Goal: Task Accomplishment & Management: Manage account settings

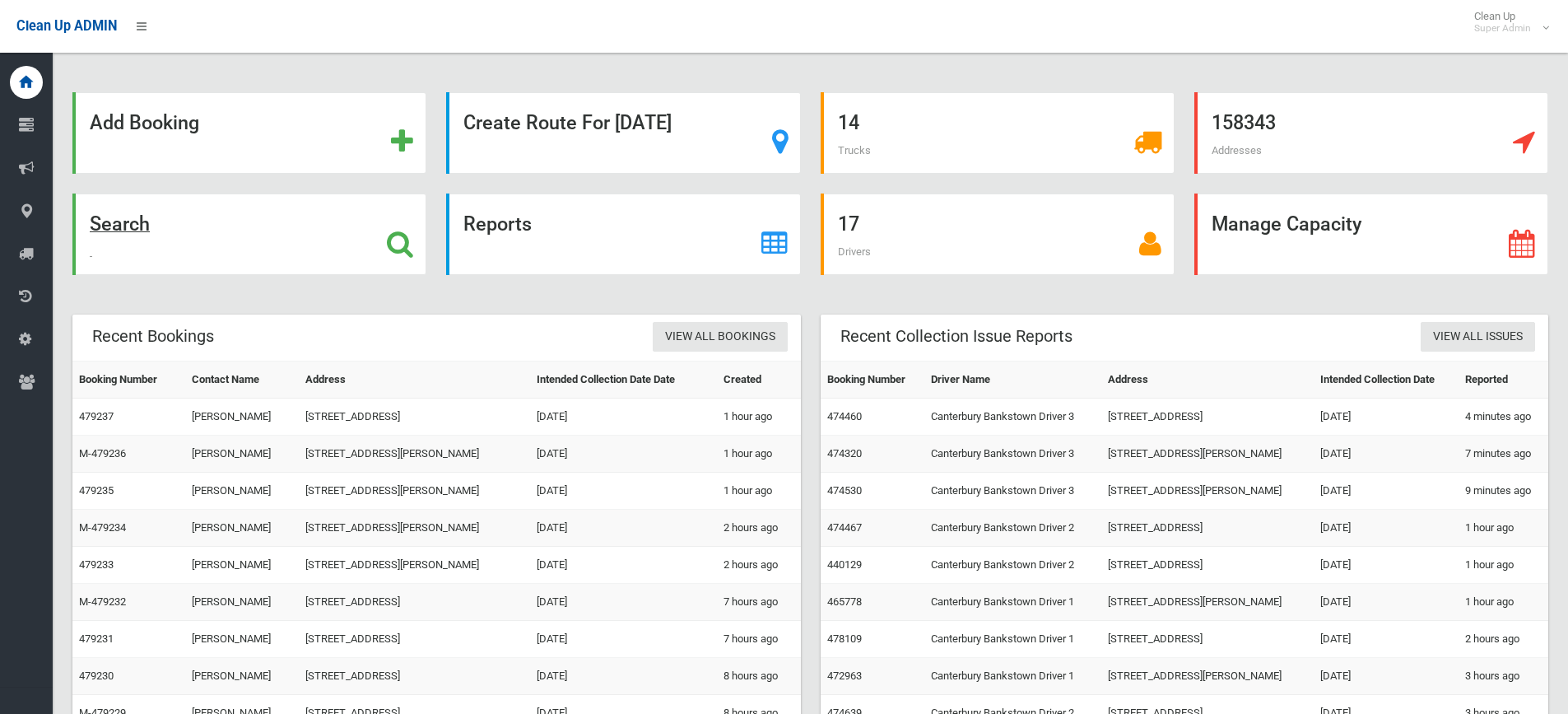
click at [125, 223] on strong "Search" at bounding box center [120, 224] width 60 height 23
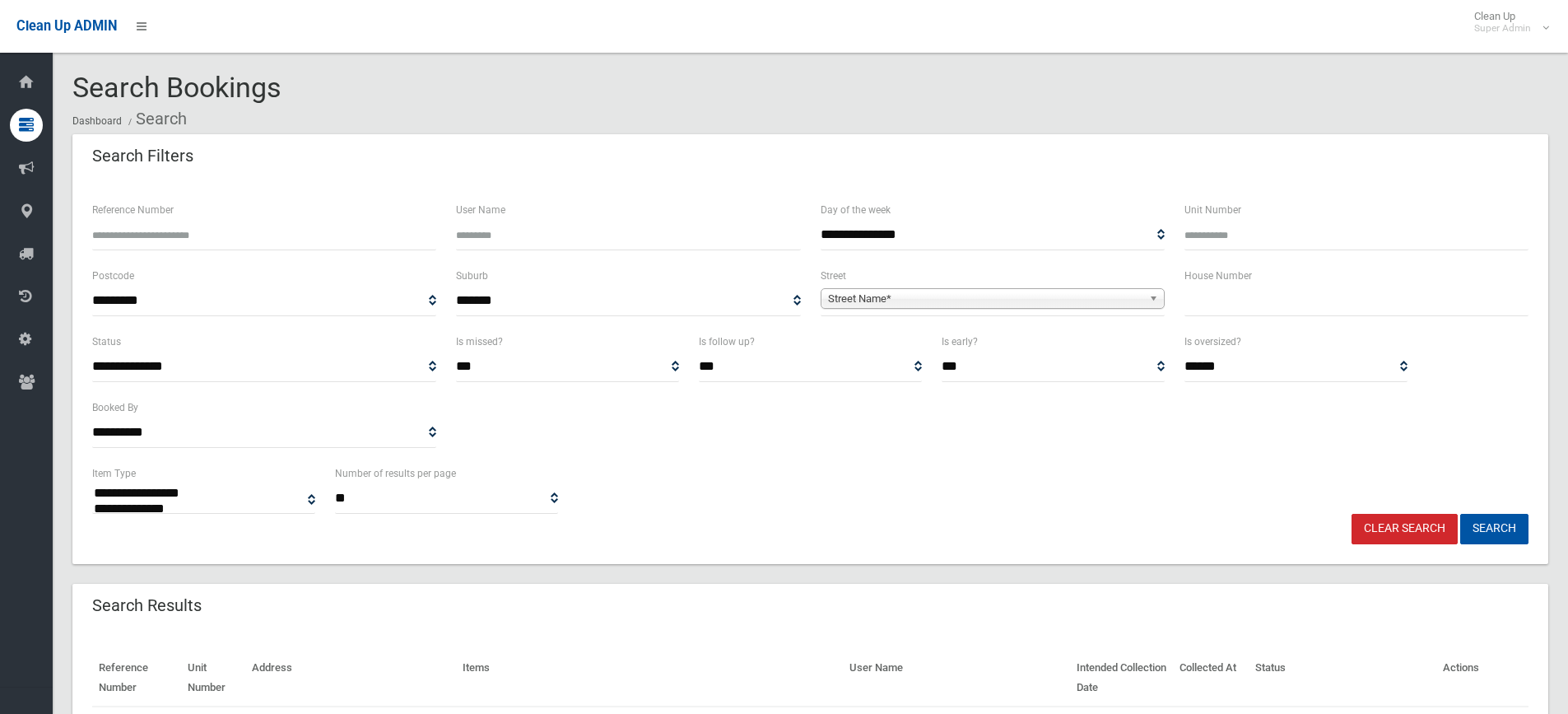
select select
click at [214, 234] on input "Reference Number" at bounding box center [264, 235] width 344 height 31
type input "******"
click at [1460, 513] on button "Search" at bounding box center [1495, 529] width 68 height 31
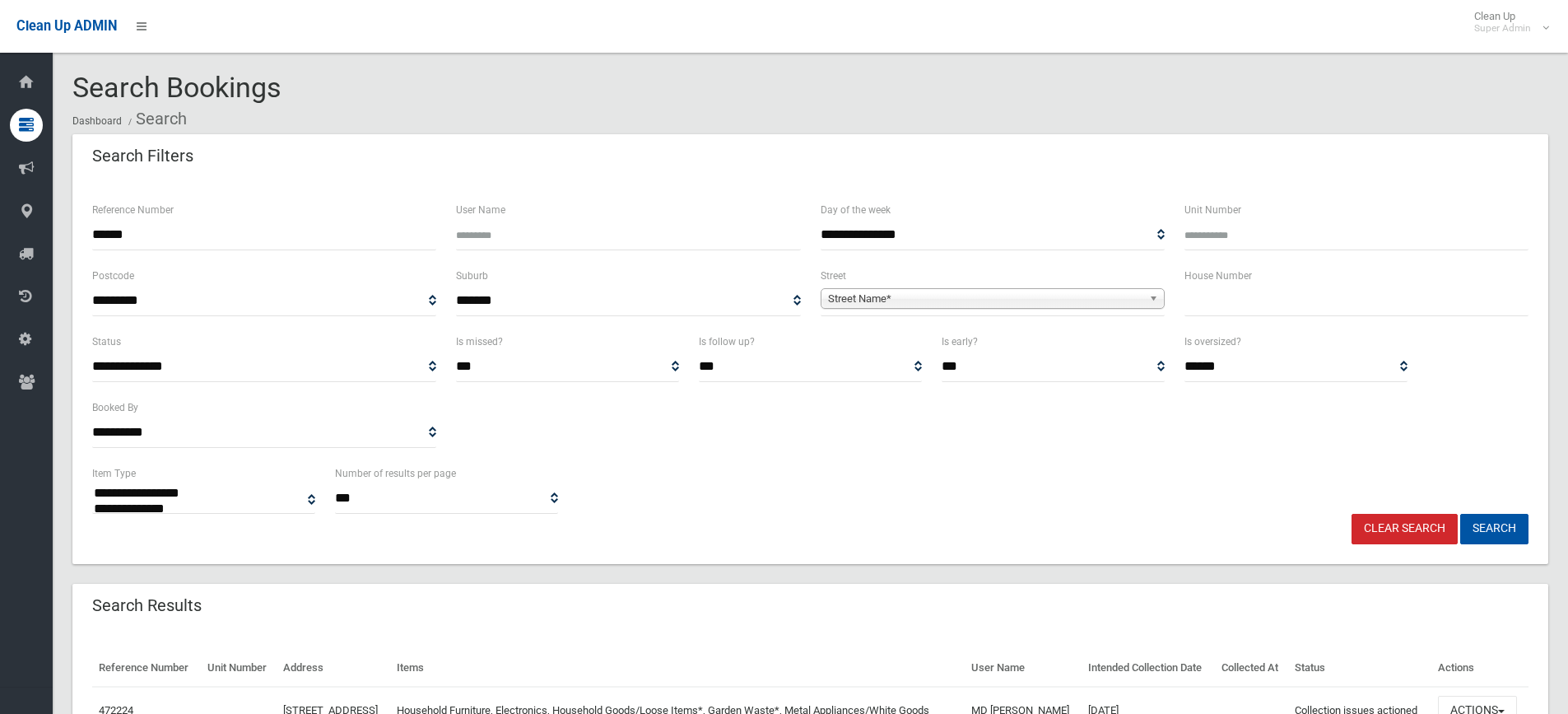
select select
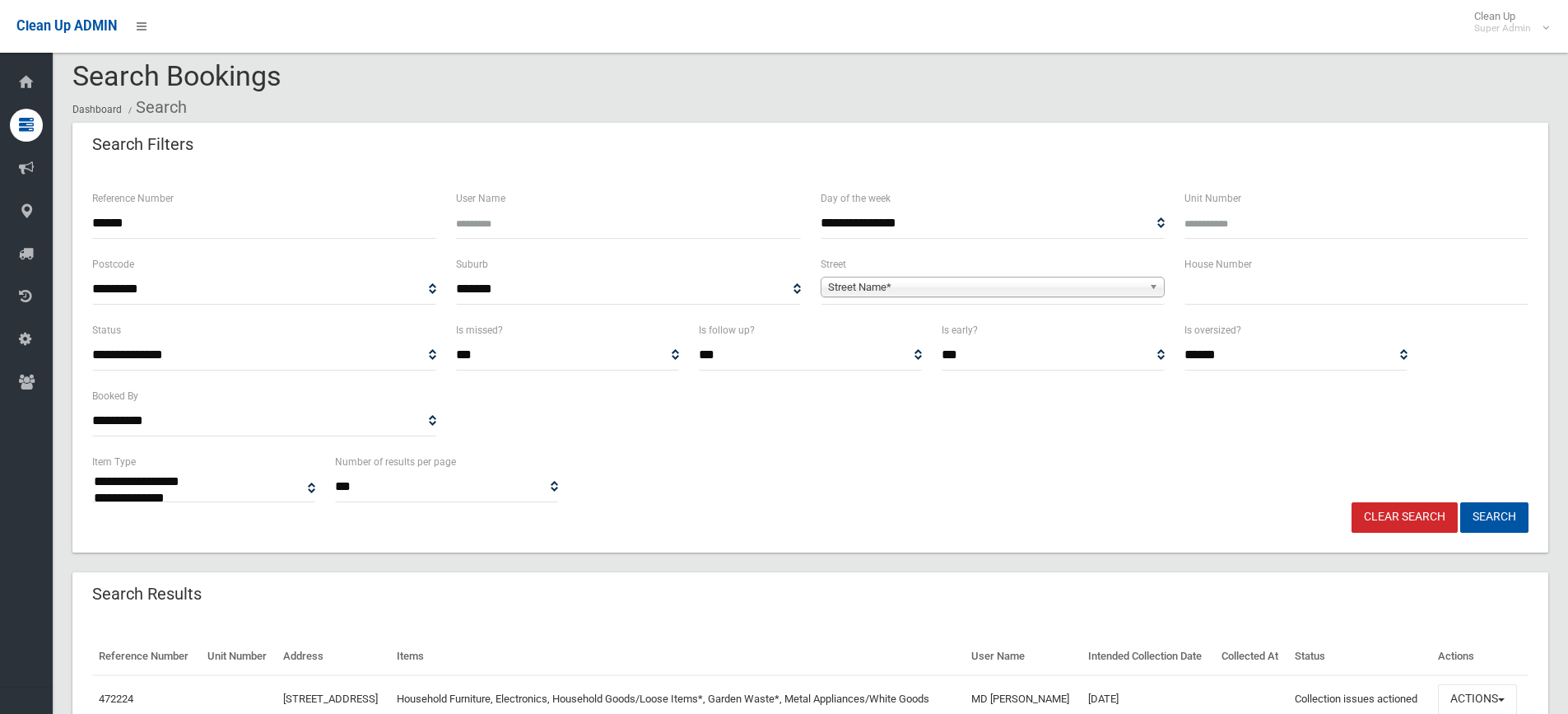
scroll to position [128, 0]
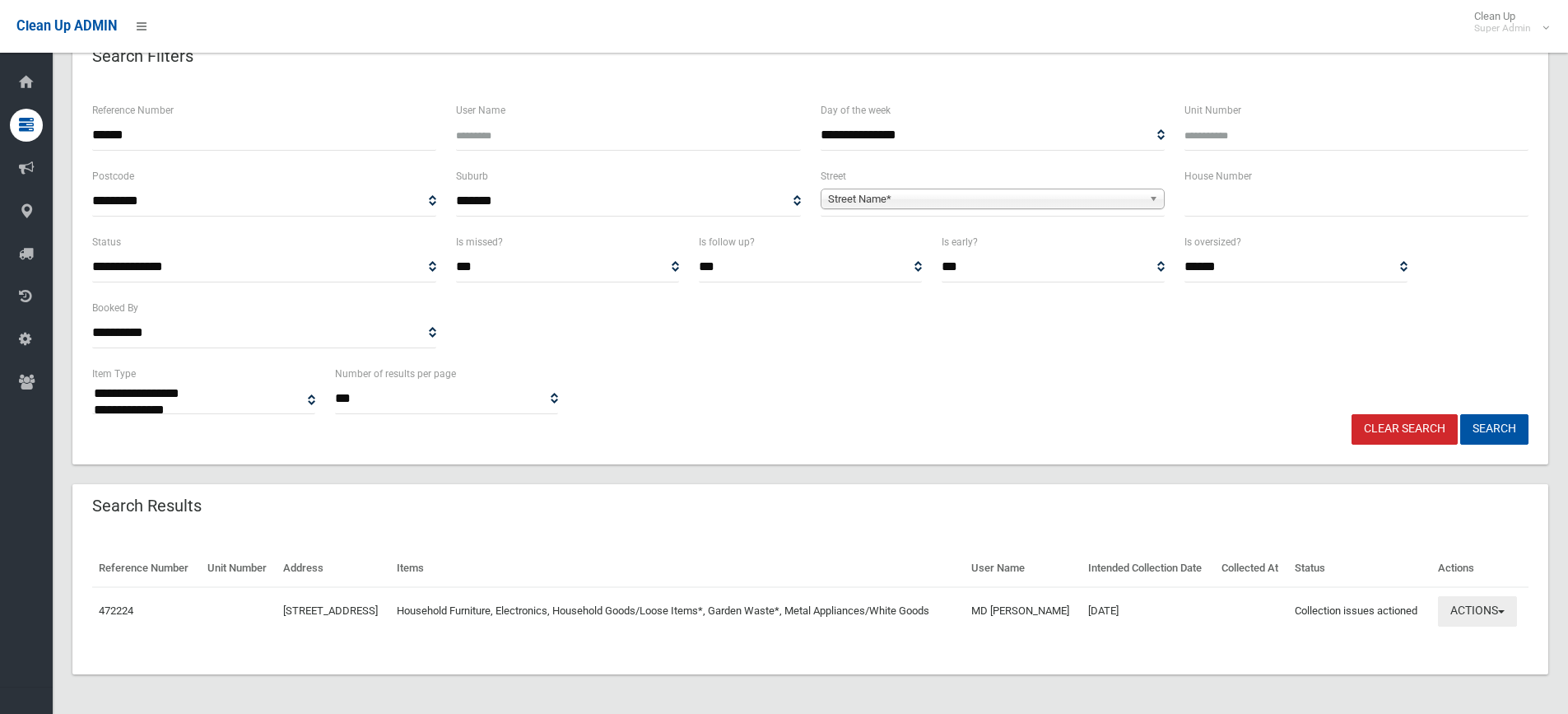
click at [1497, 607] on button "Actions" at bounding box center [1477, 612] width 79 height 31
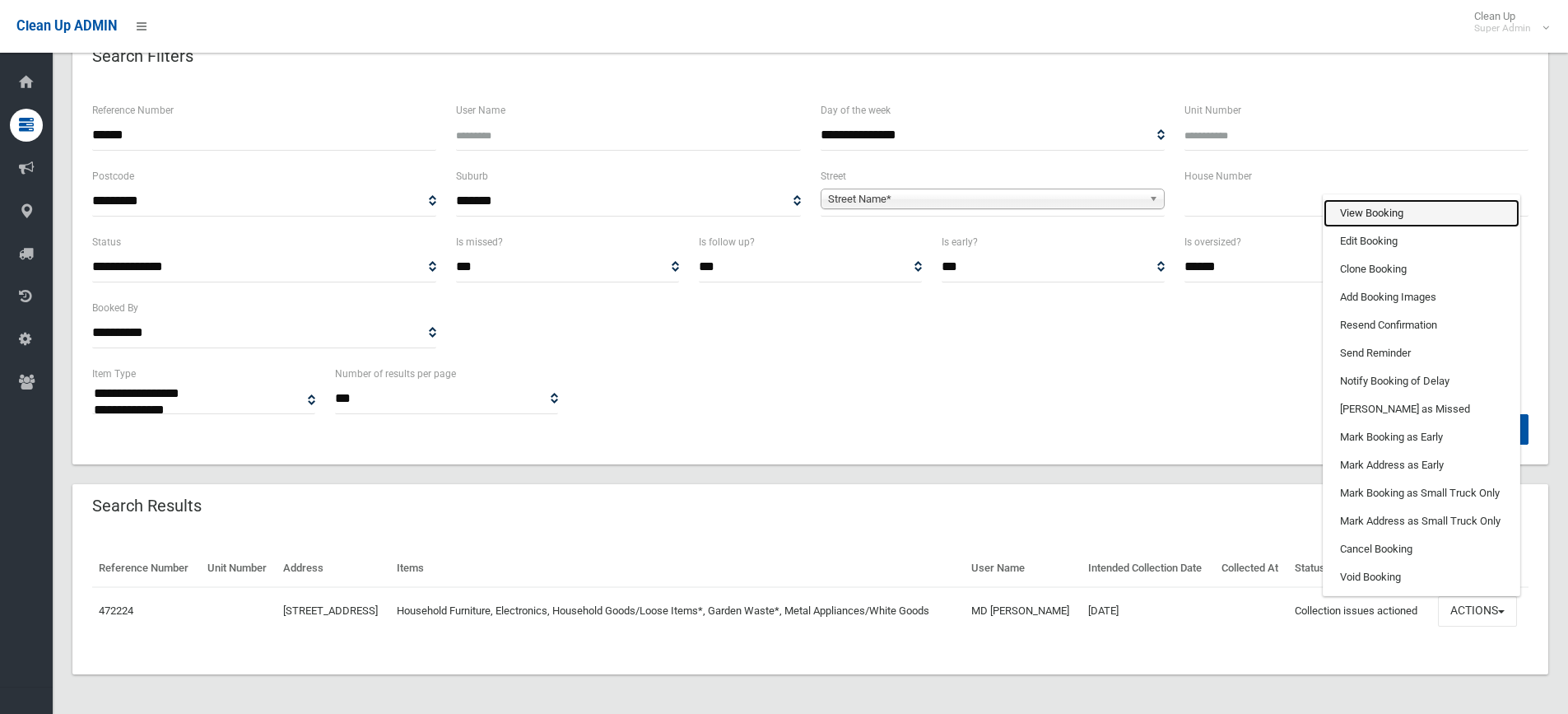
click at [1357, 212] on link "View Booking" at bounding box center [1421, 213] width 196 height 28
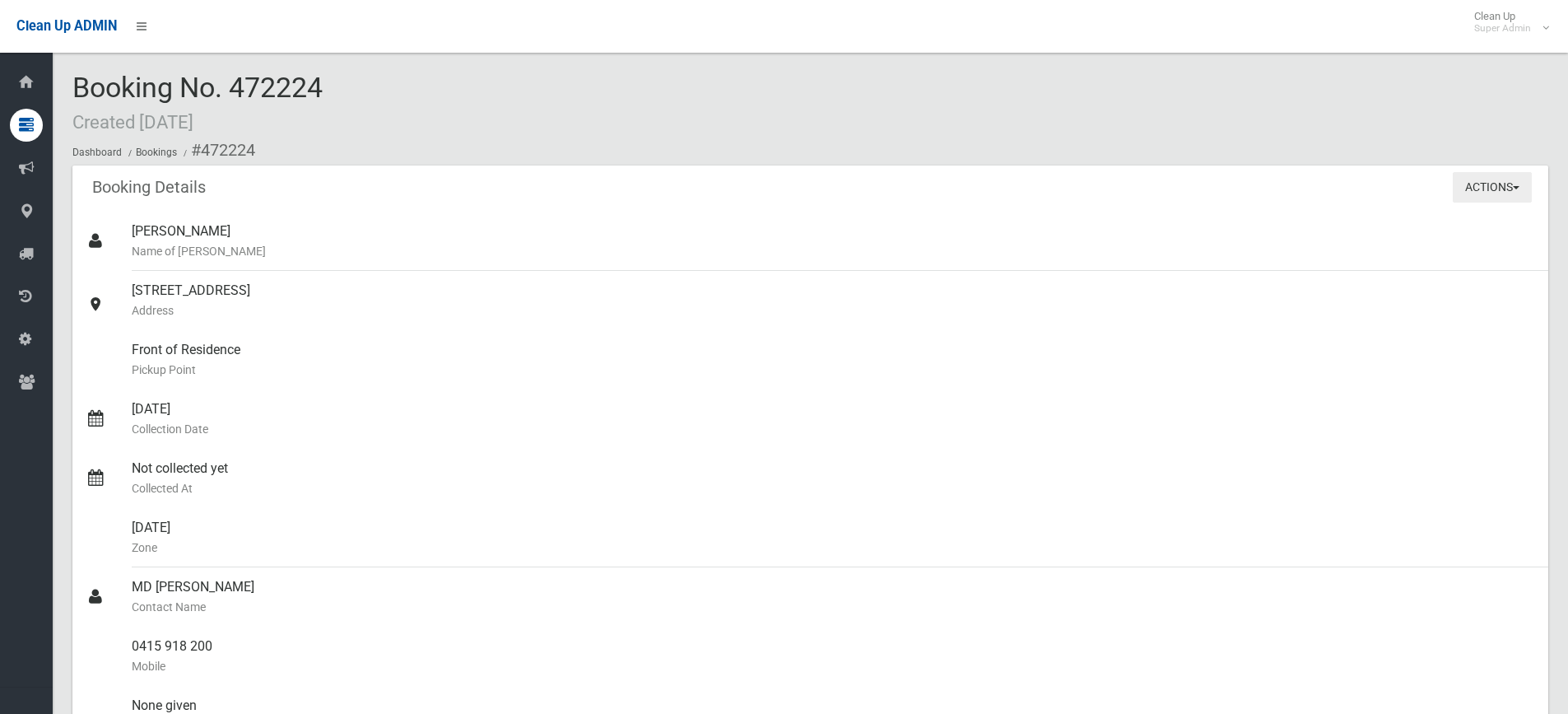
click at [1517, 193] on button "Actions" at bounding box center [1492, 187] width 79 height 31
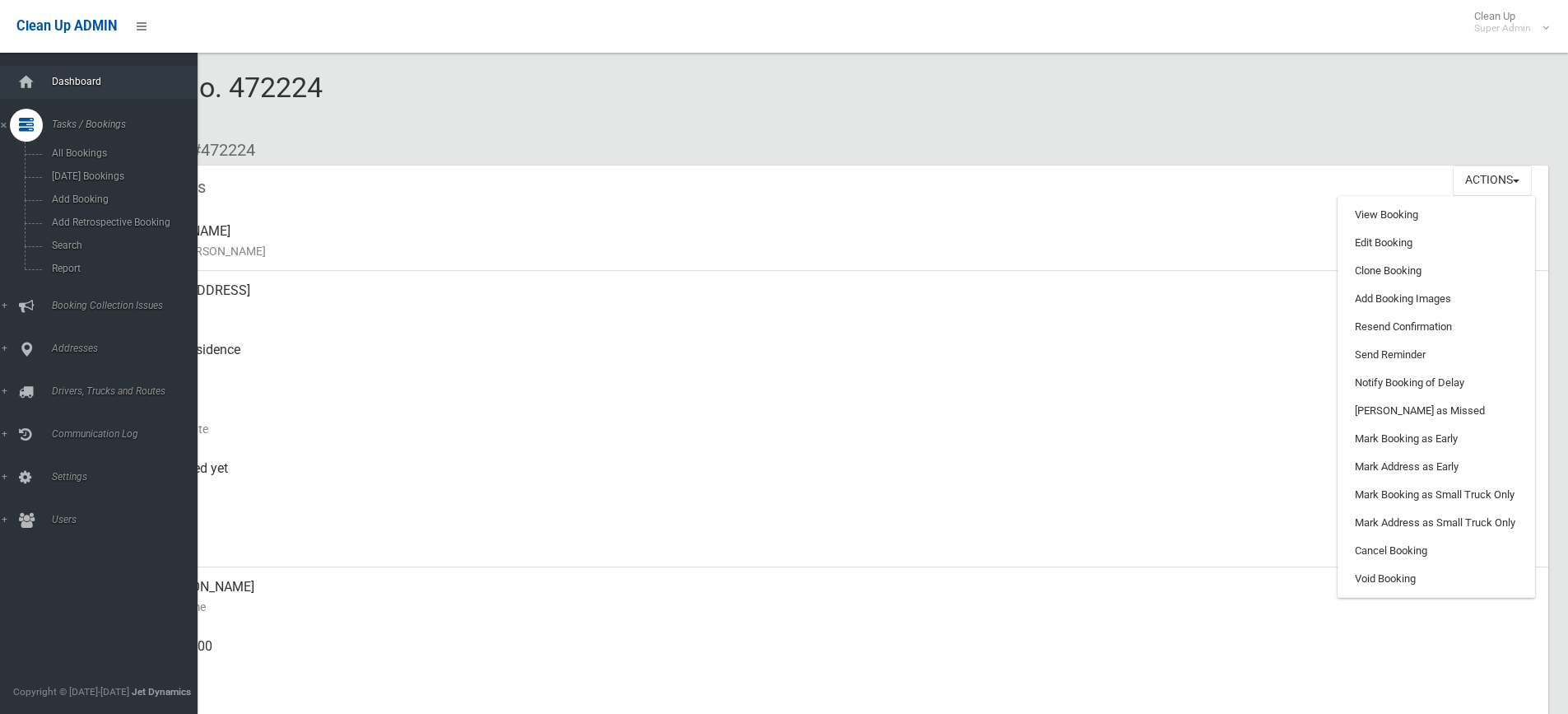
click at [75, 76] on span "Dashboard" at bounding box center [128, 81] width 163 height 11
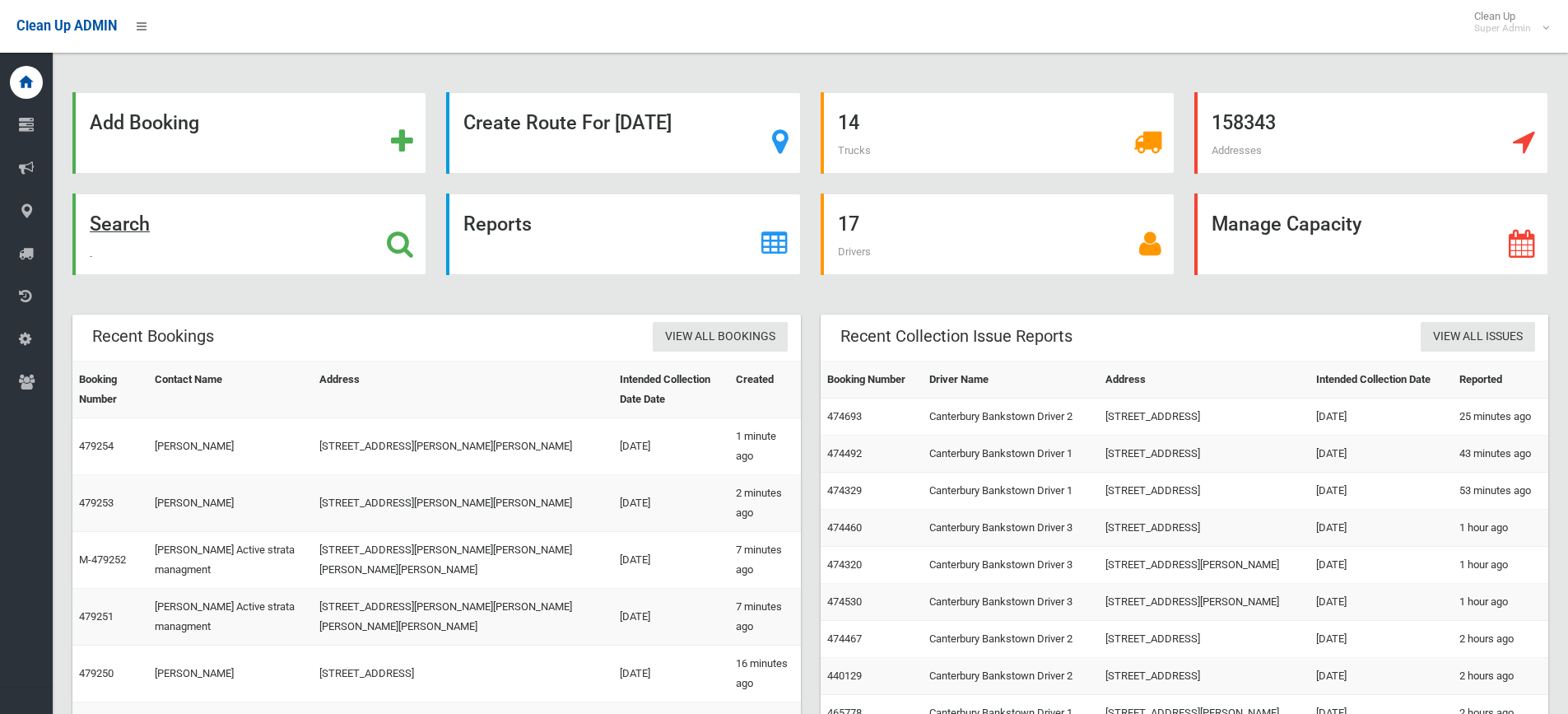
click at [116, 223] on strong "Search" at bounding box center [120, 224] width 60 height 23
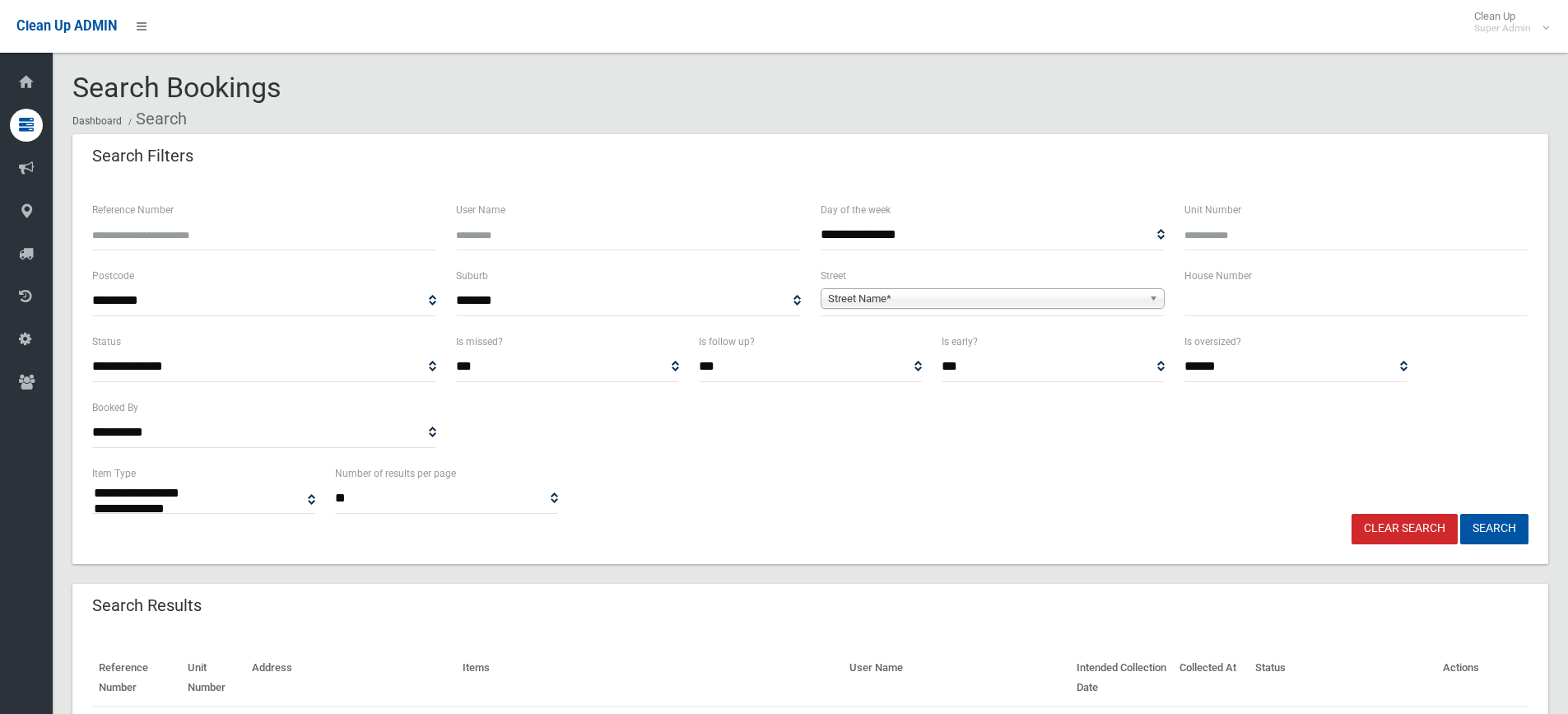
select select
click at [1232, 297] on input "text" at bounding box center [1356, 301] width 344 height 31
type input "**"
click at [1097, 292] on span "Street Name*" at bounding box center [985, 298] width 314 height 20
type input "****"
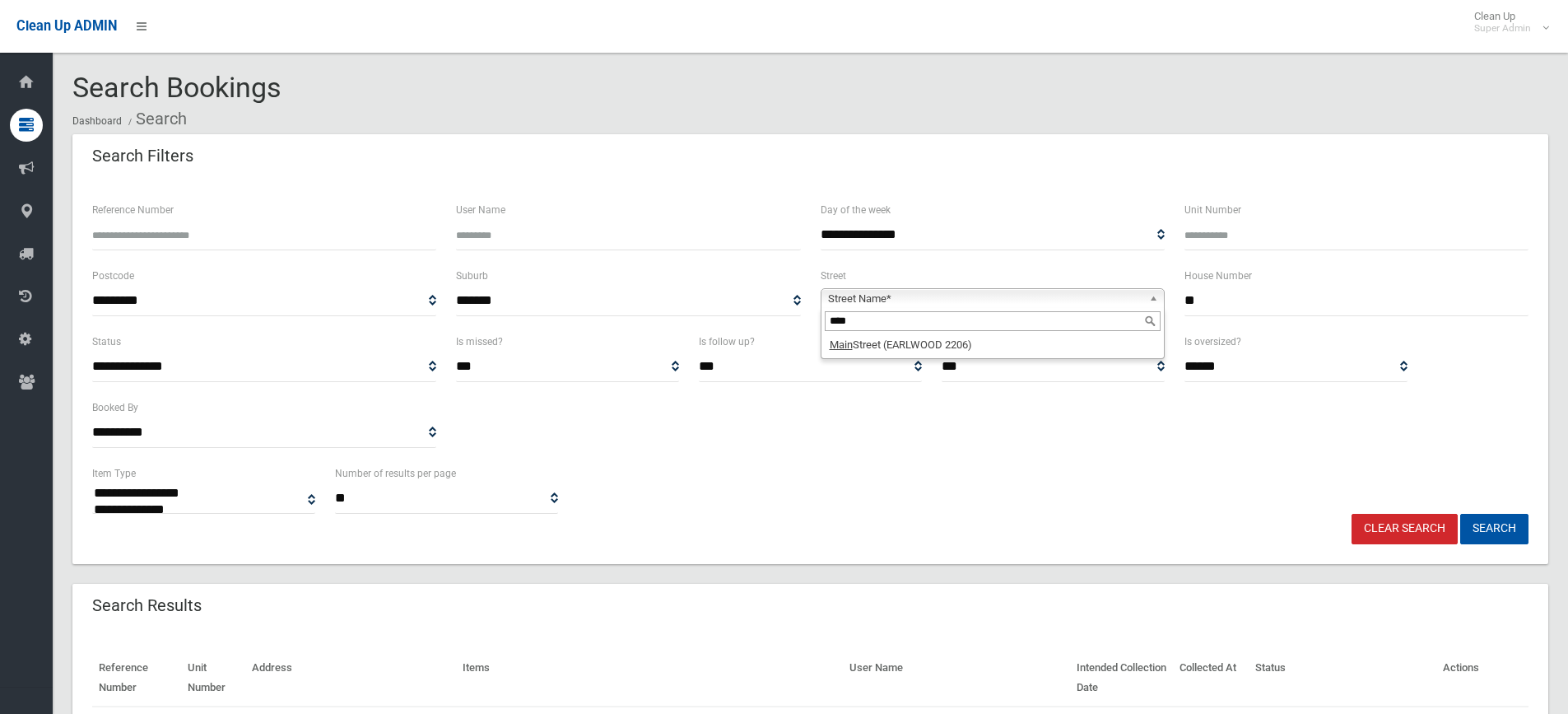
click at [900, 334] on div "****" at bounding box center [992, 320] width 342 height 26
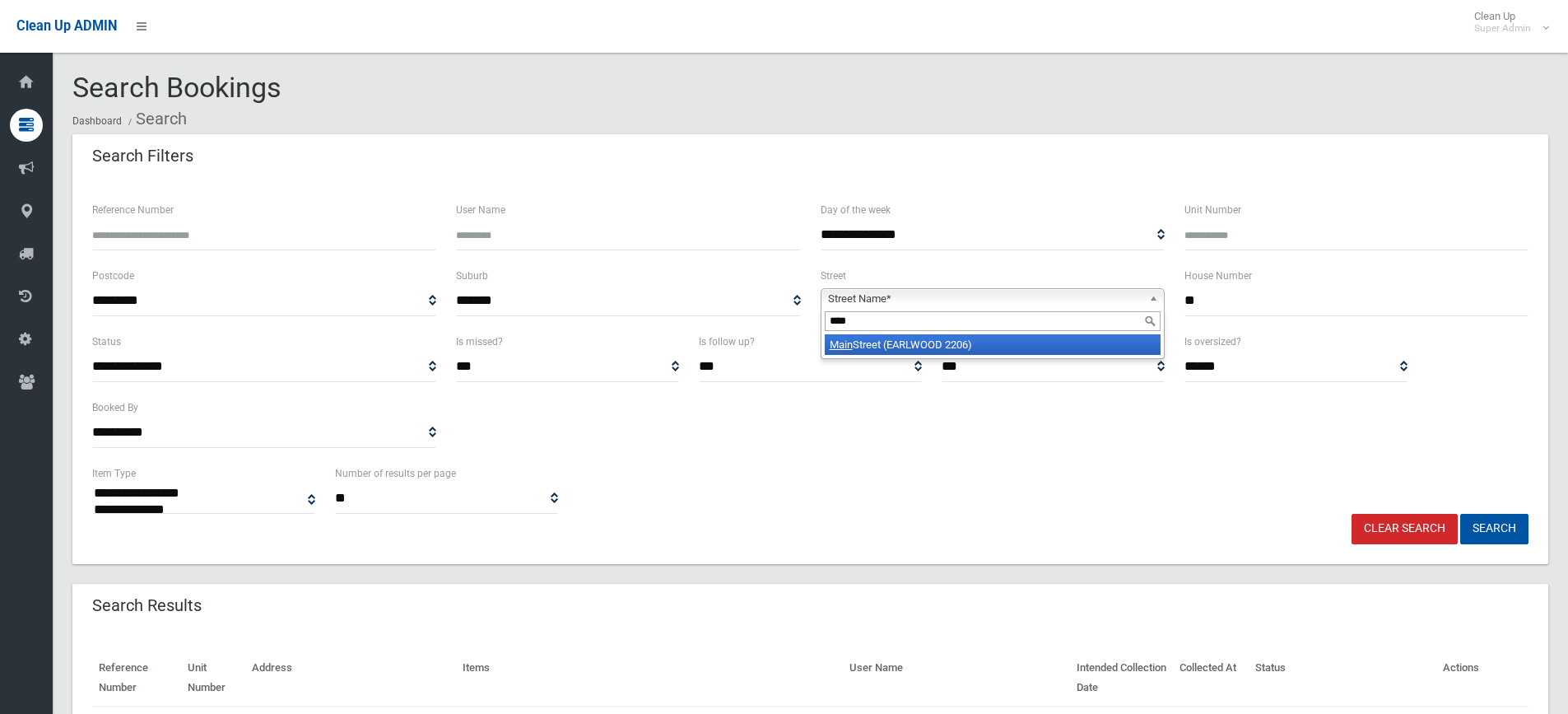
click at [908, 343] on li "Main Street (EARLWOOD 2206)" at bounding box center [992, 344] width 336 height 20
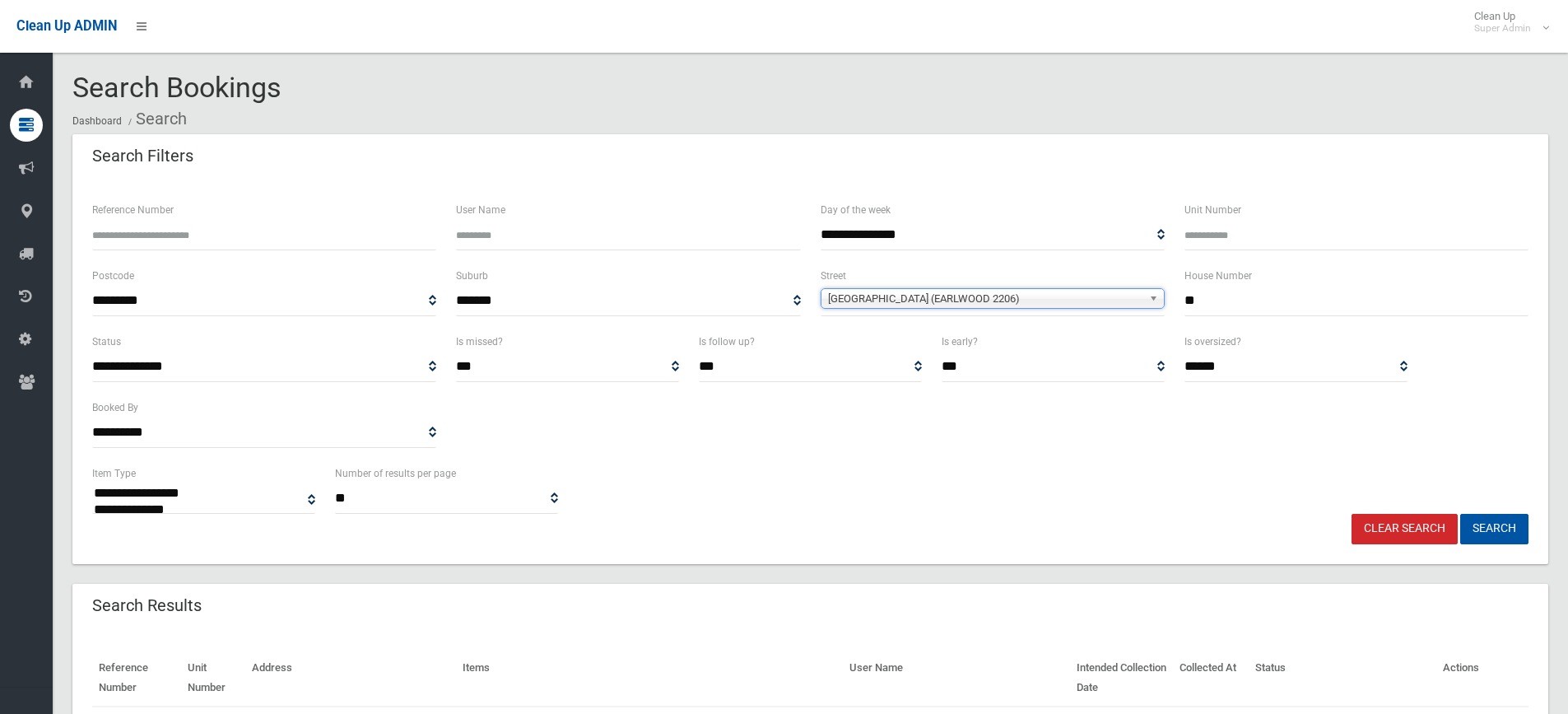
click at [1247, 298] on input "**" at bounding box center [1356, 301] width 344 height 31
click at [1460, 513] on button "Search" at bounding box center [1495, 529] width 68 height 31
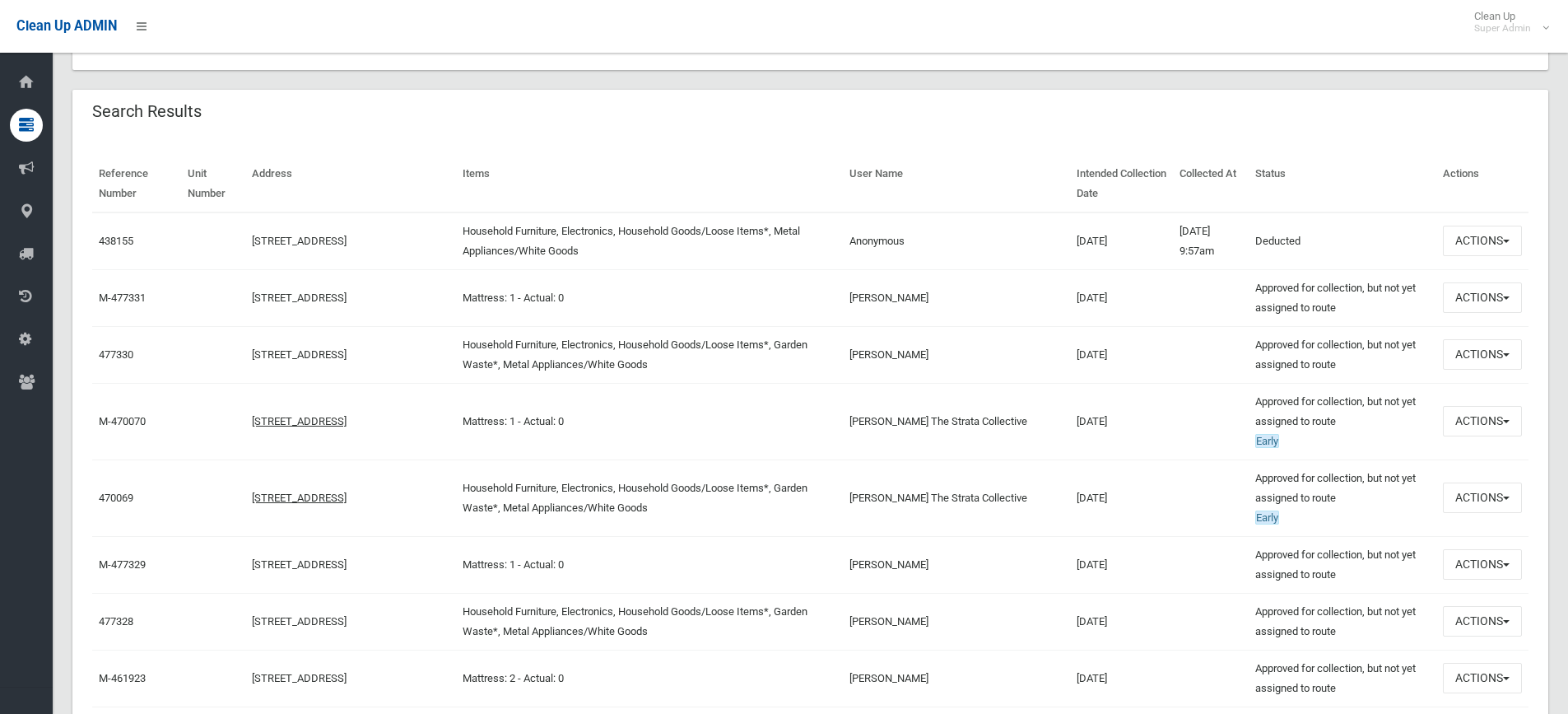
scroll to position [214, 0]
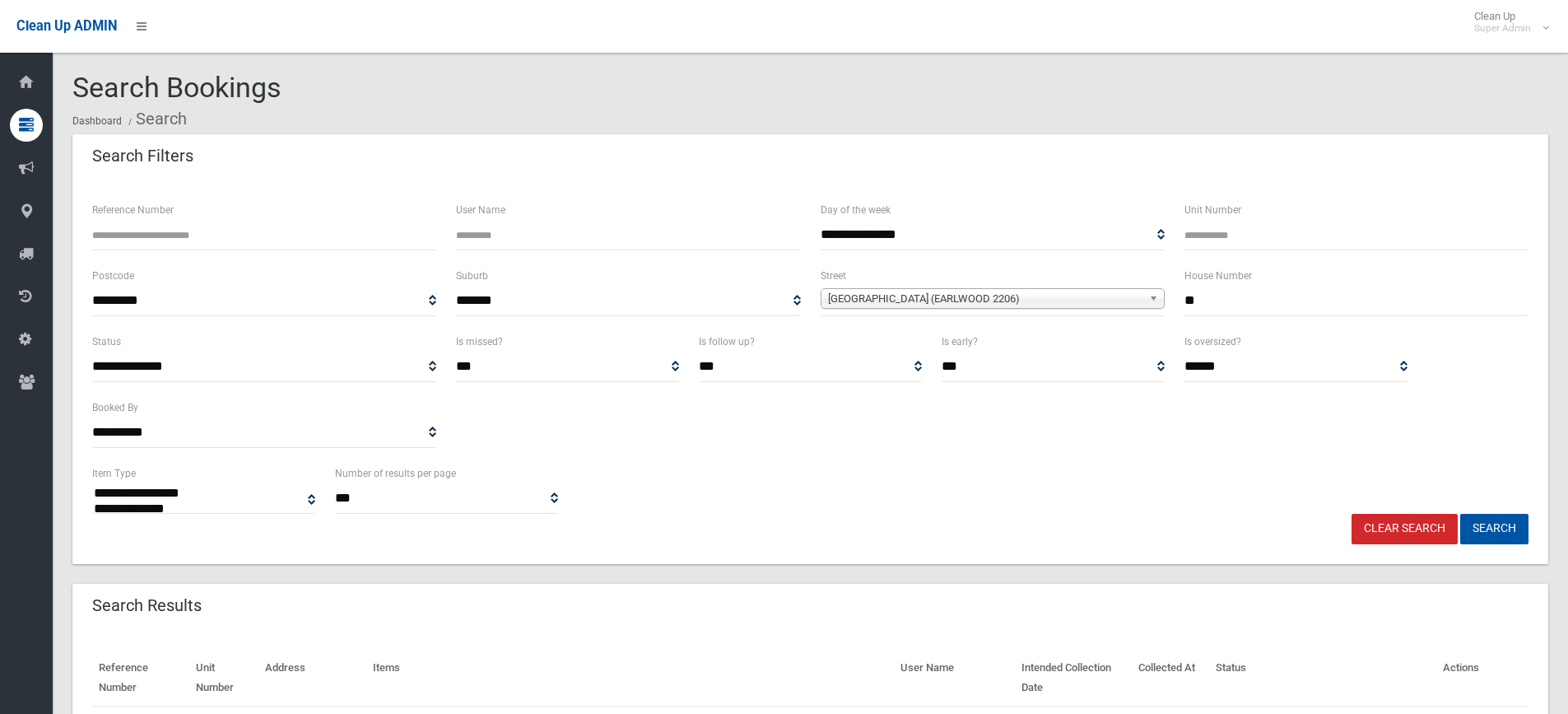
select select
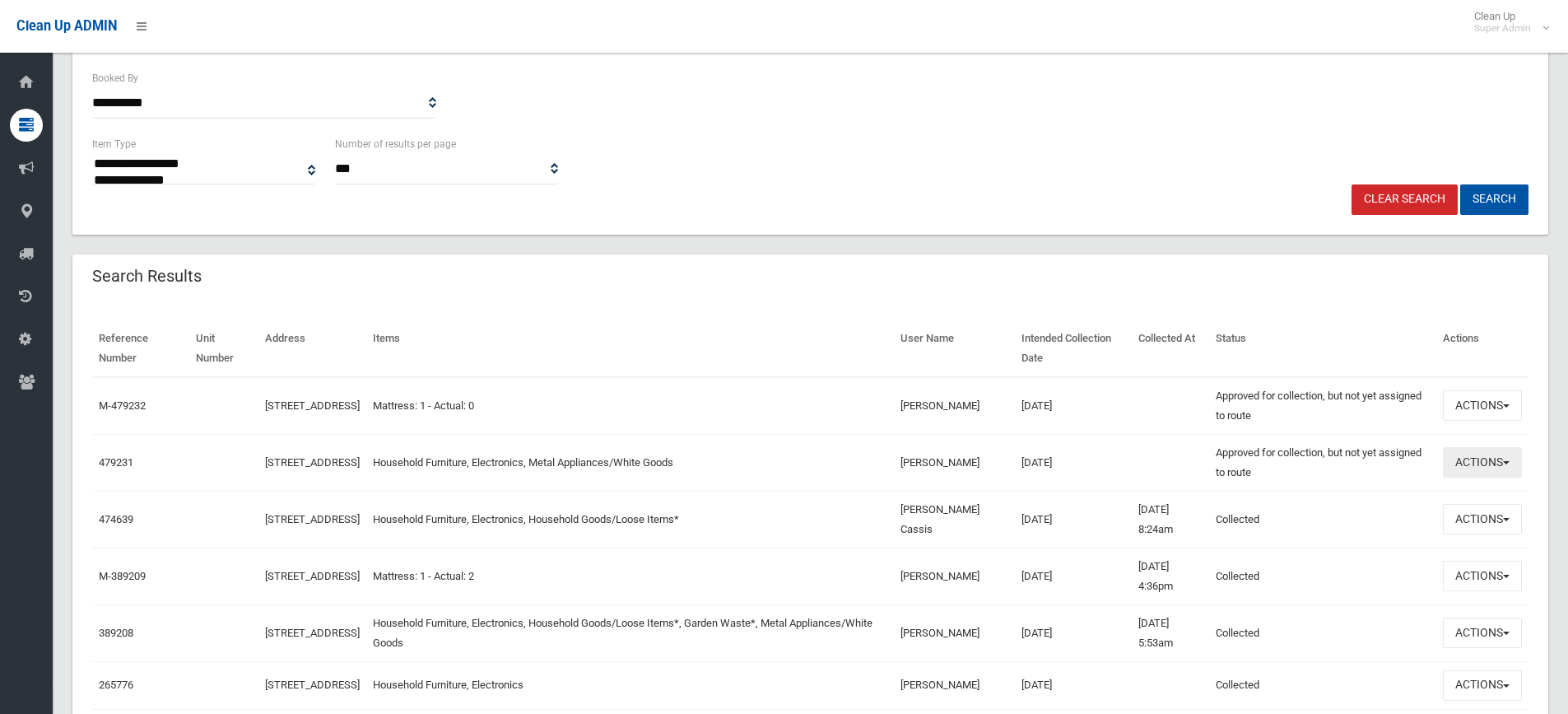
click at [1460, 471] on button "Actions" at bounding box center [1482, 462] width 79 height 31
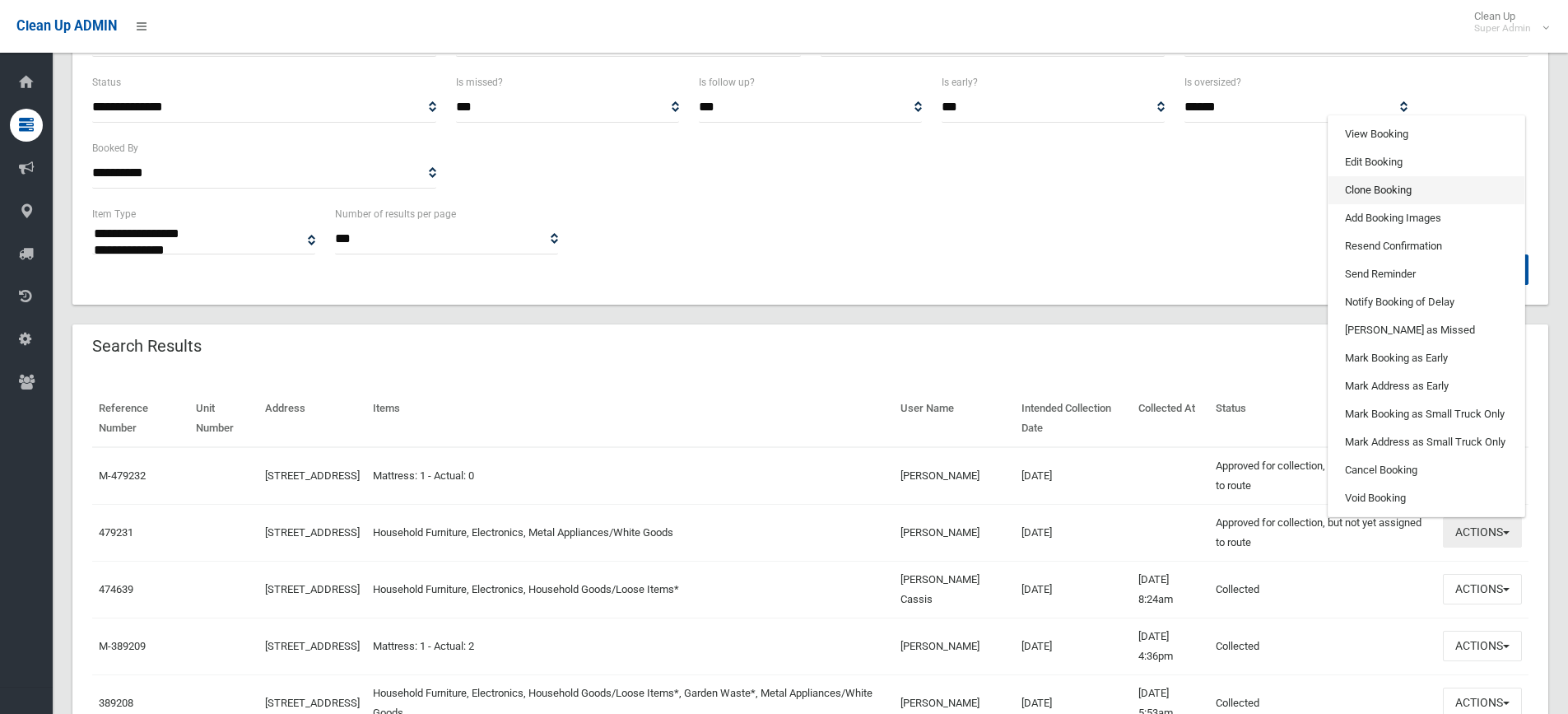
scroll to position [165, 0]
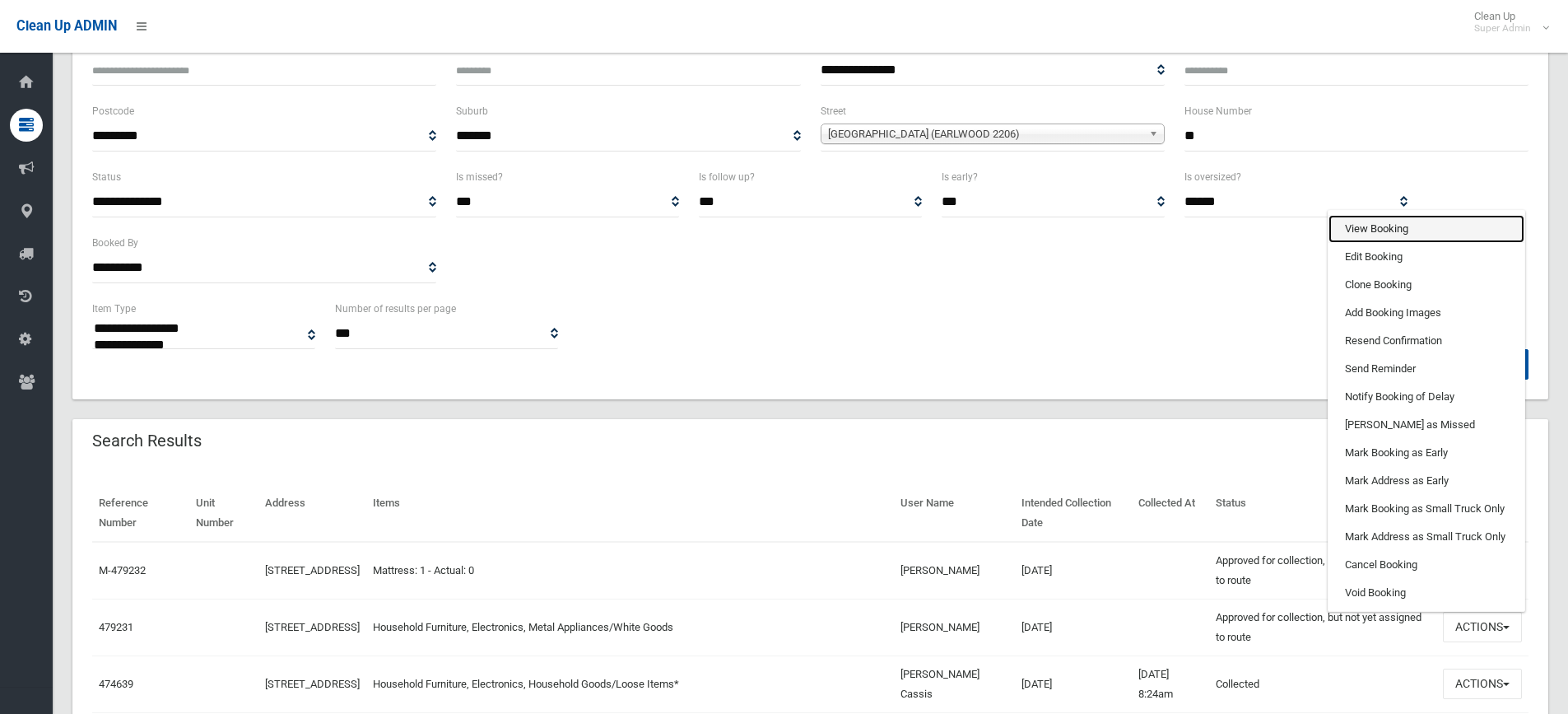
click at [1390, 237] on link "View Booking" at bounding box center [1425, 229] width 196 height 28
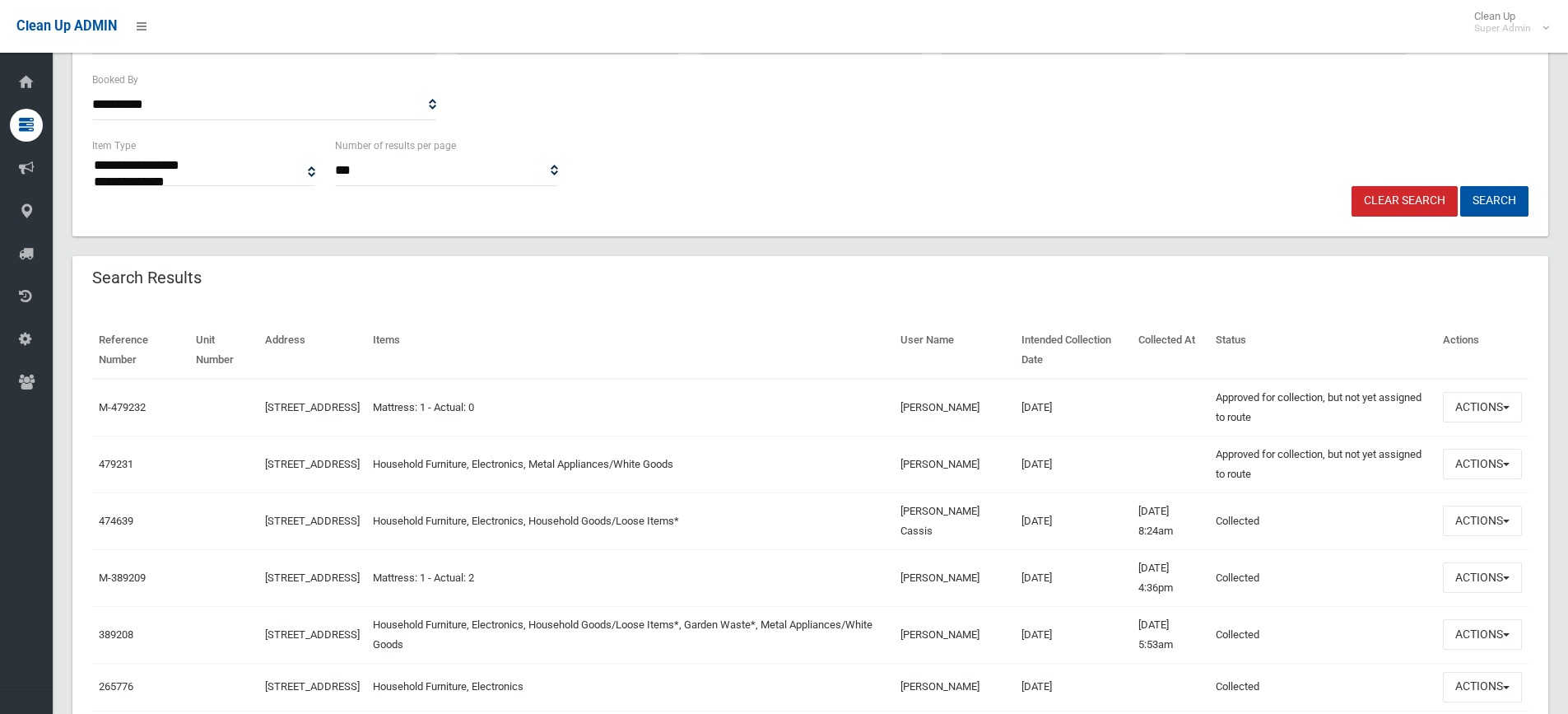
scroll to position [329, 0]
click at [1486, 527] on button "Actions" at bounding box center [1482, 519] width 79 height 31
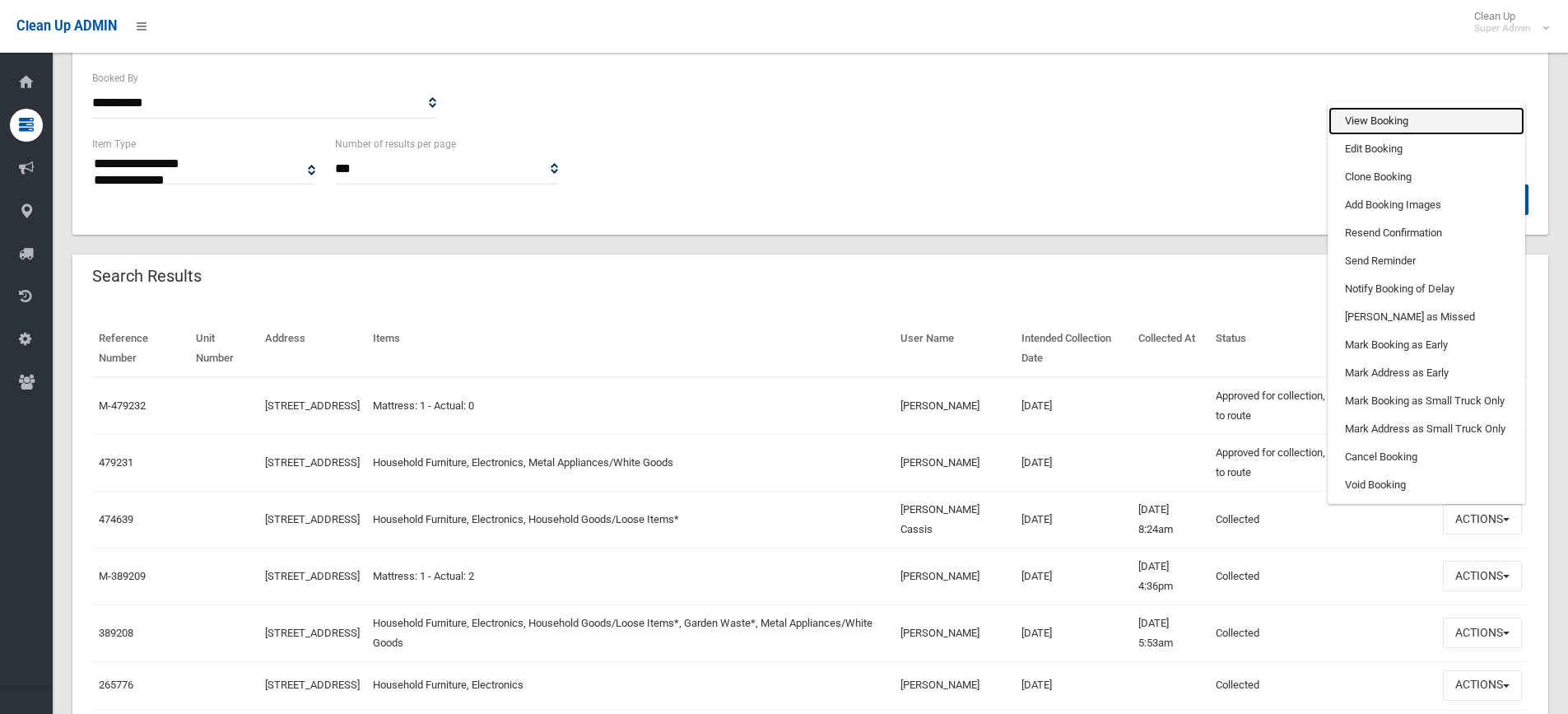
click at [1395, 118] on link "View Booking" at bounding box center [1425, 120] width 196 height 28
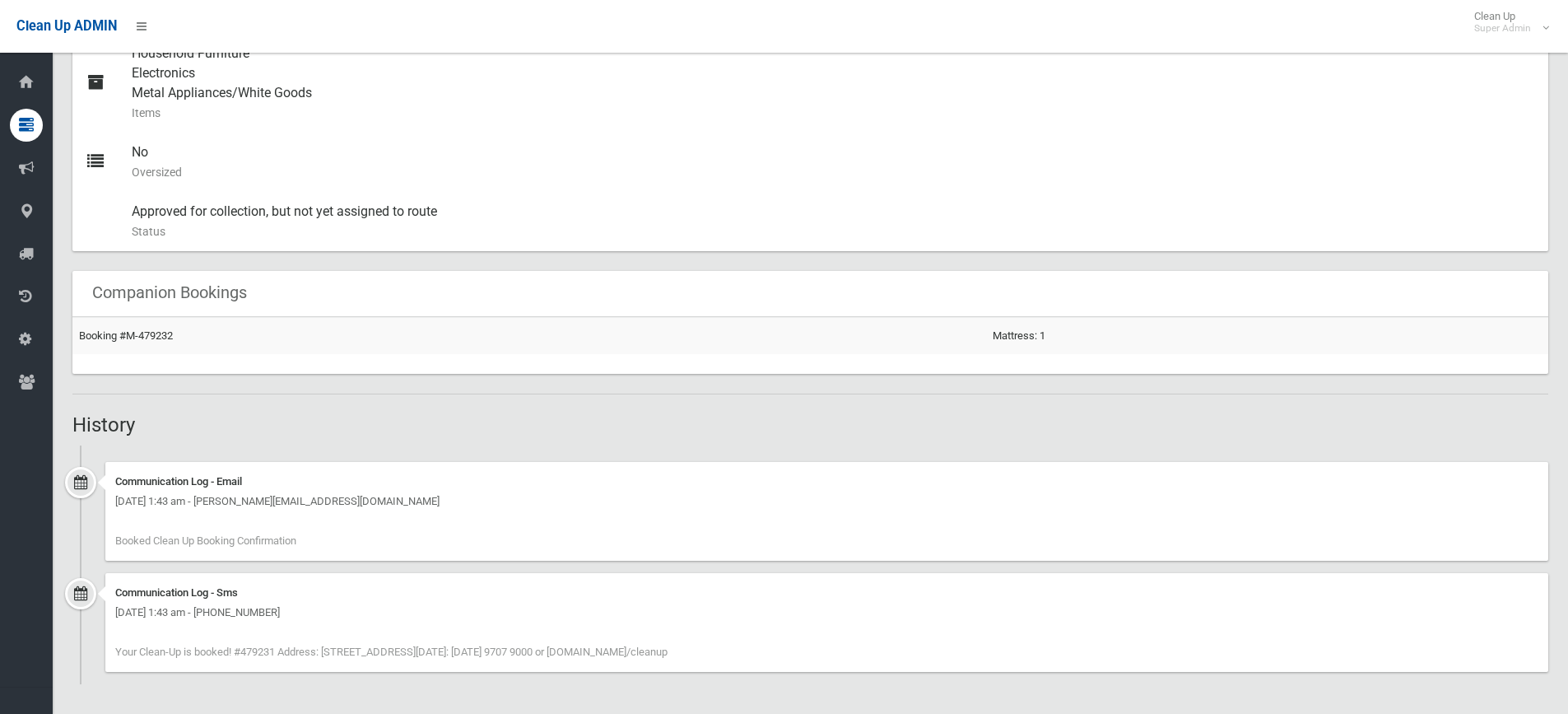
scroll to position [174, 0]
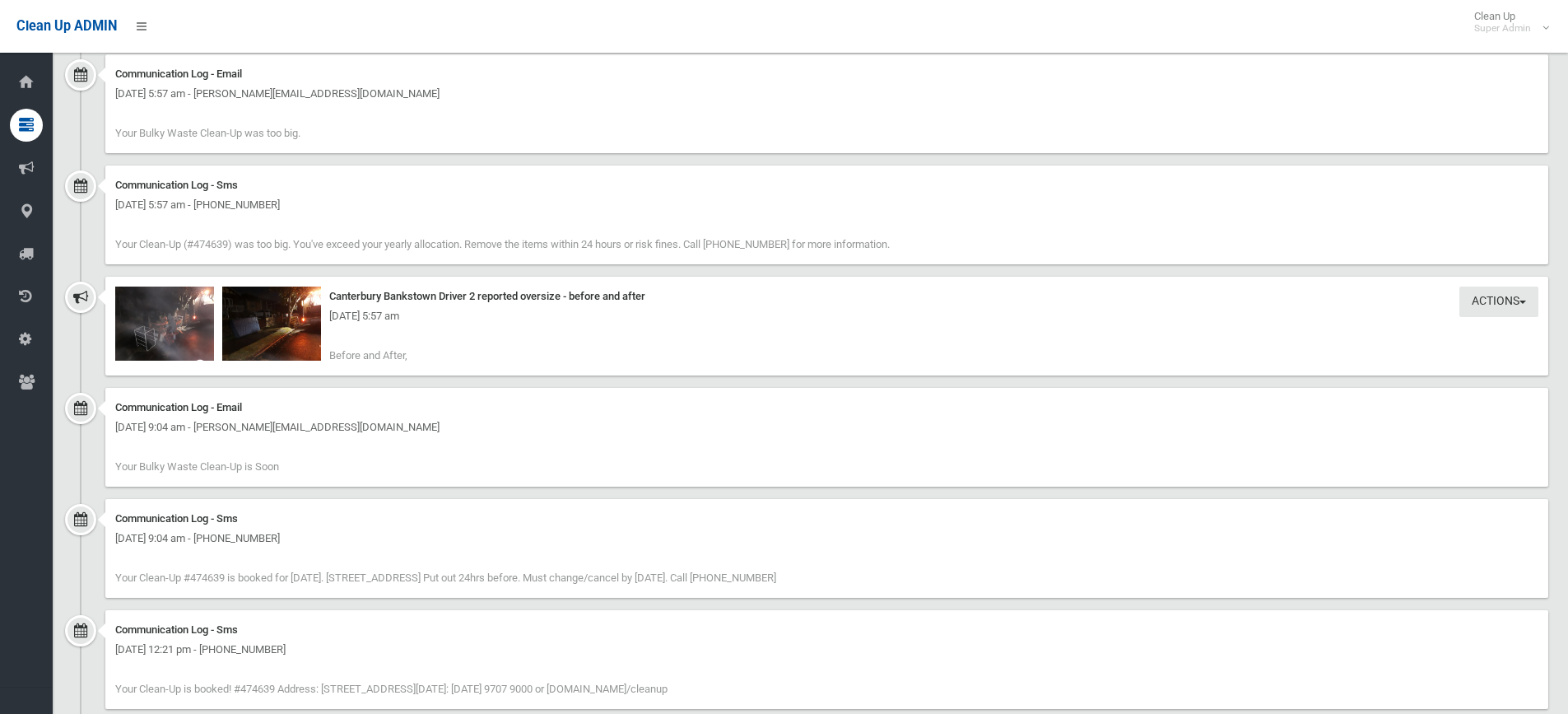
scroll to position [1646, 0]
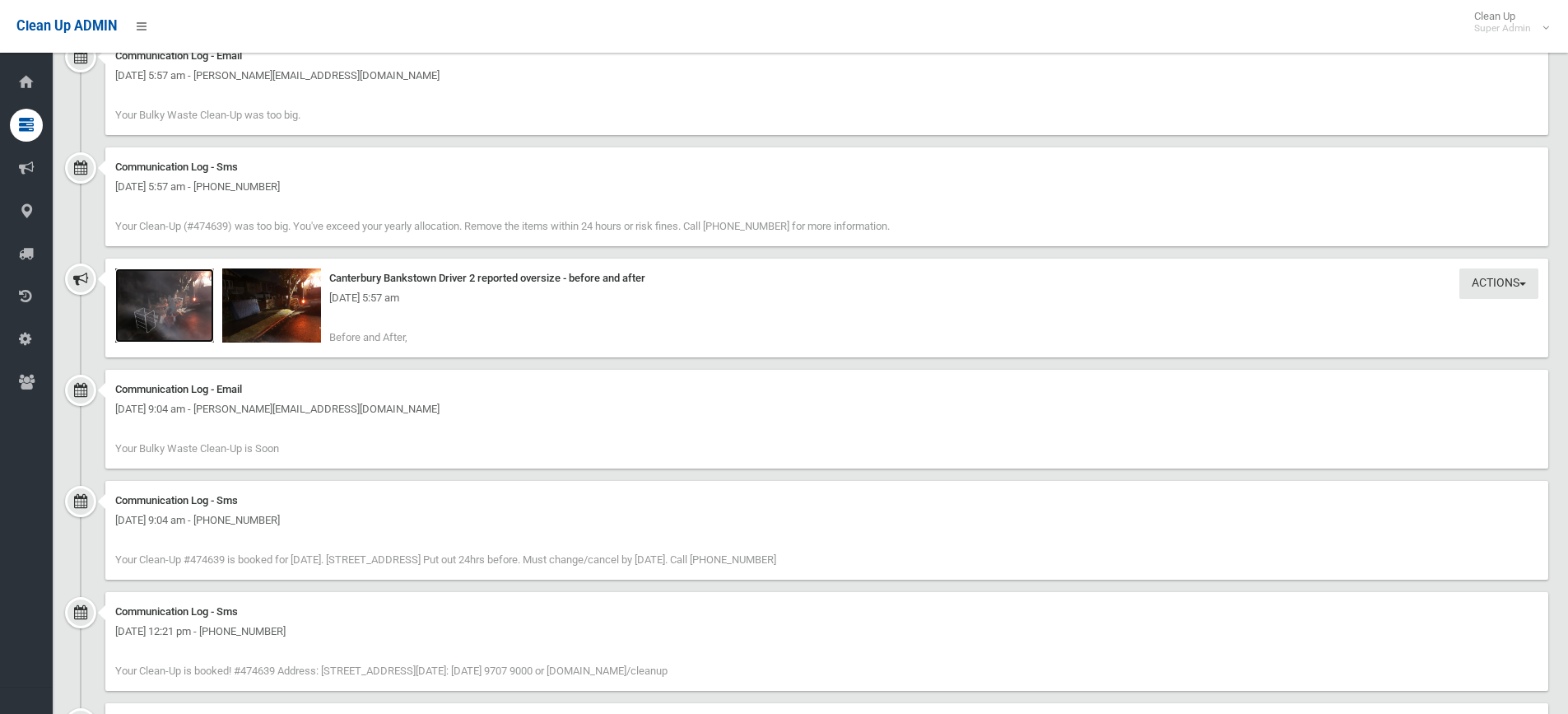
click at [196, 319] on img at bounding box center [165, 305] width 99 height 74
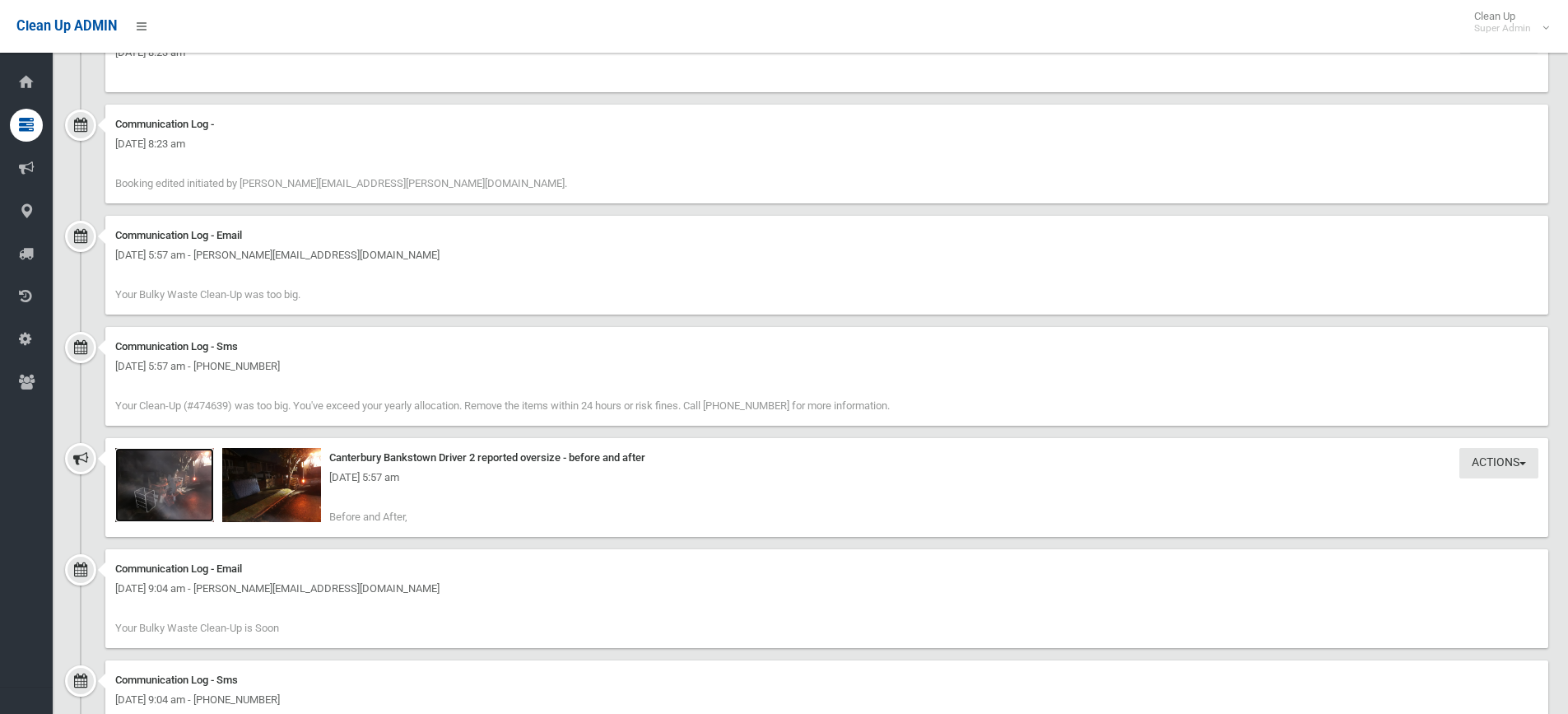
scroll to position [1447, 0]
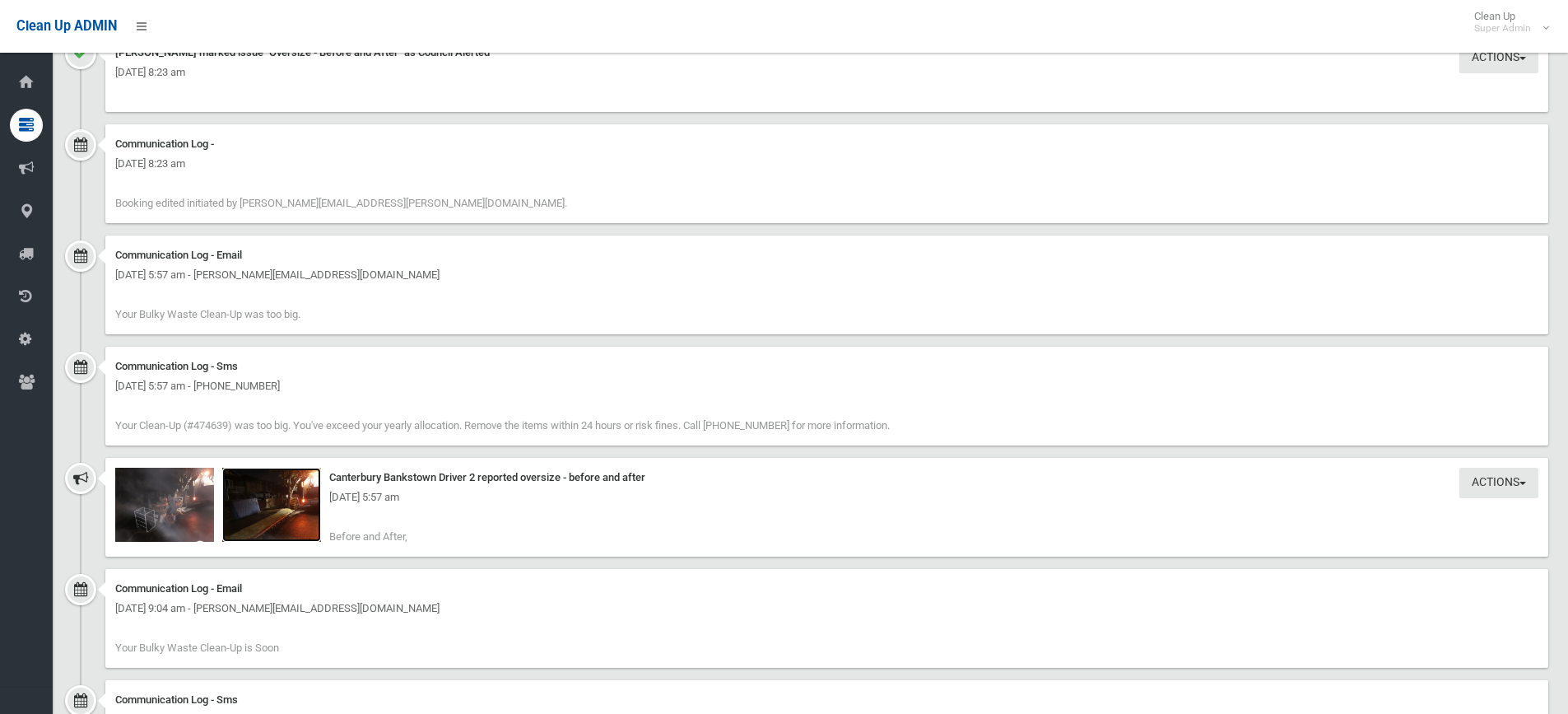
click at [276, 512] on img at bounding box center [272, 504] width 99 height 74
click at [190, 499] on div "[DATE] 5:57 am" at bounding box center [827, 496] width 1423 height 20
click at [187, 505] on div "Friday 15th August 2025 - 5:57 am" at bounding box center [827, 496] width 1423 height 20
click at [203, 517] on img at bounding box center [165, 504] width 99 height 74
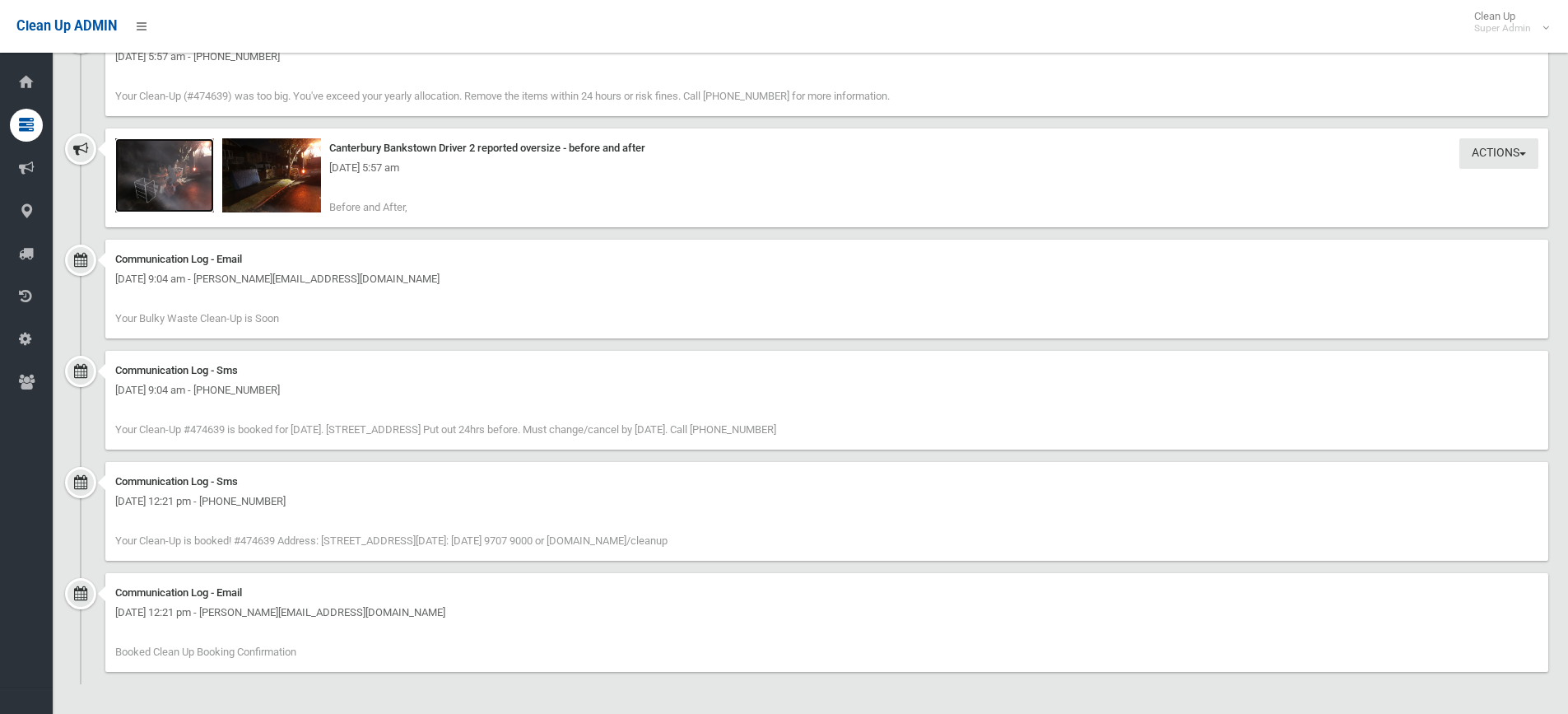
scroll to position [1612, 0]
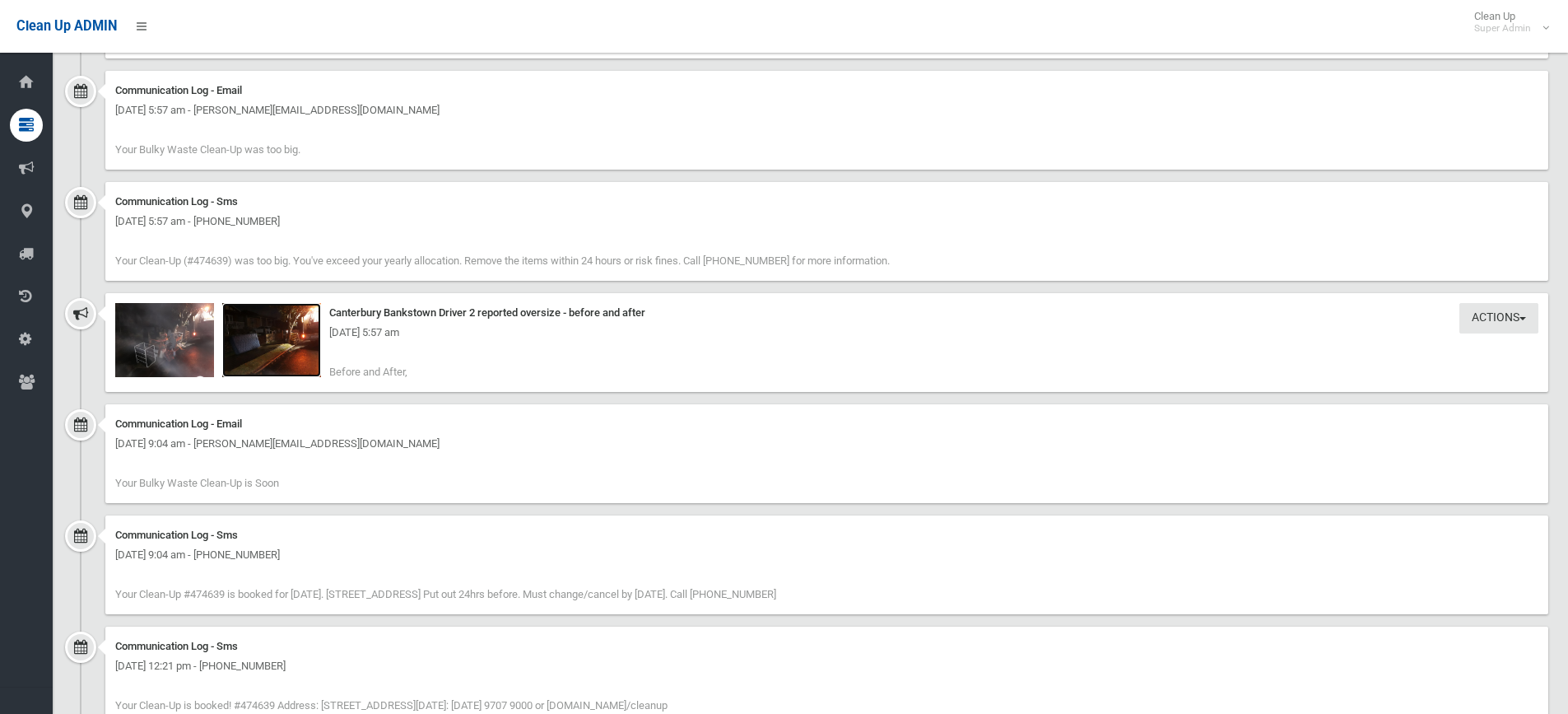
click at [280, 350] on img at bounding box center [272, 340] width 99 height 74
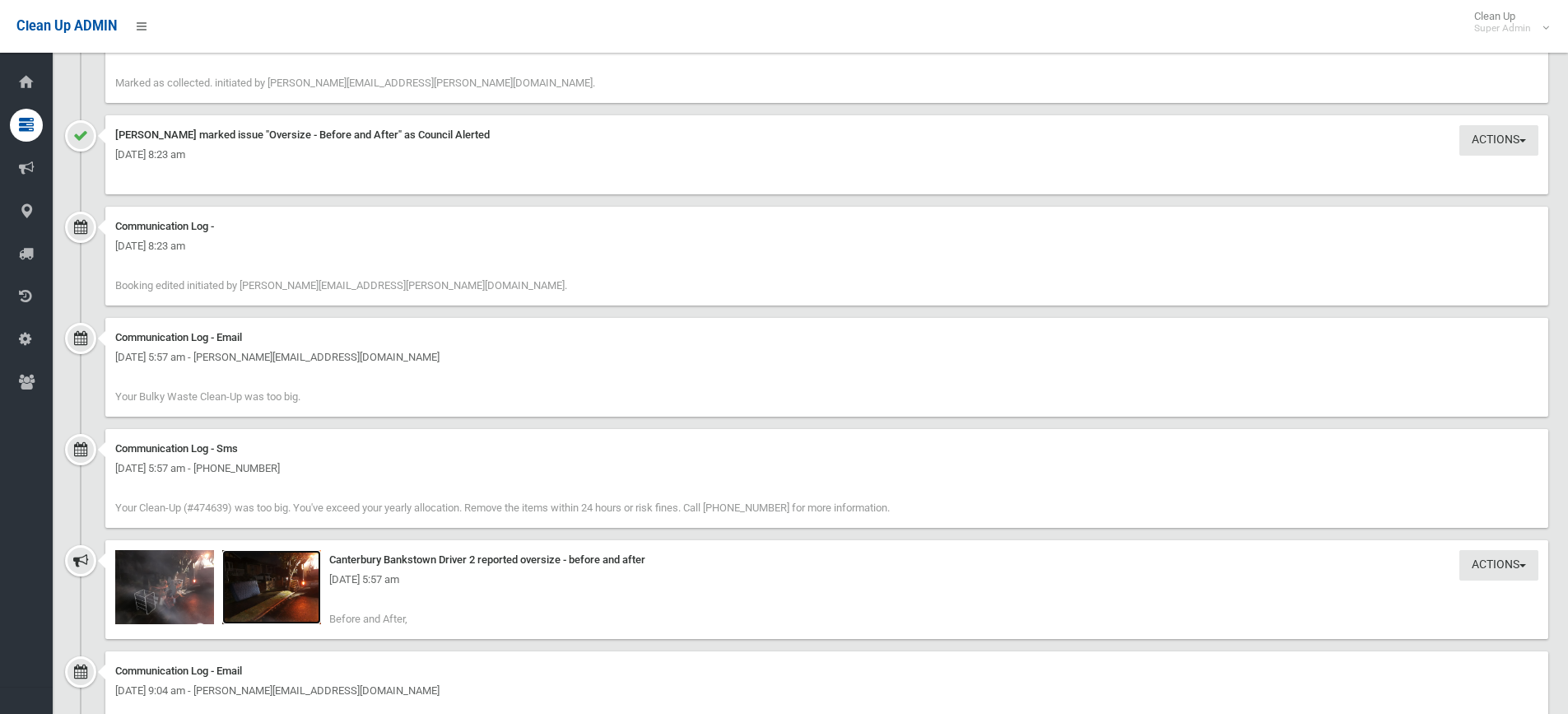
scroll to position [953, 0]
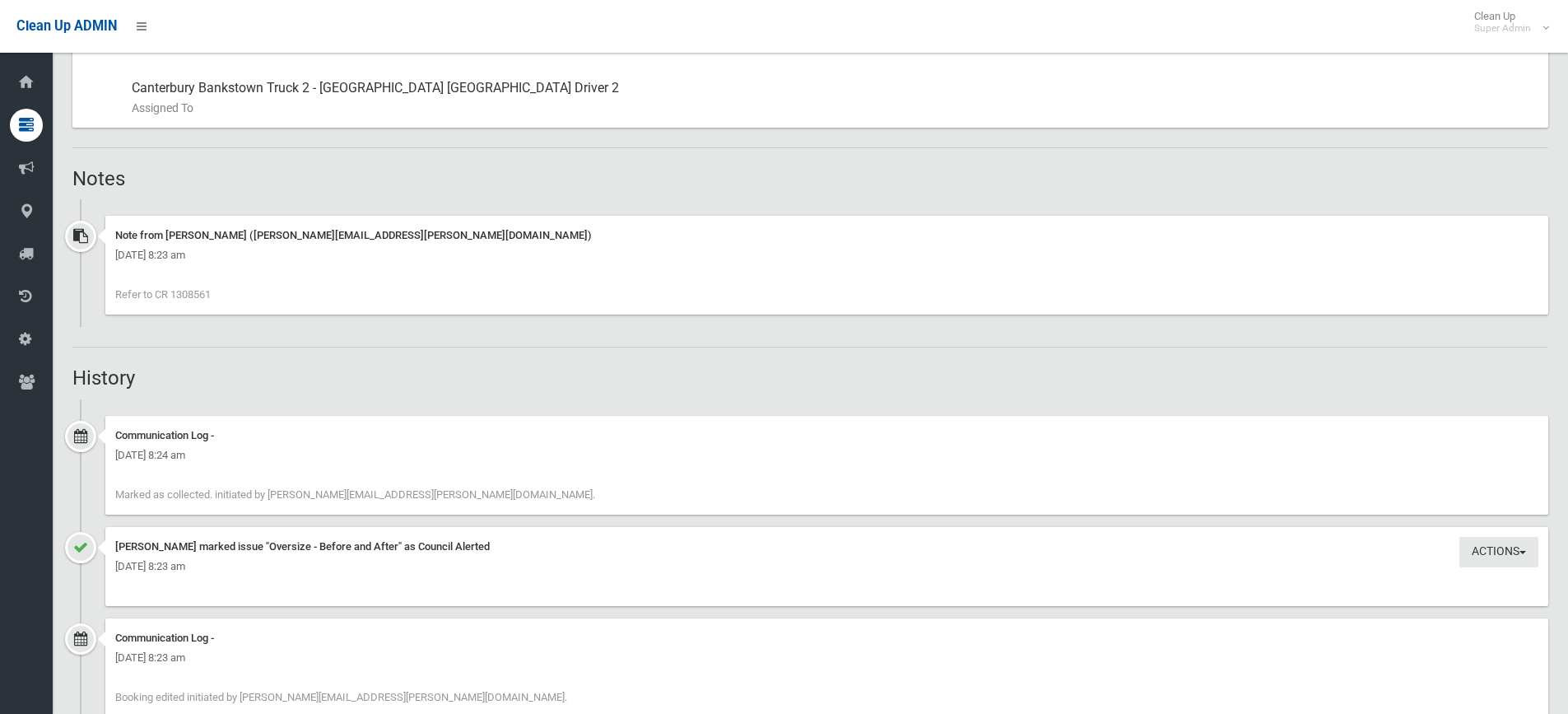
drag, startPoint x: 206, startPoint y: 293, endPoint x: 170, endPoint y: 289, distance: 36.2
click at [170, 289] on div "Note from Annette Stewart (annette.stewart@cbcity.nsw.gov.au) Friday 15th Augus…" at bounding box center [826, 265] width 1442 height 99
copy span "1308561"
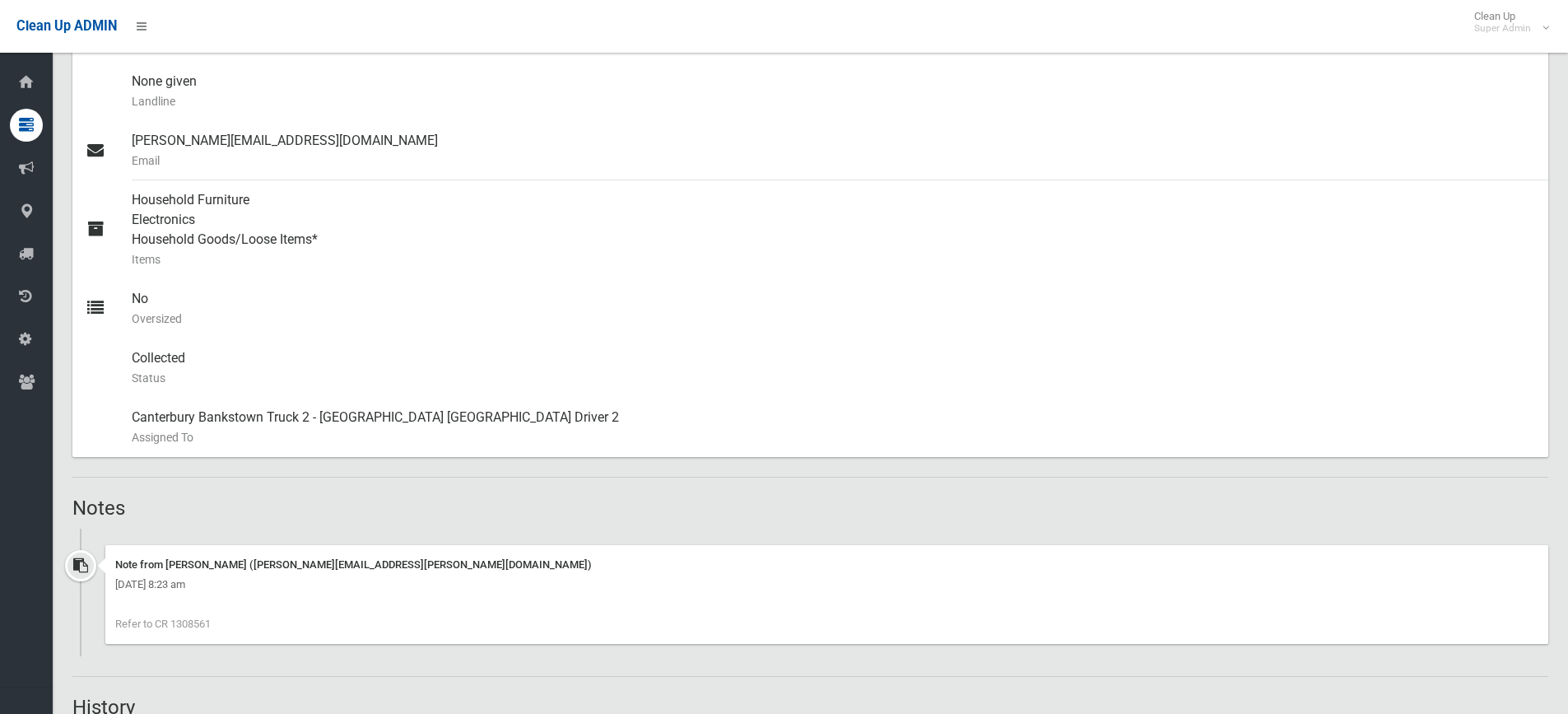
click at [1528, 518] on h2 "Notes" at bounding box center [810, 507] width 1476 height 21
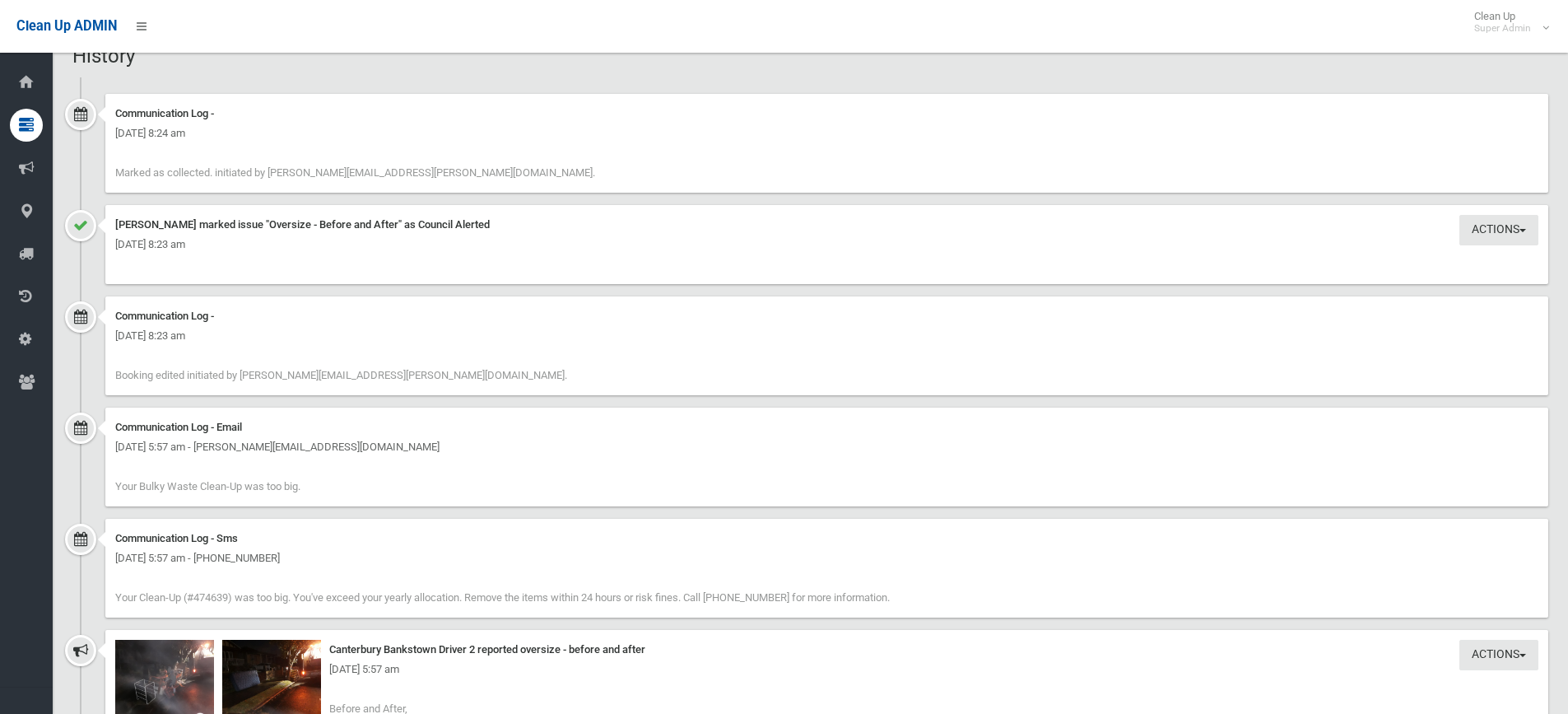
scroll to position [1530, 0]
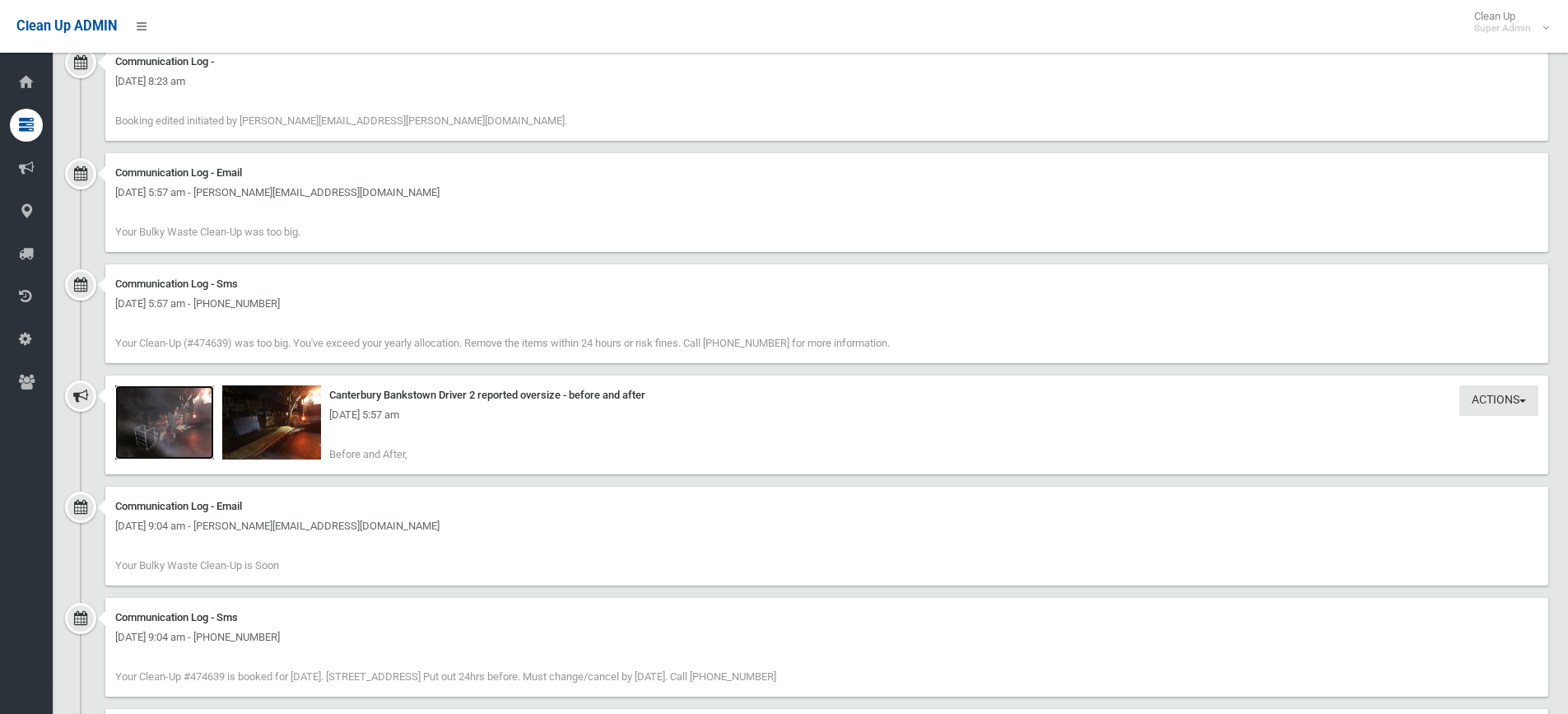
click at [185, 430] on img at bounding box center [165, 422] width 99 height 74
click at [287, 433] on img at bounding box center [272, 422] width 99 height 74
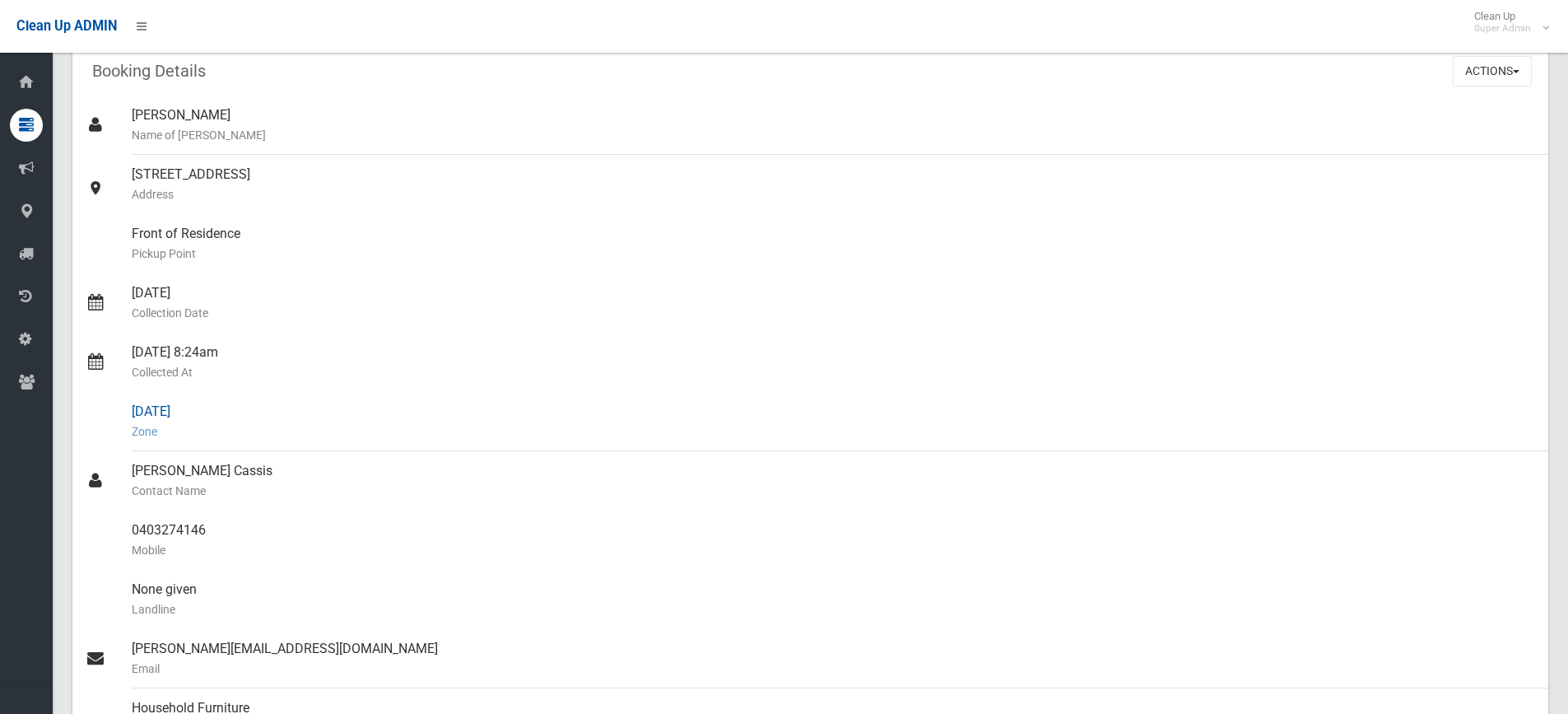
scroll to position [0, 0]
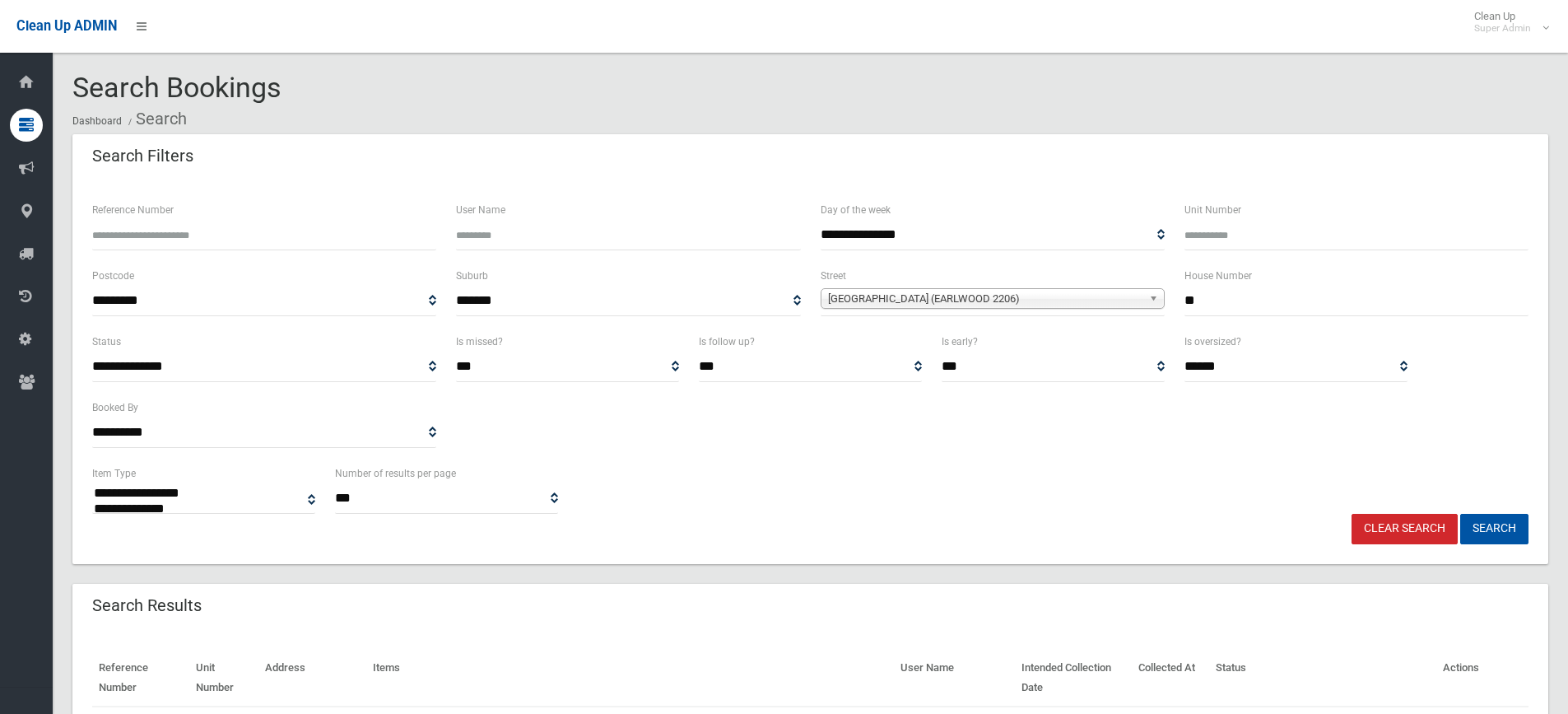
select select
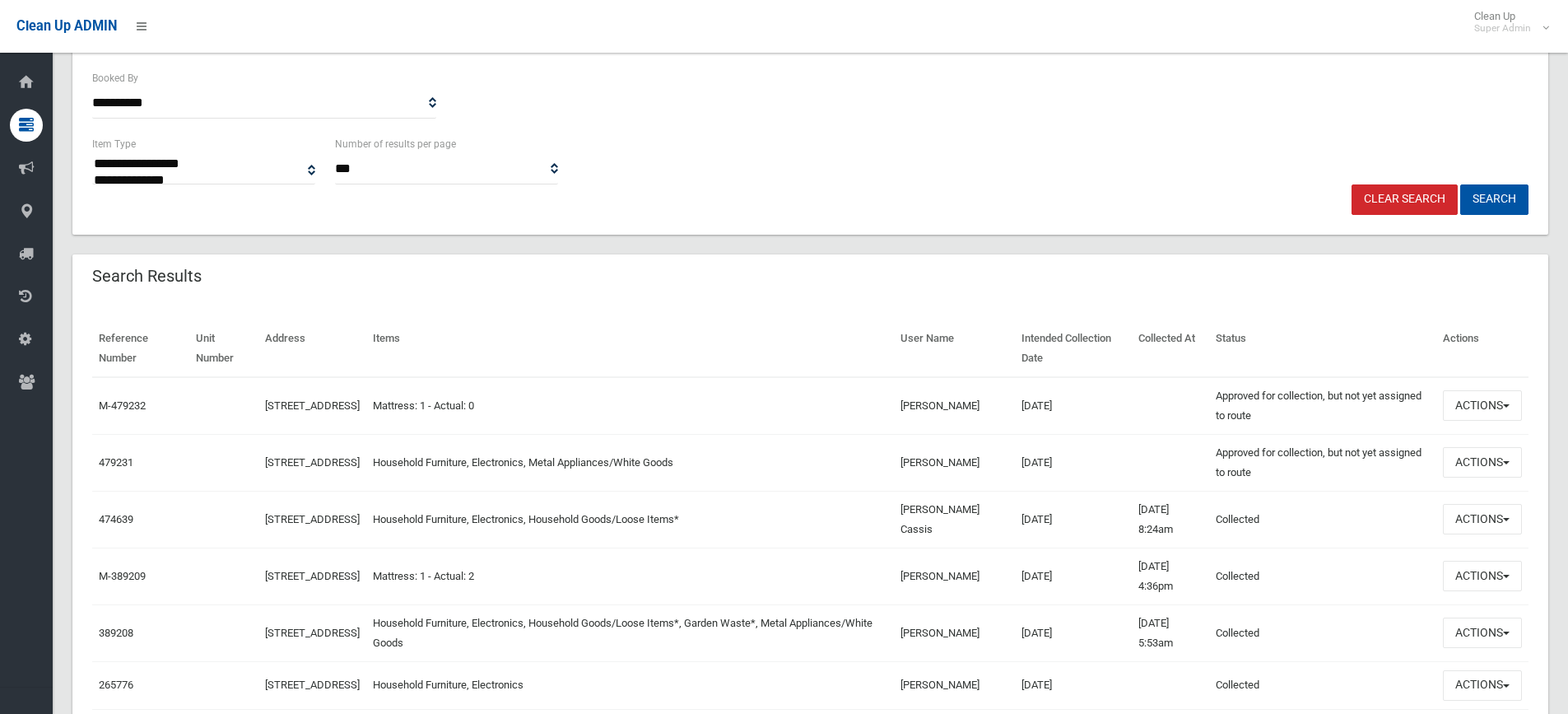
scroll to position [329, 0]
click at [1487, 466] on button "Actions" at bounding box center [1482, 462] width 79 height 31
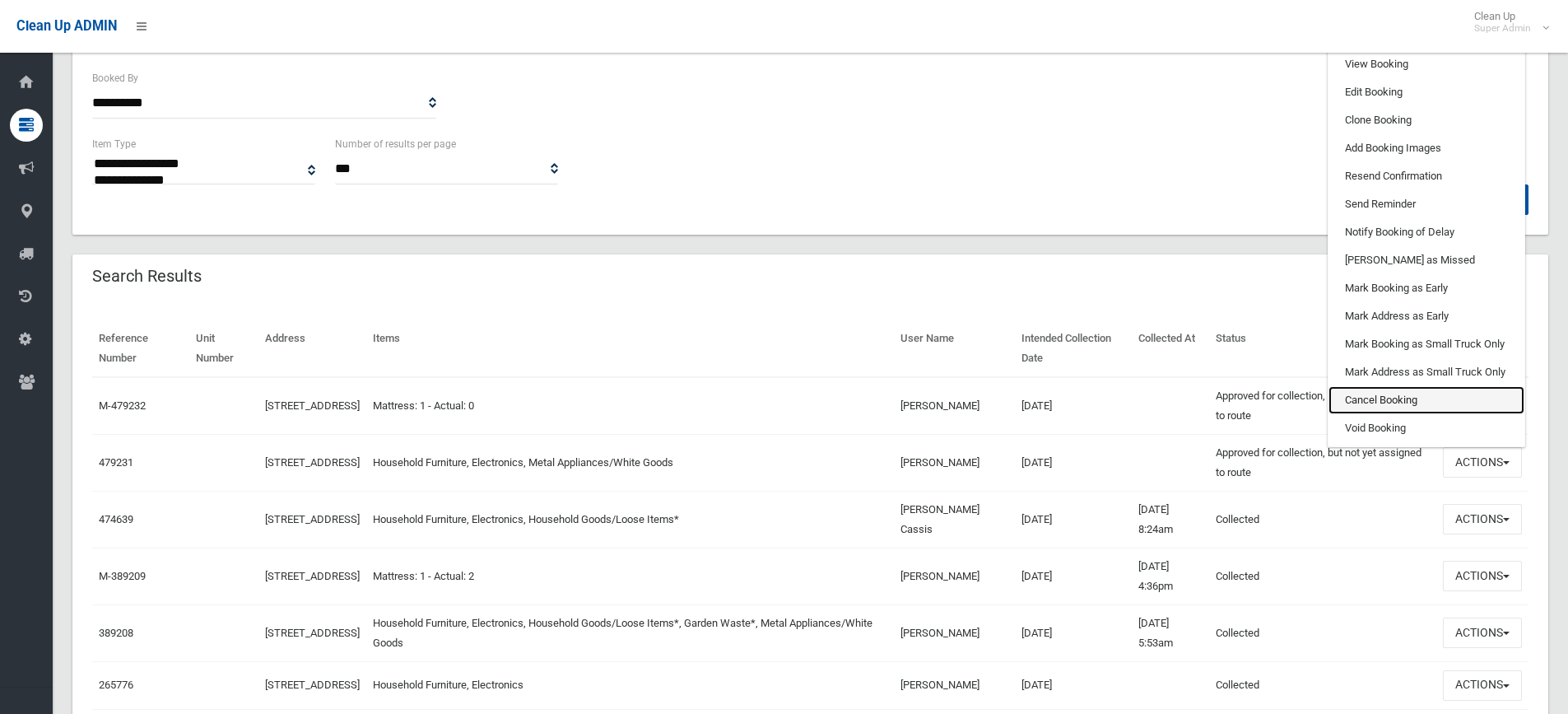
click at [1403, 400] on link "Cancel Booking" at bounding box center [1425, 400] width 196 height 28
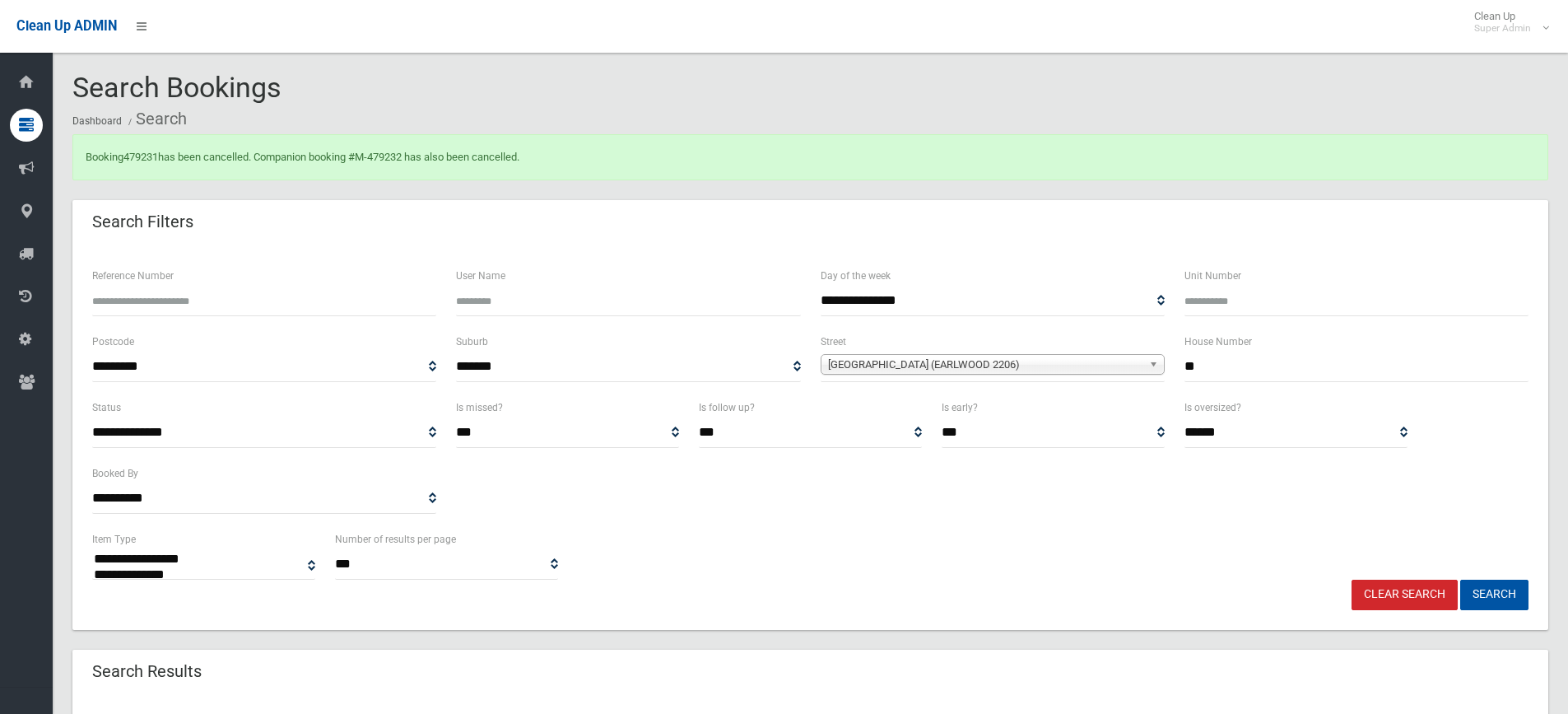
select select
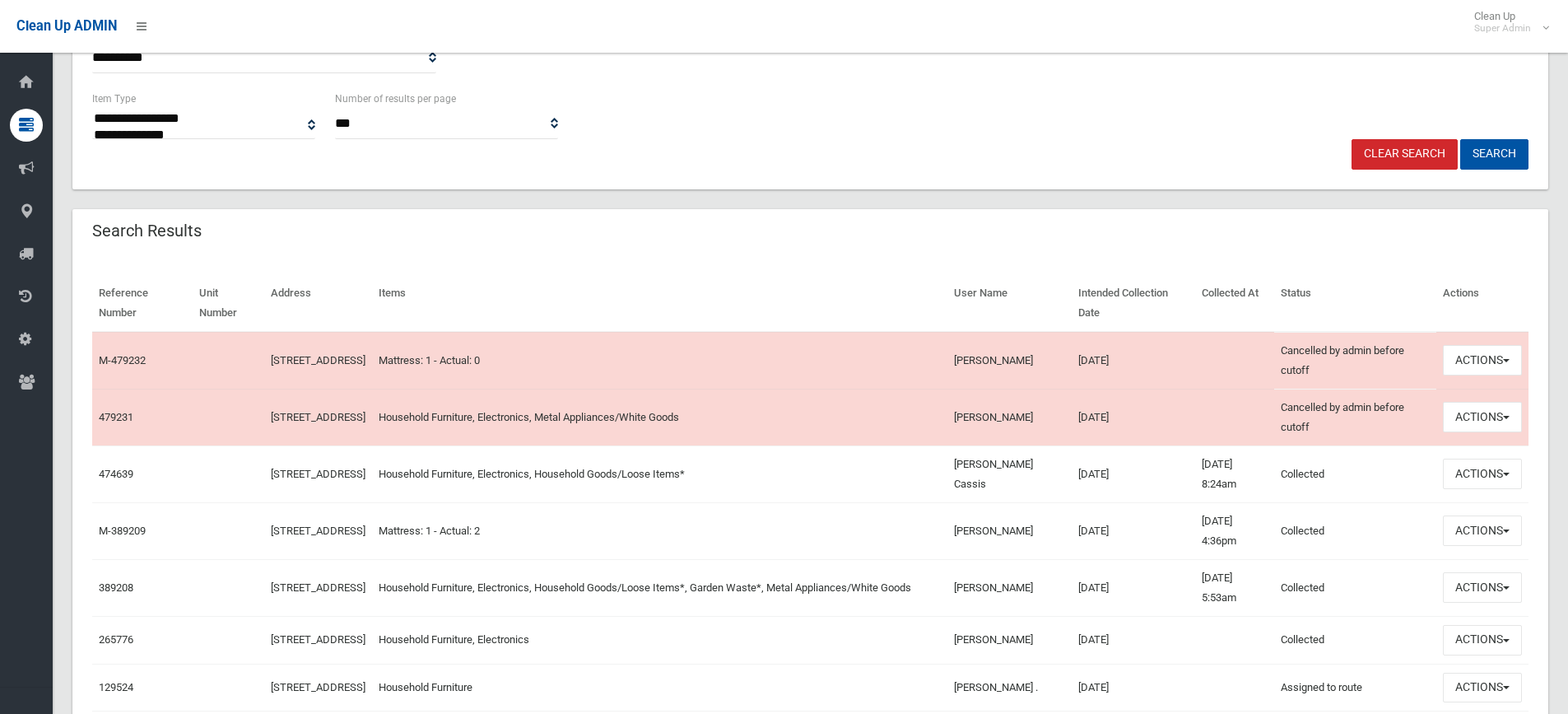
scroll to position [412, 0]
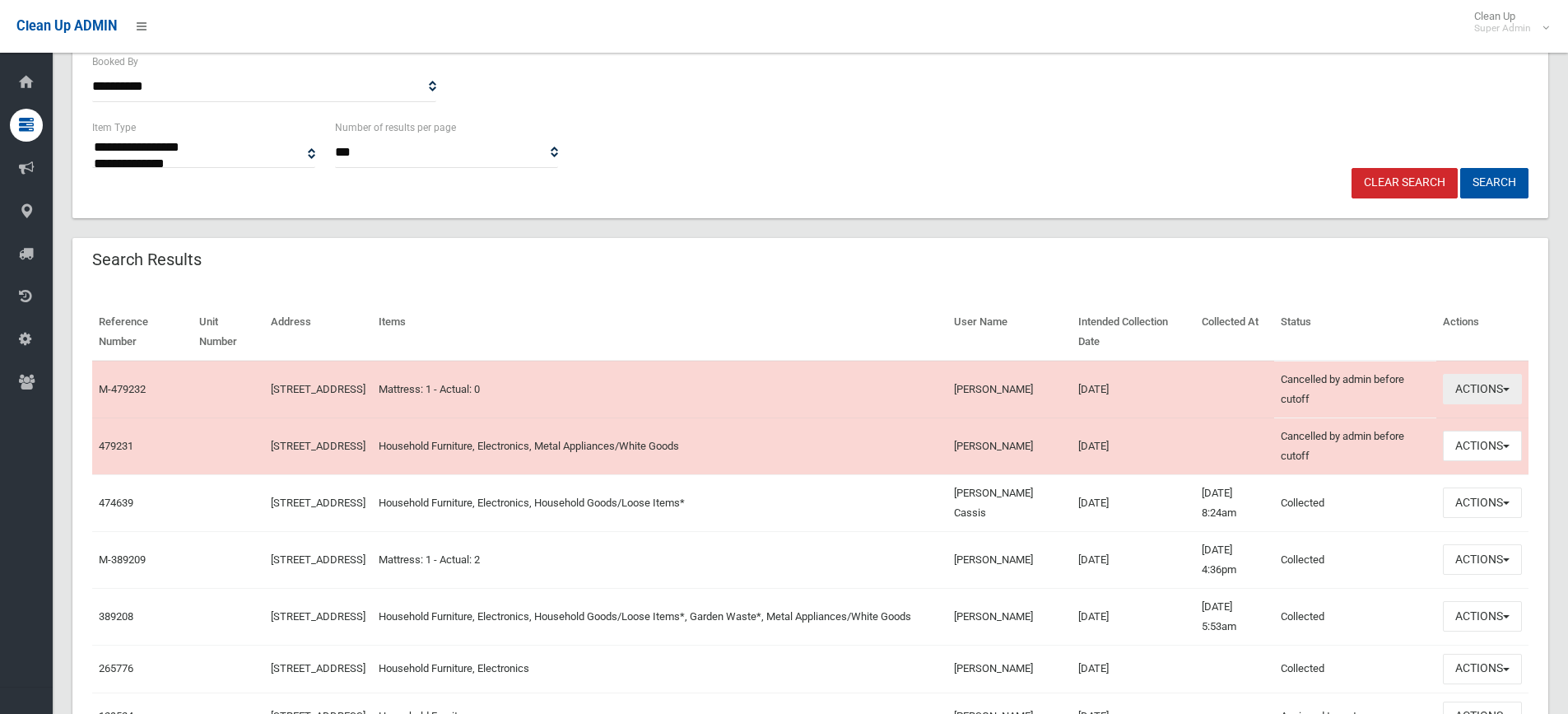
click at [1466, 394] on button "Actions" at bounding box center [1482, 389] width 79 height 31
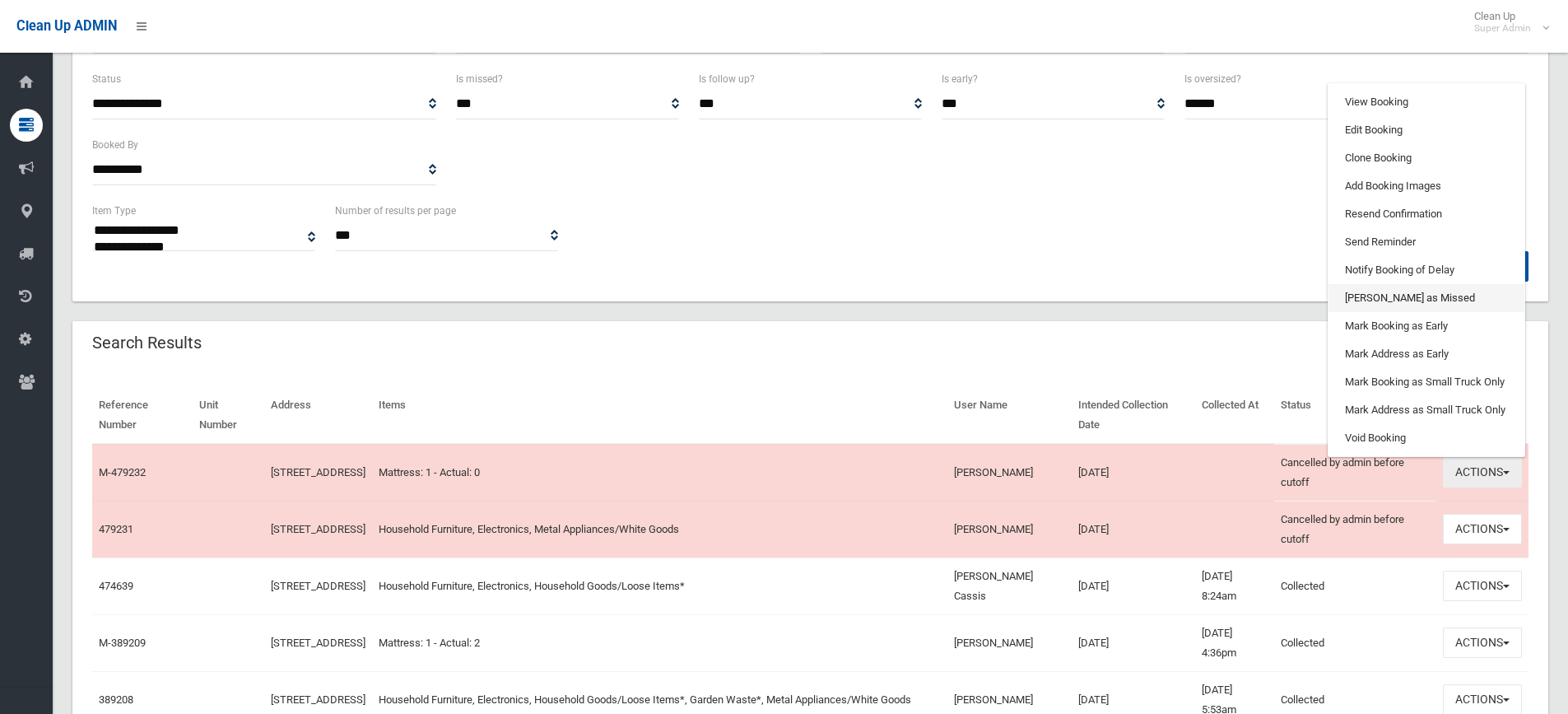
scroll to position [247, 0]
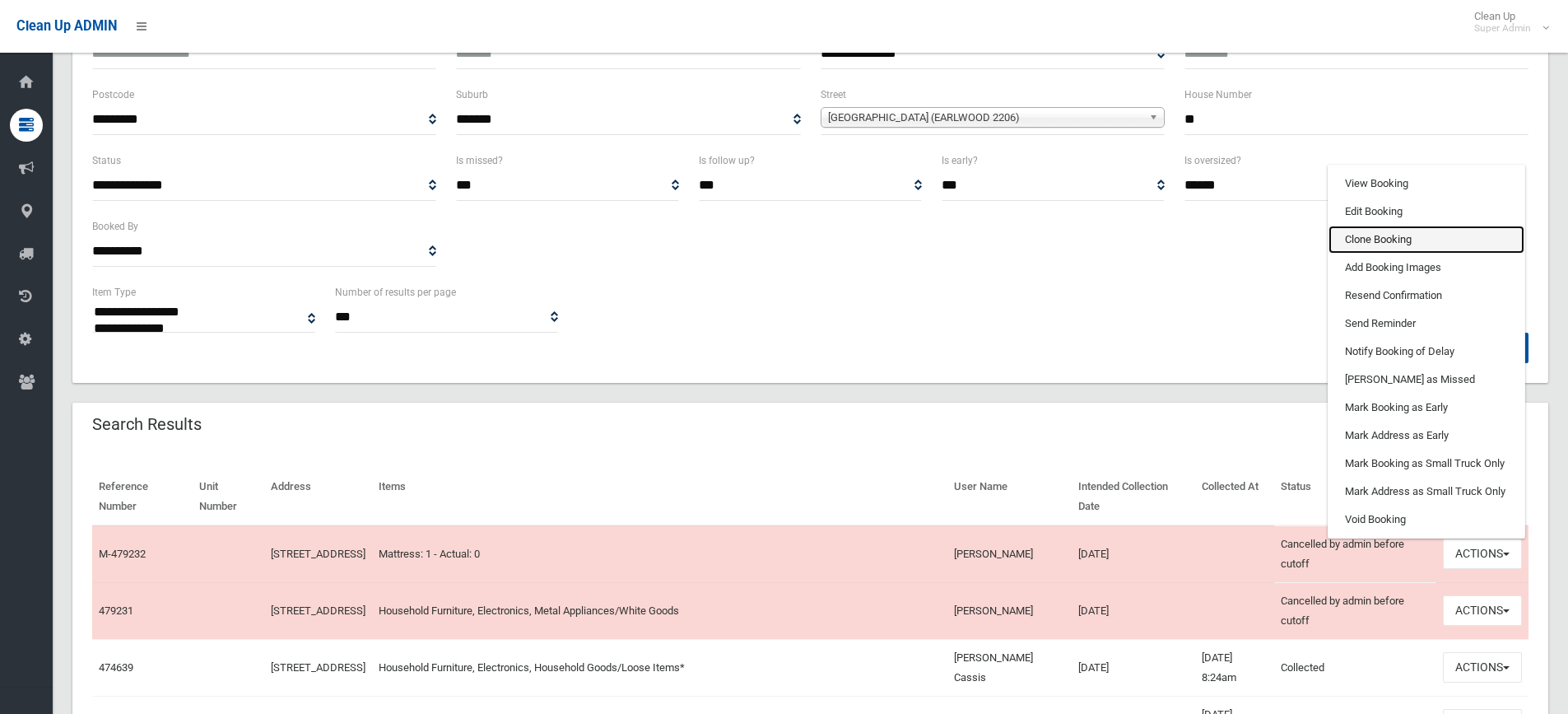
click at [1408, 238] on link "Clone Booking" at bounding box center [1425, 239] width 196 height 28
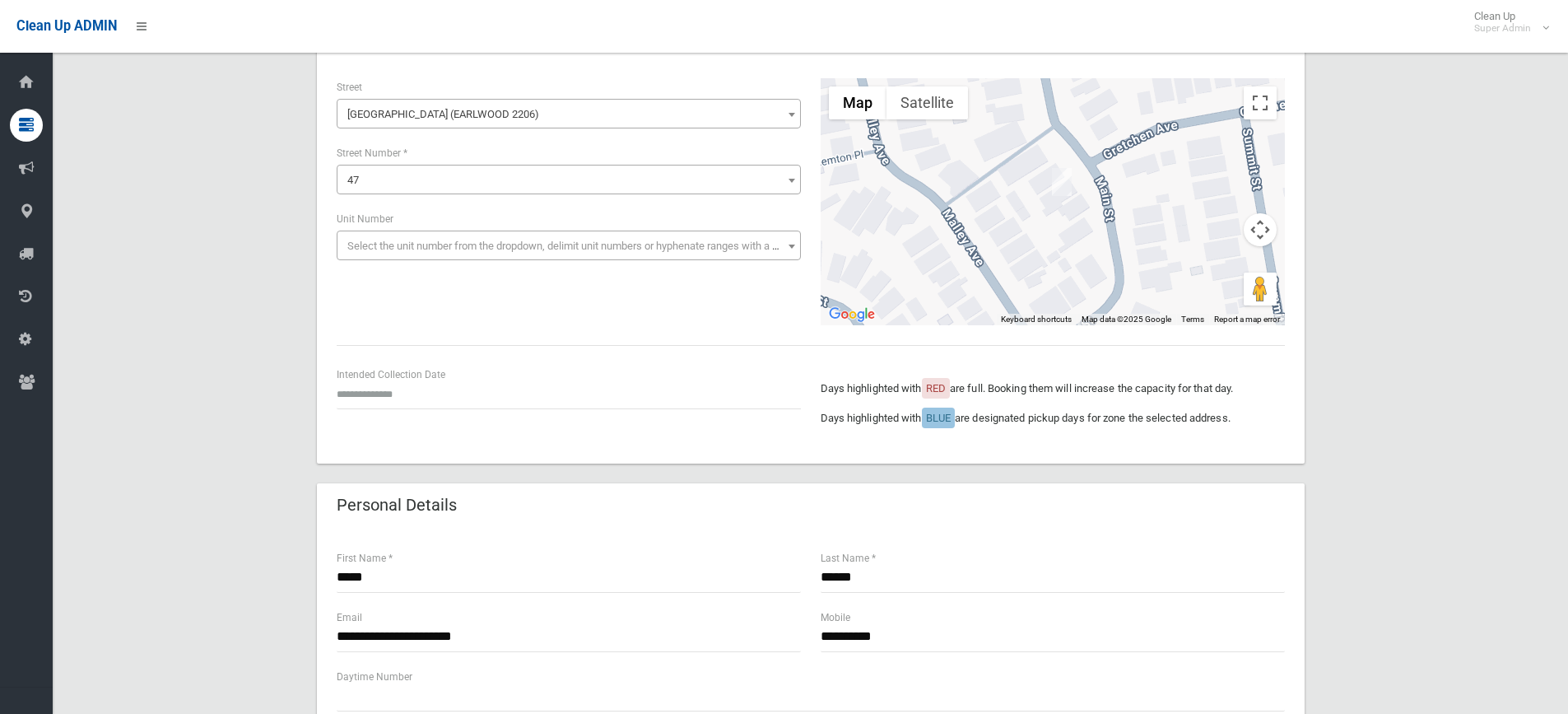
scroll to position [82, 0]
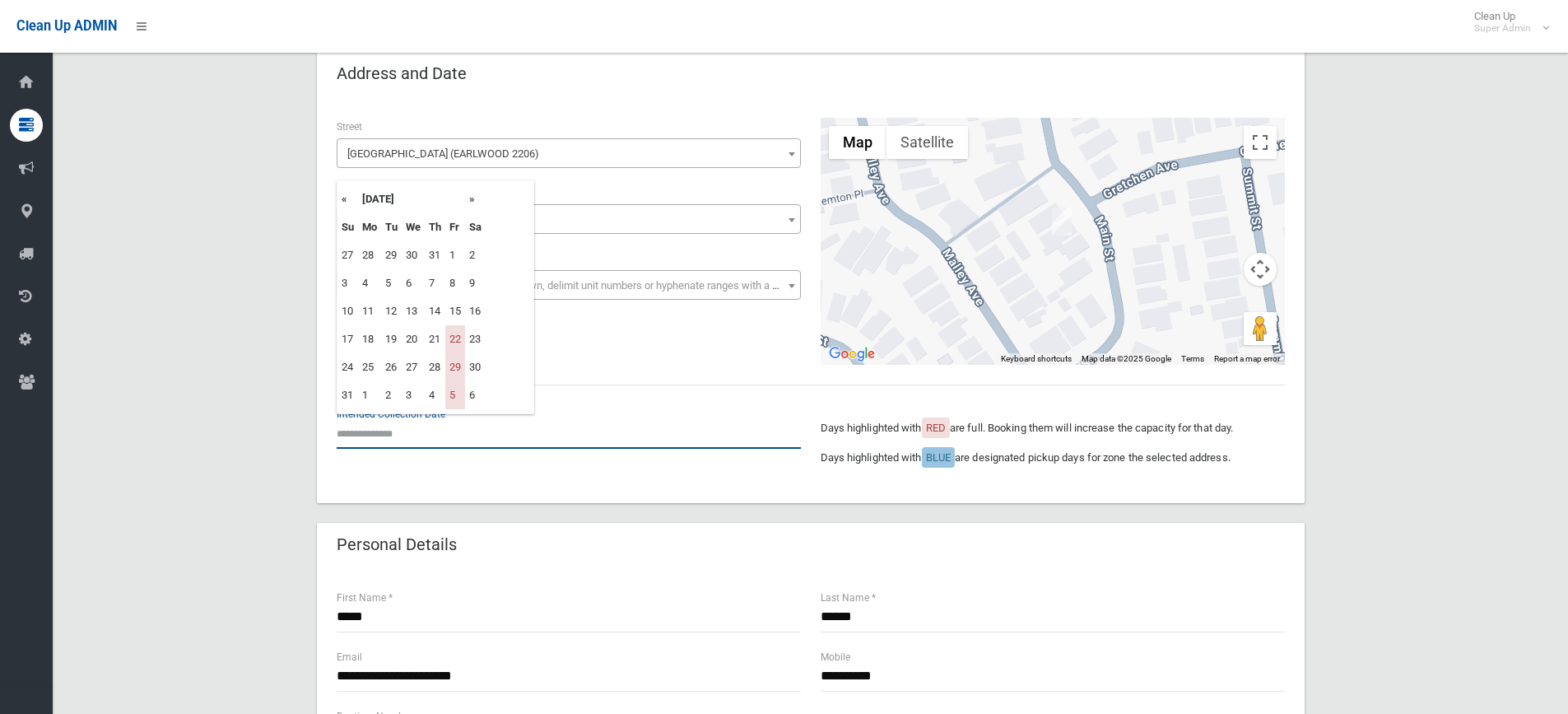
click at [407, 431] on input "text" at bounding box center [569, 434] width 465 height 31
click at [474, 196] on th "»" at bounding box center [475, 199] width 20 height 28
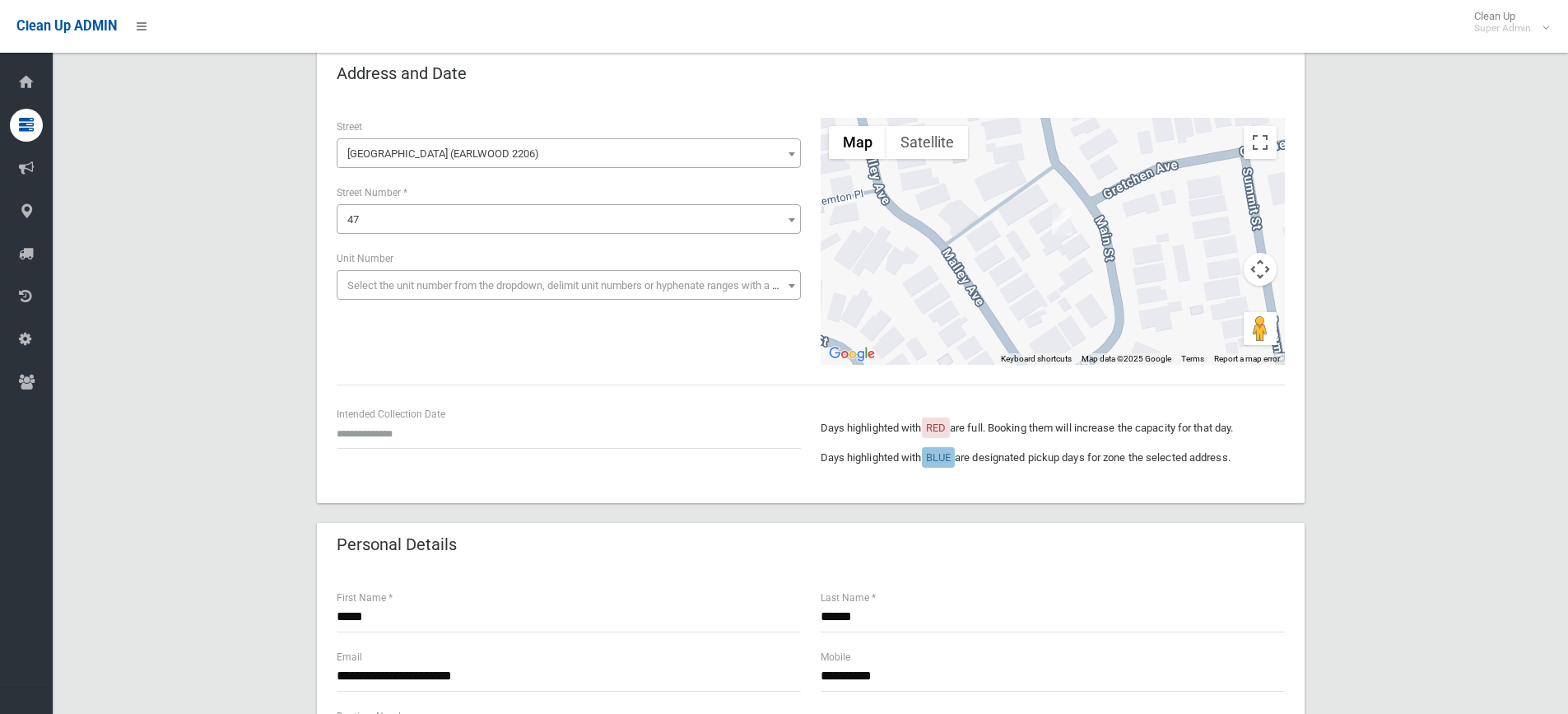
drag, startPoint x: 180, startPoint y: 606, endPoint x: 225, endPoint y: 455, distance: 157.6
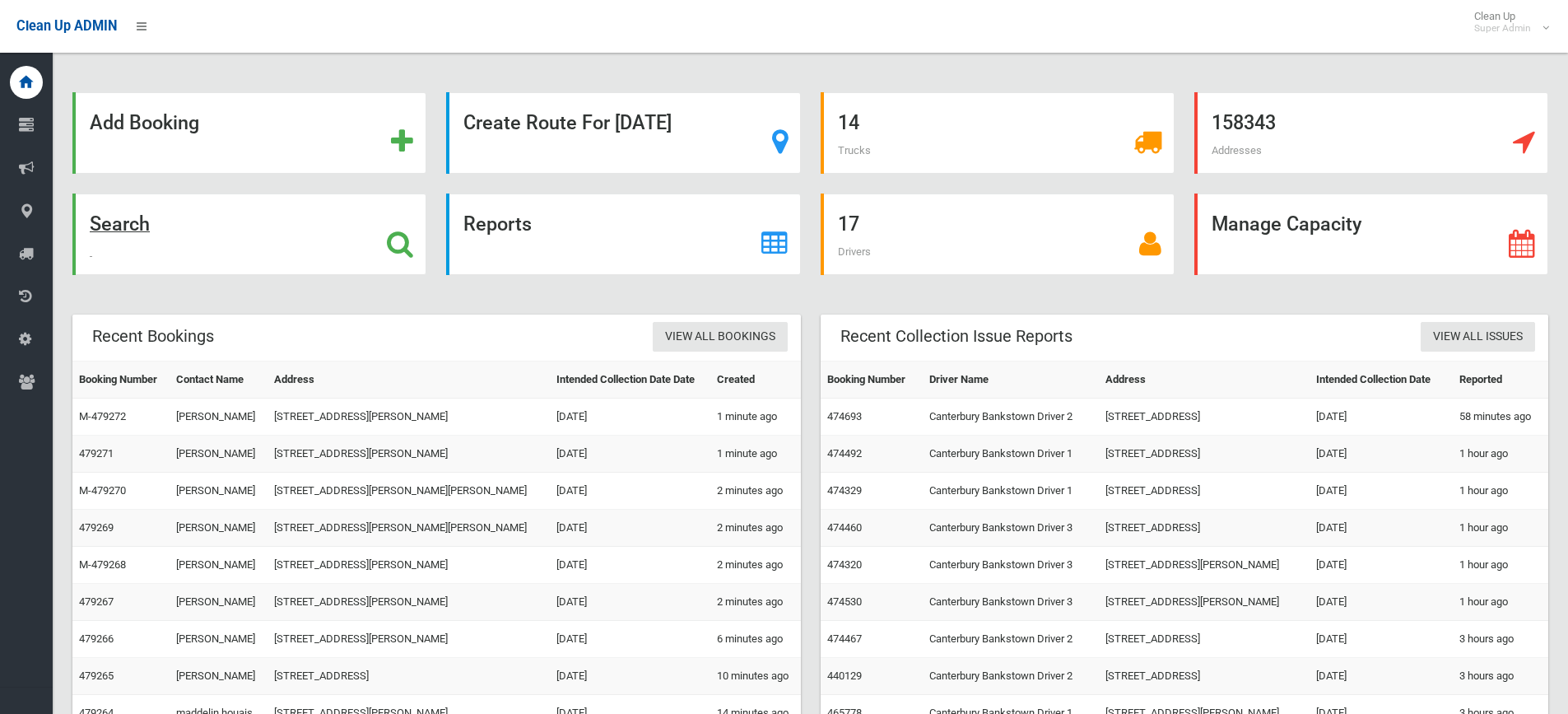
click at [132, 219] on strong "Search" at bounding box center [120, 224] width 60 height 23
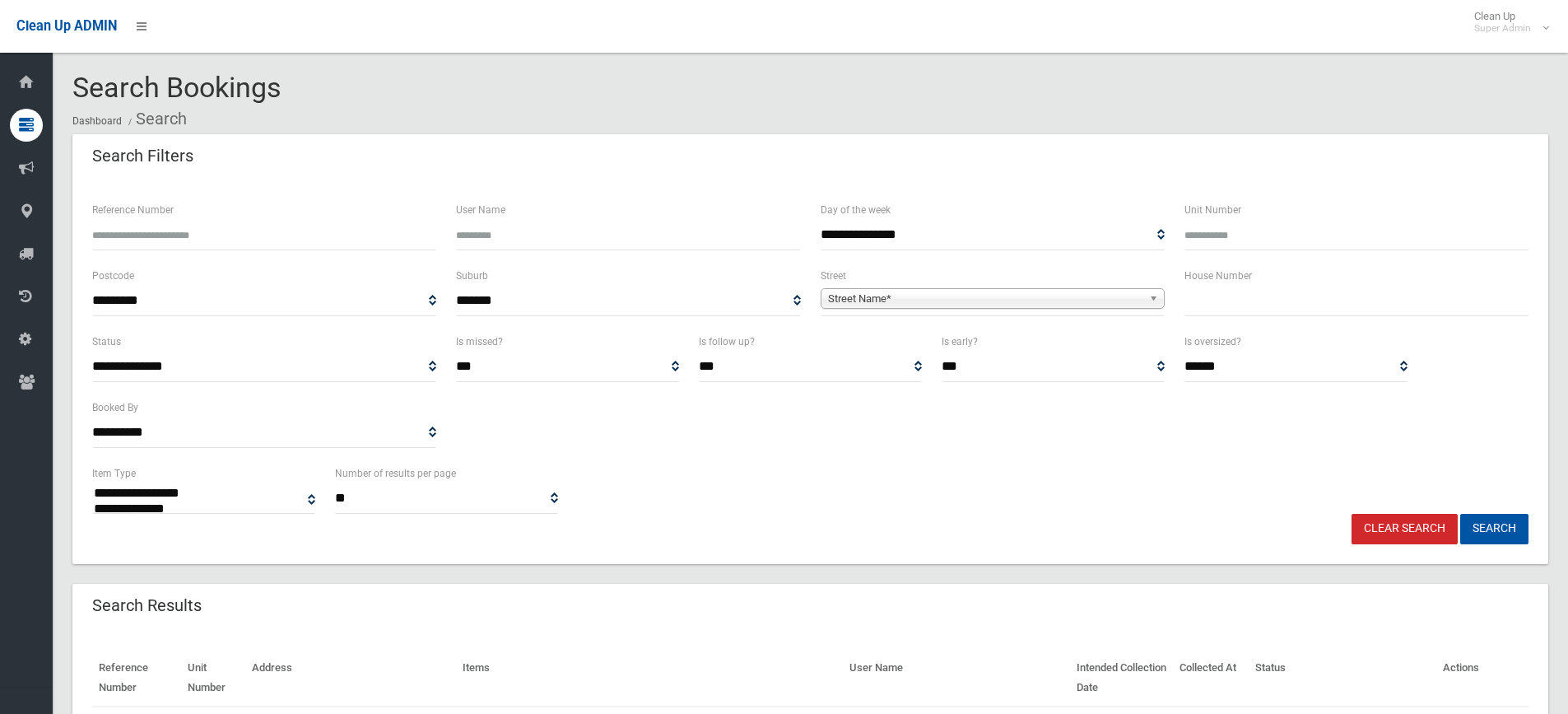
select select
click at [1253, 313] on input "text" at bounding box center [1356, 301] width 344 height 31
type input "**"
click at [1032, 302] on span "Street Name*" at bounding box center [985, 298] width 314 height 20
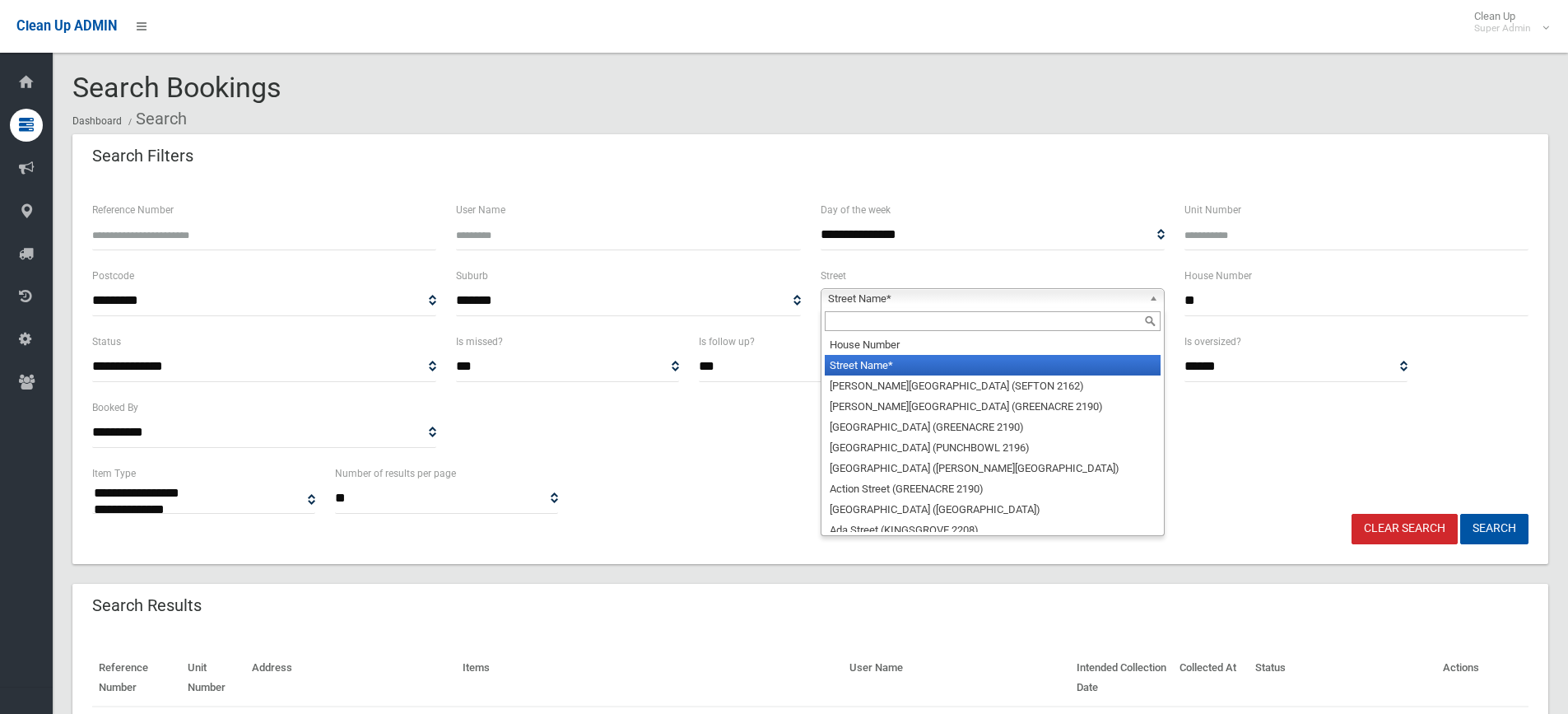
type input "*"
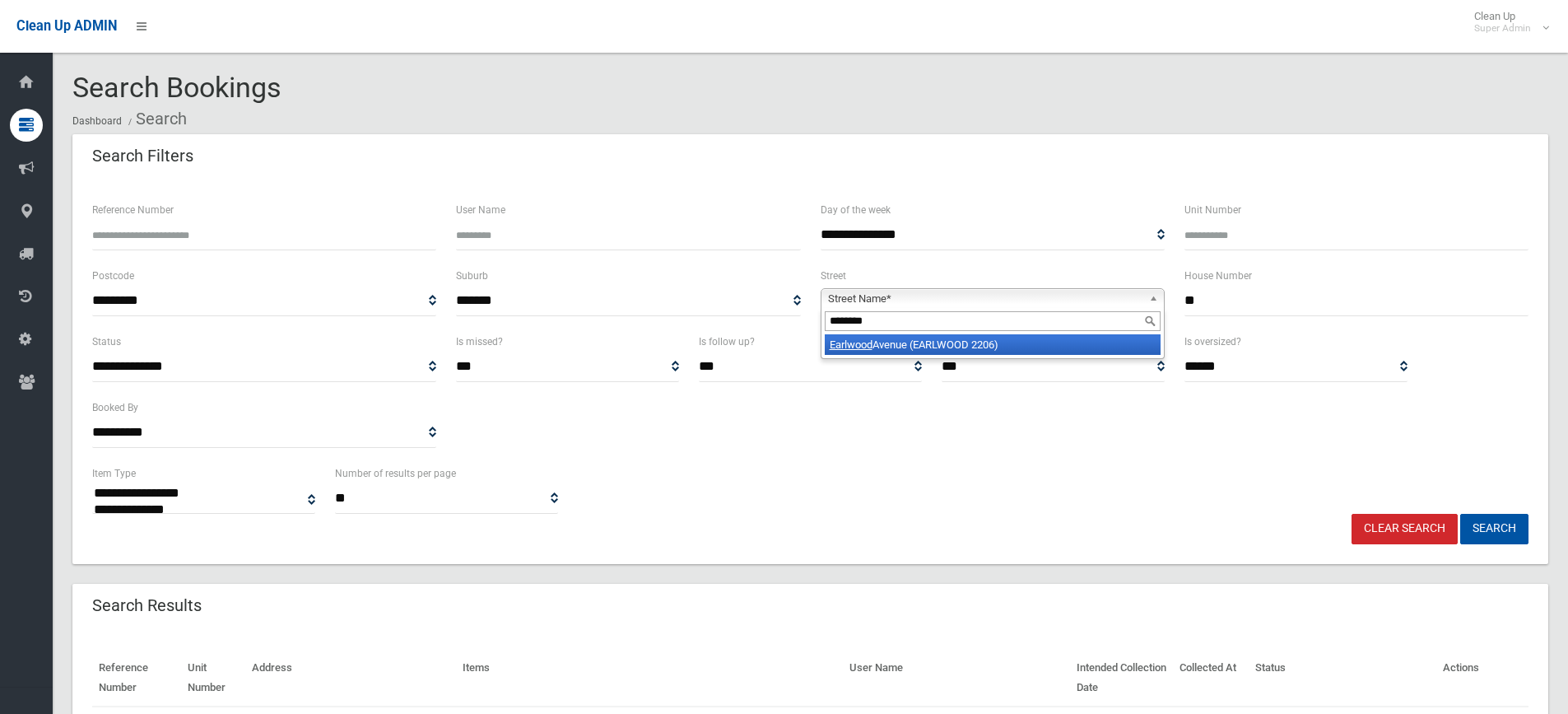
type input "********"
click at [934, 348] on li "Earlwood Avenue (EARLWOOD 2206)" at bounding box center [992, 344] width 336 height 20
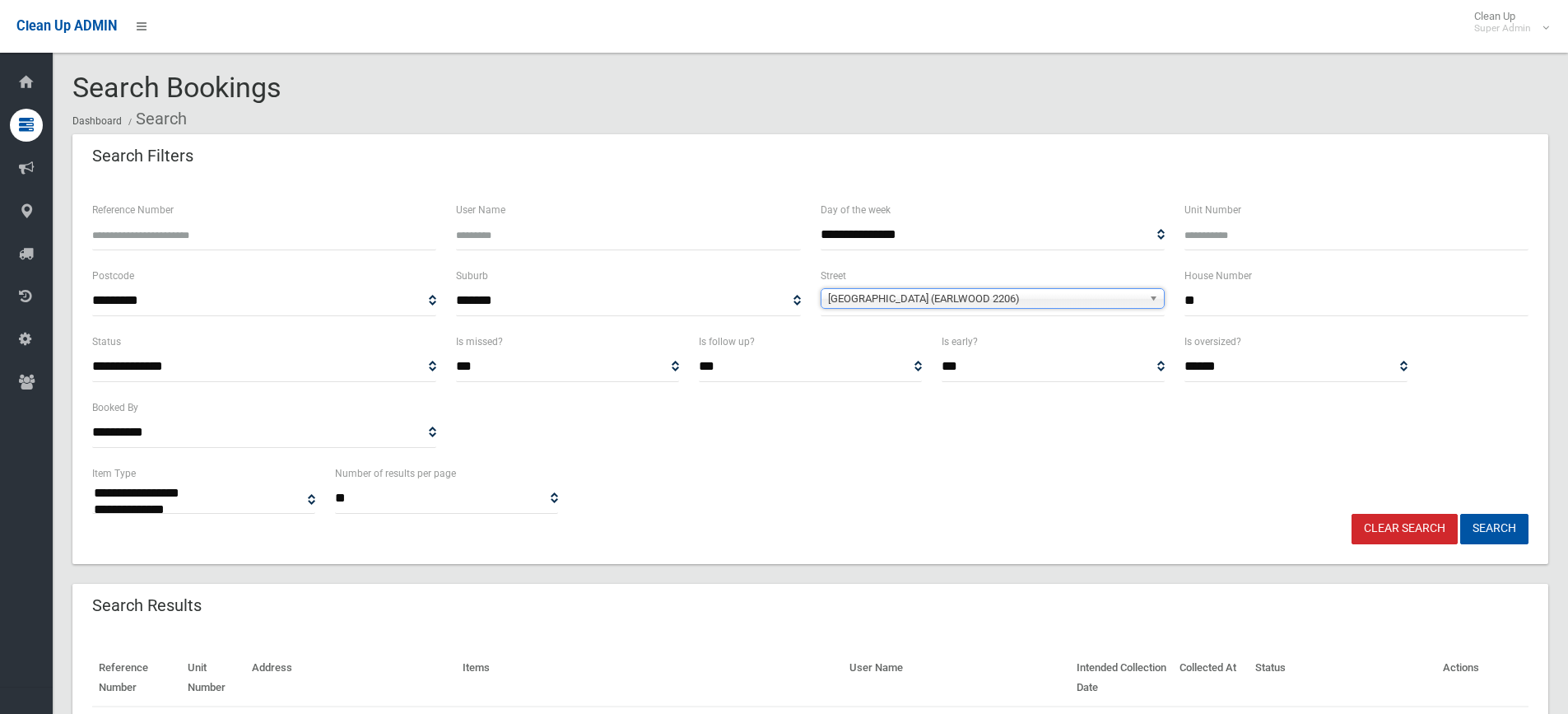
click at [993, 298] on span "Earlwood Avenue (EARLWOOD 2206)" at bounding box center [985, 298] width 314 height 20
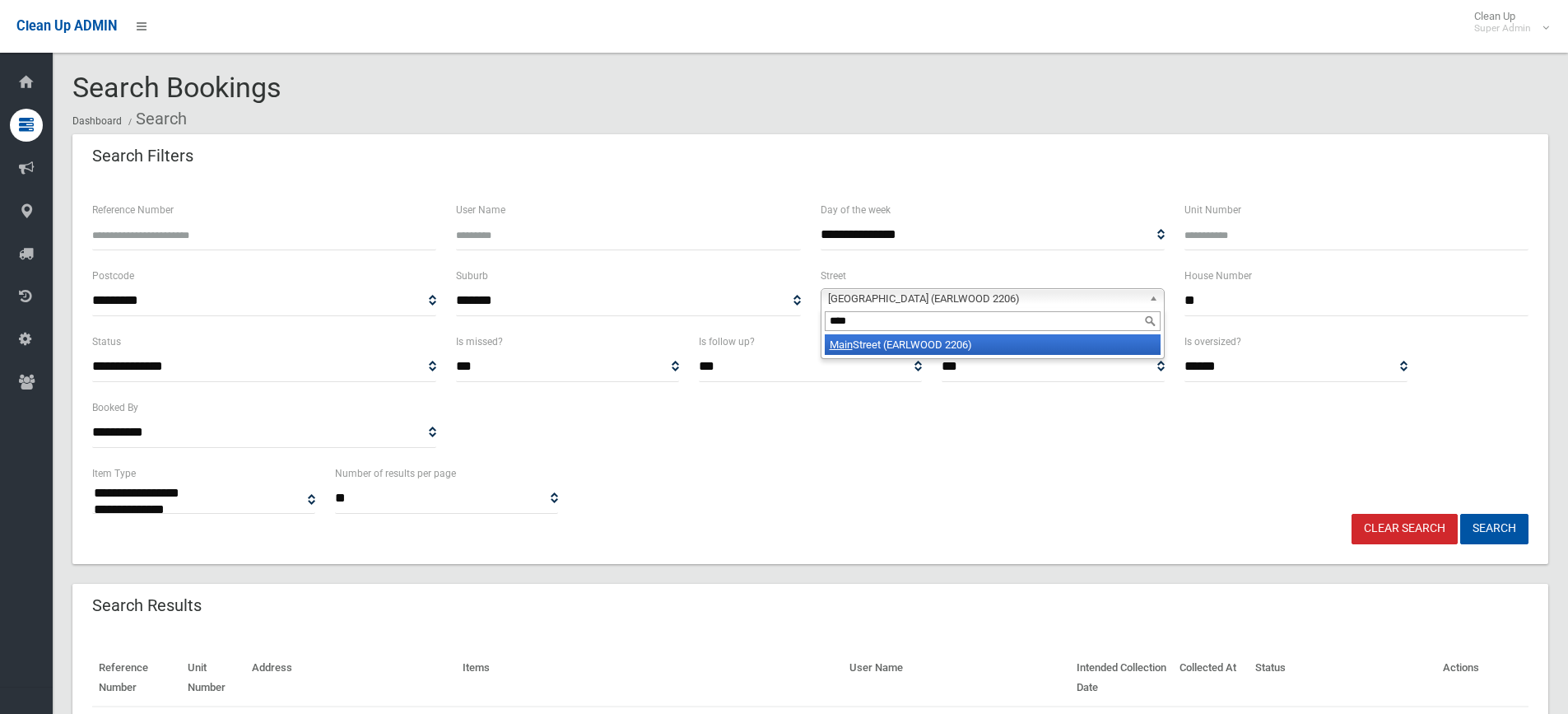
type input "****"
click at [920, 345] on li "Main Street (EARLWOOD 2206)" at bounding box center [992, 344] width 336 height 20
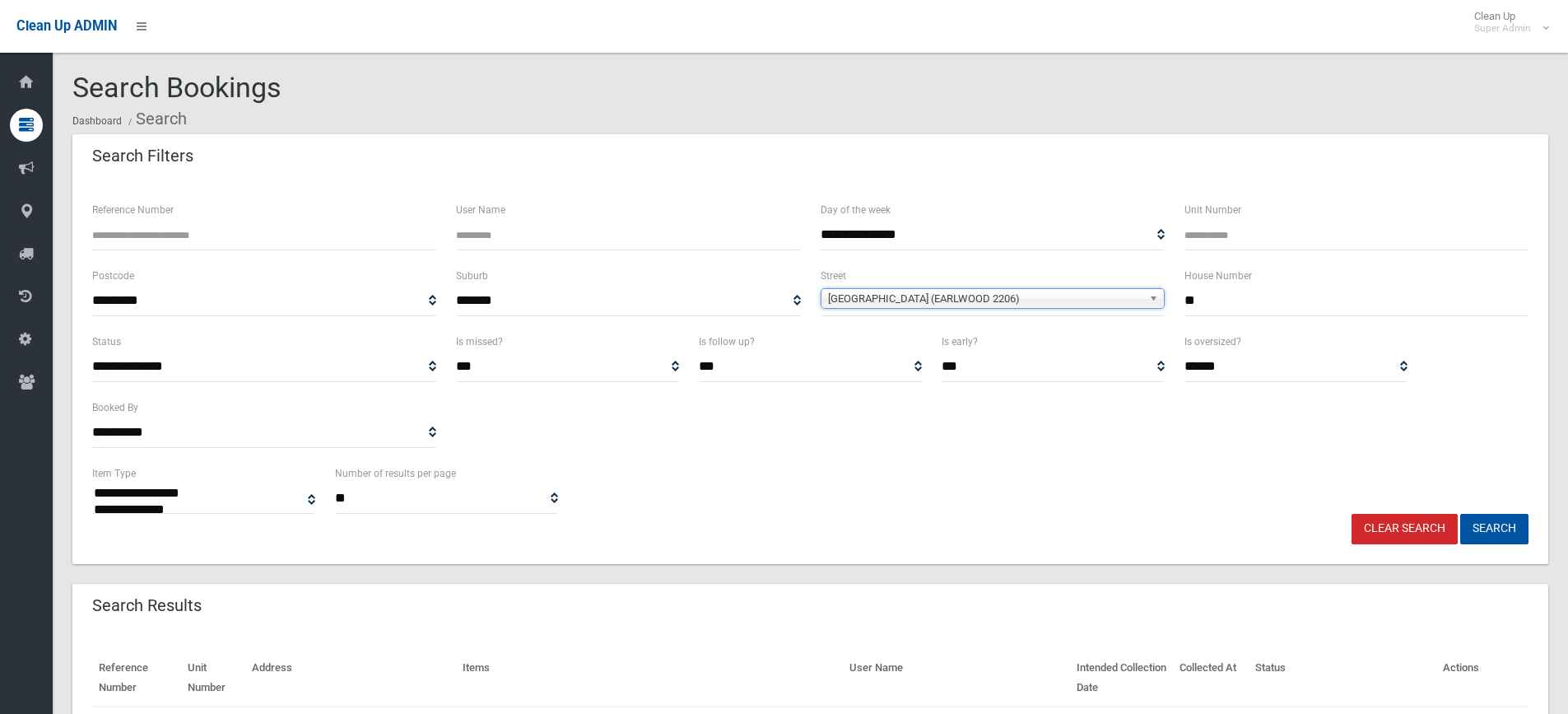
click at [1460, 513] on button "Search" at bounding box center [1495, 529] width 68 height 31
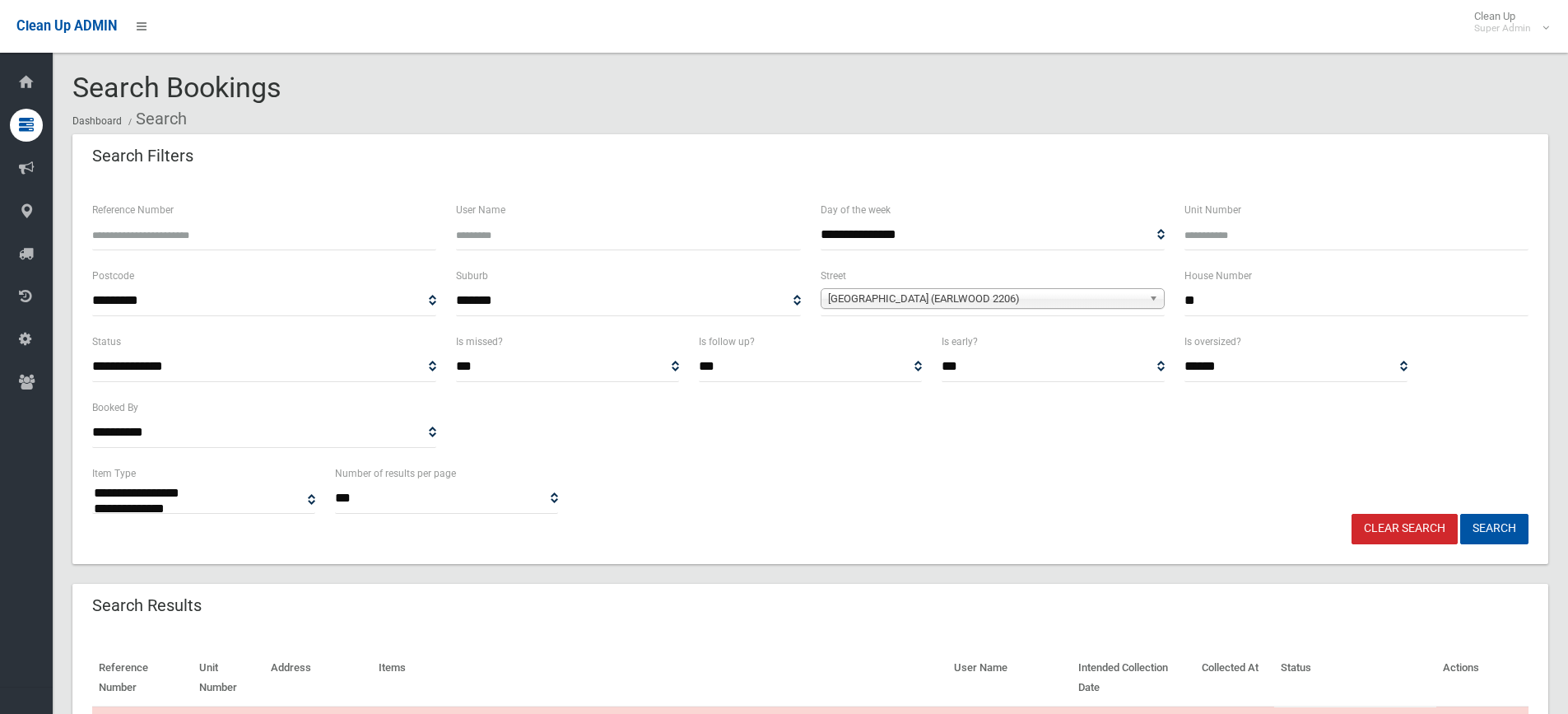
select select
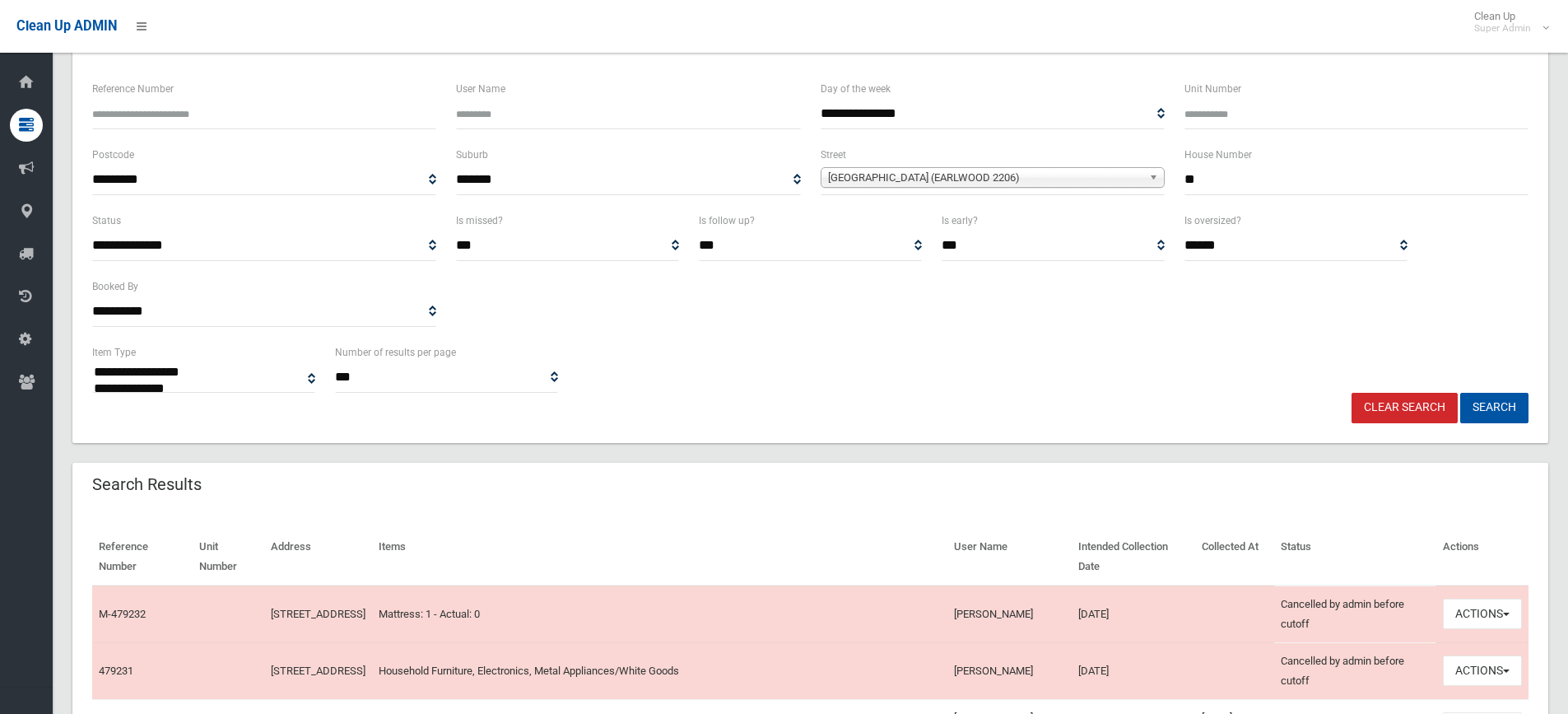
scroll to position [329, 0]
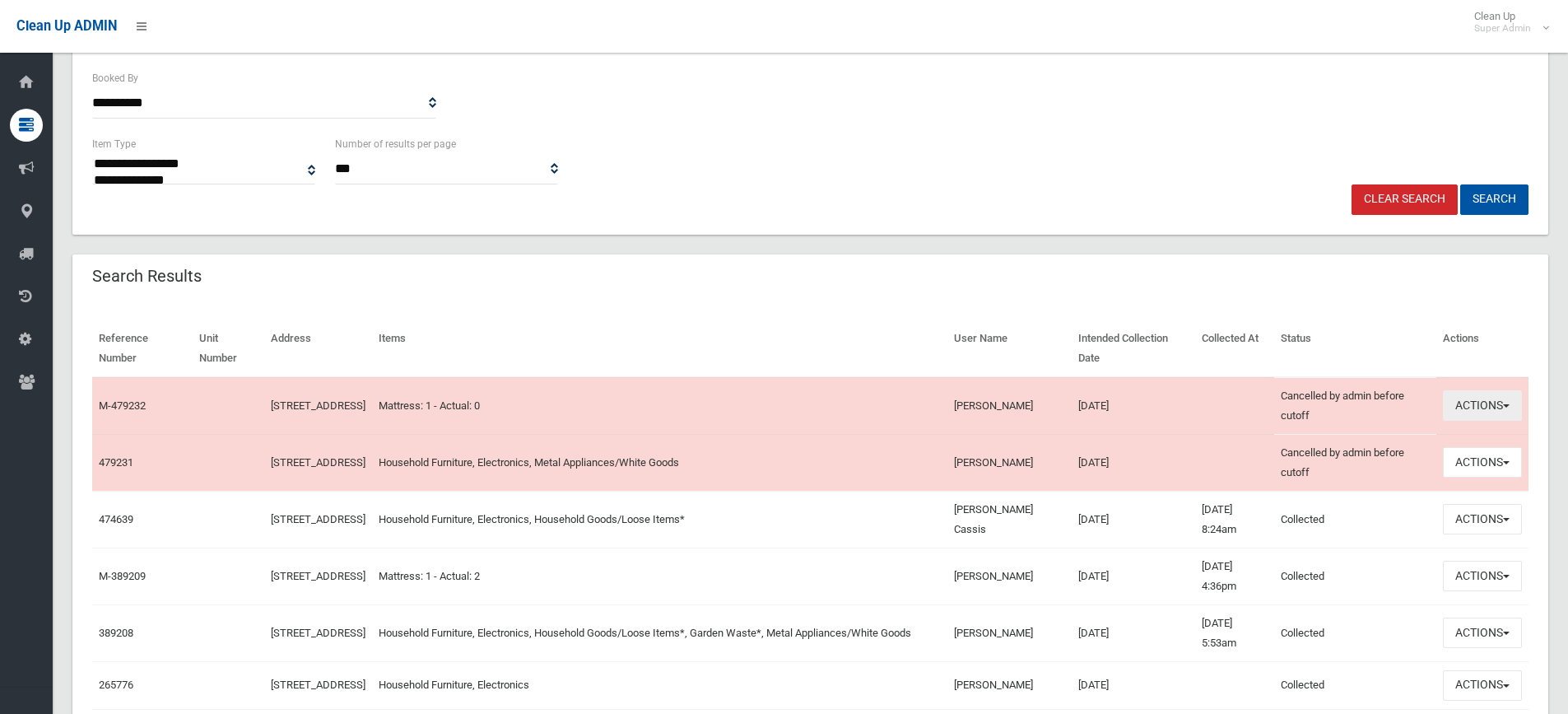
click at [1504, 399] on button "Actions" at bounding box center [1482, 406] width 79 height 31
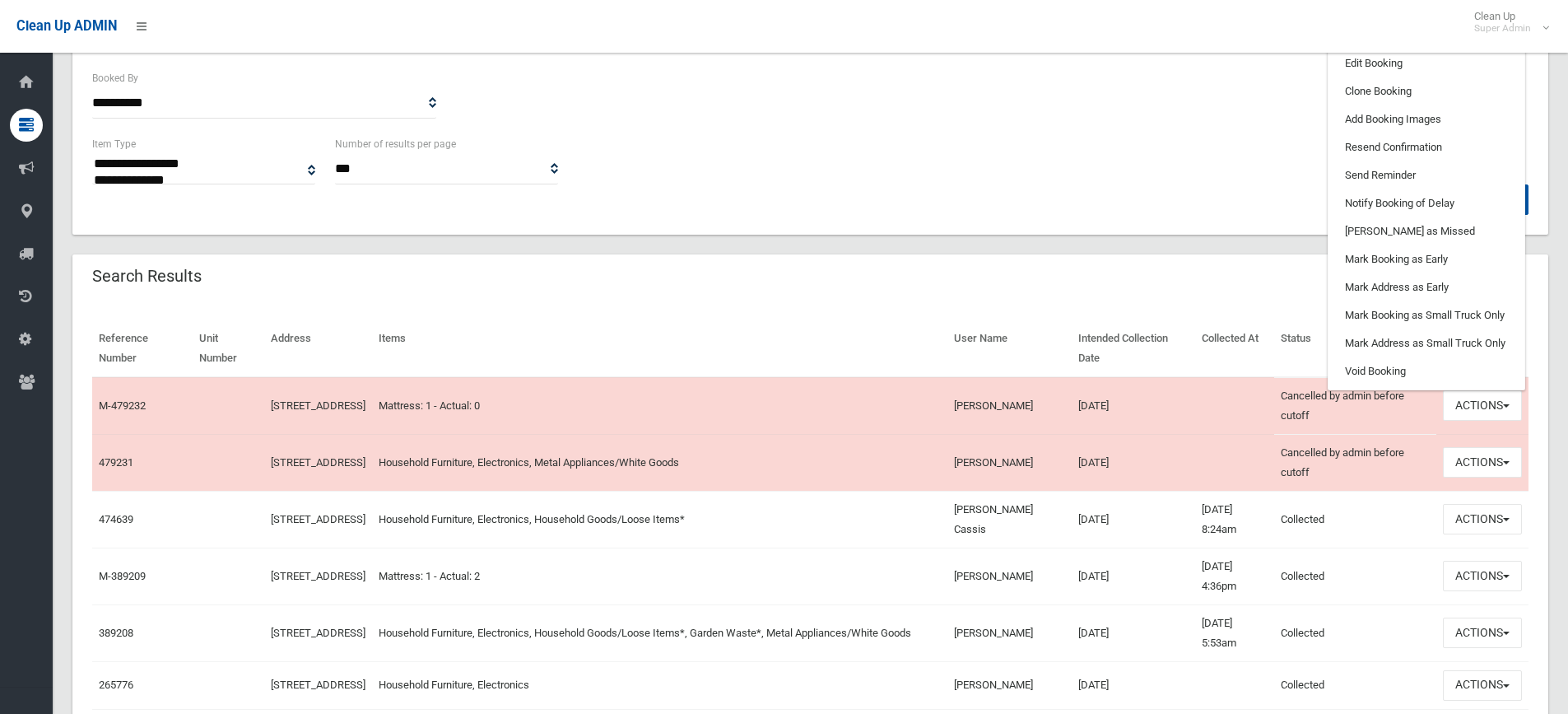
drag, startPoint x: 1235, startPoint y: 135, endPoint x: 1143, endPoint y: 229, distance: 131.5
click at [1230, 162] on div "**********" at bounding box center [810, 159] width 1456 height 50
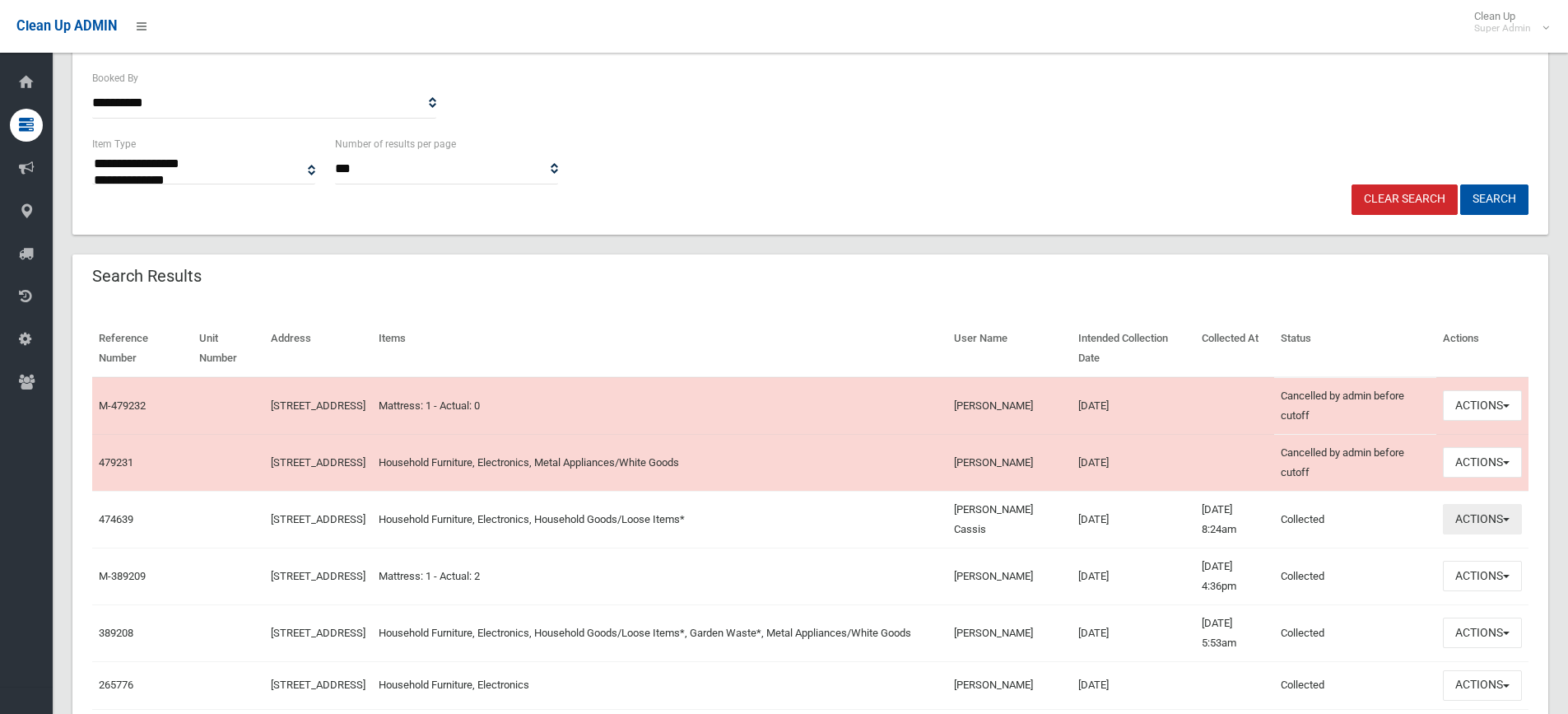
click at [1483, 516] on button "Actions" at bounding box center [1482, 519] width 79 height 31
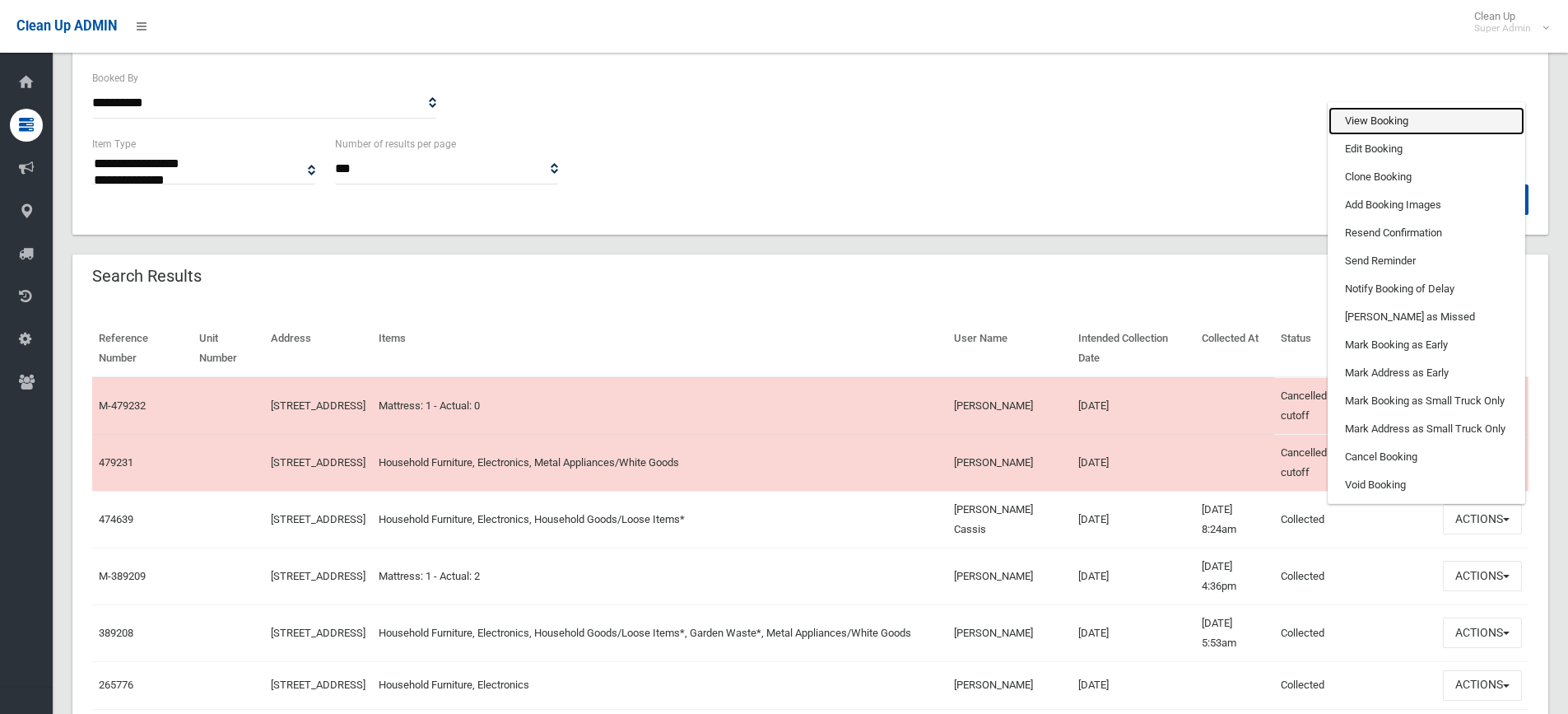
click at [1378, 112] on link "View Booking" at bounding box center [1425, 120] width 196 height 28
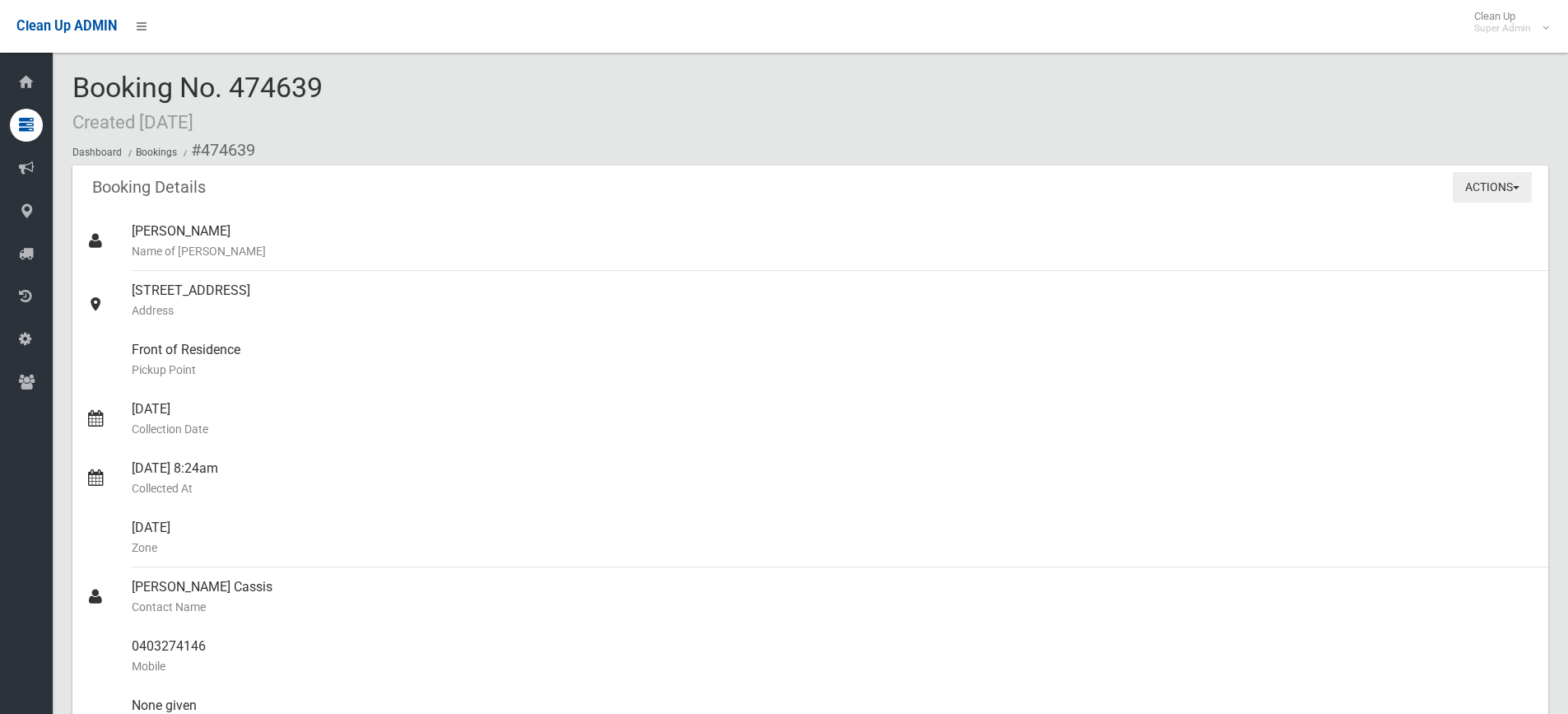
click at [1494, 199] on button "Actions" at bounding box center [1492, 187] width 79 height 31
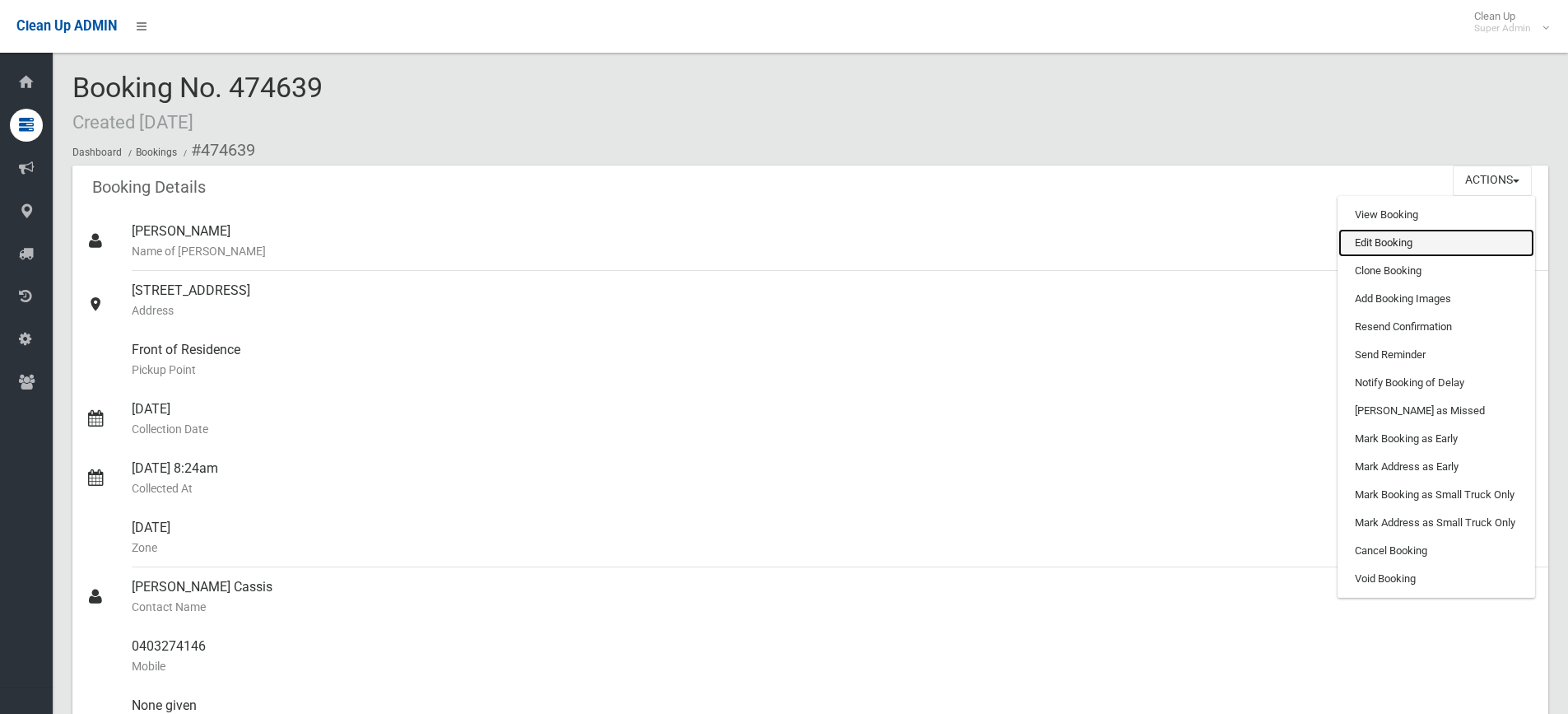
click at [1361, 245] on link "Edit Booking" at bounding box center [1436, 243] width 196 height 28
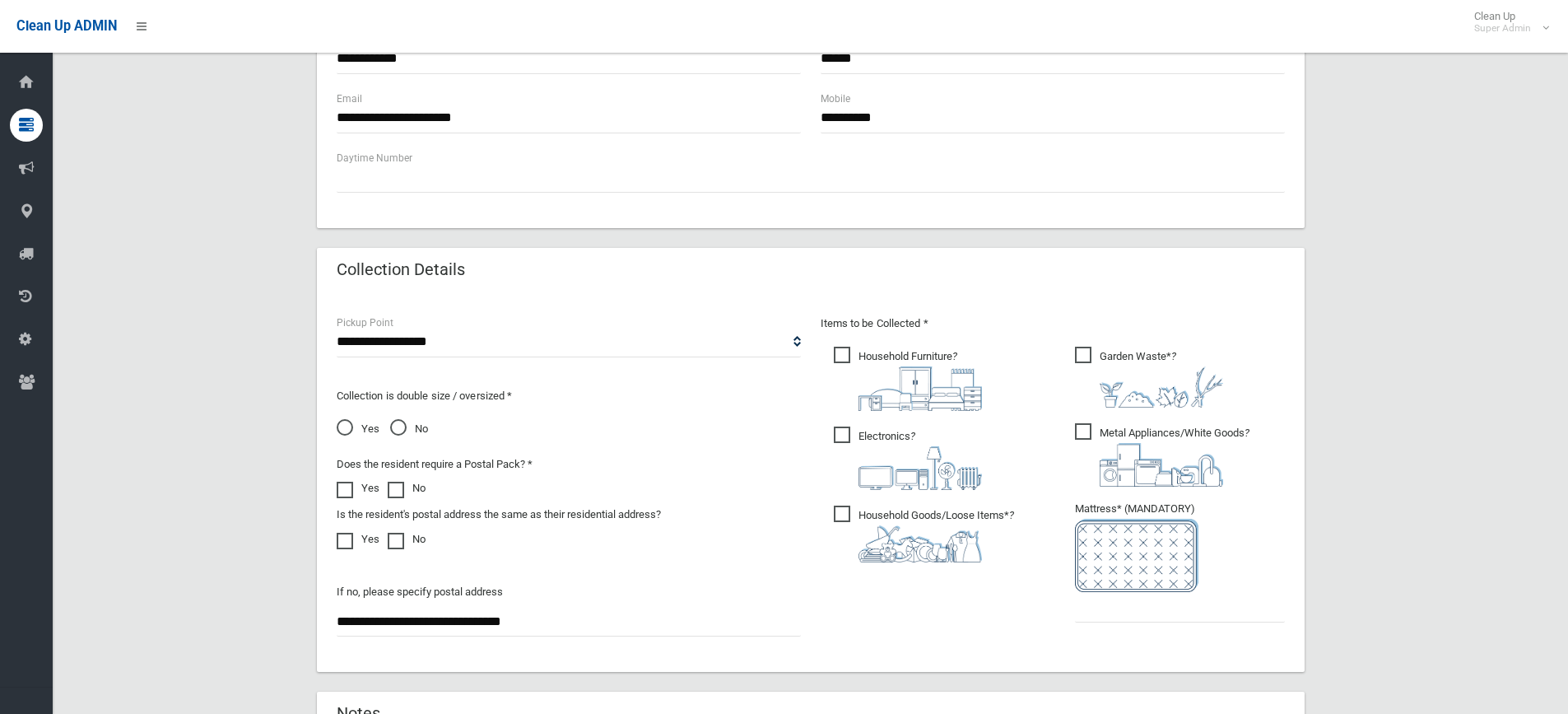
scroll to position [658, 0]
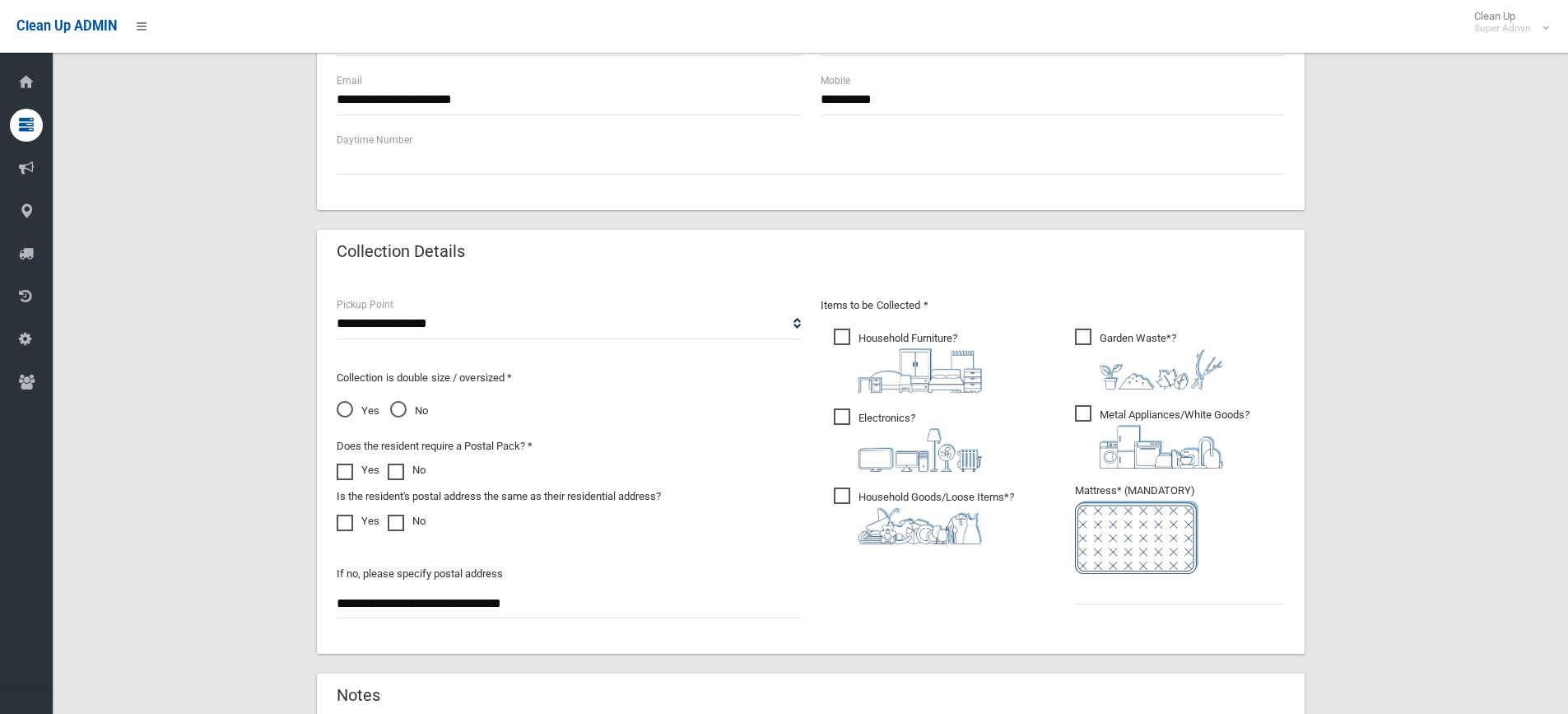
click at [355, 408] on span "Yes" at bounding box center [358, 410] width 43 height 20
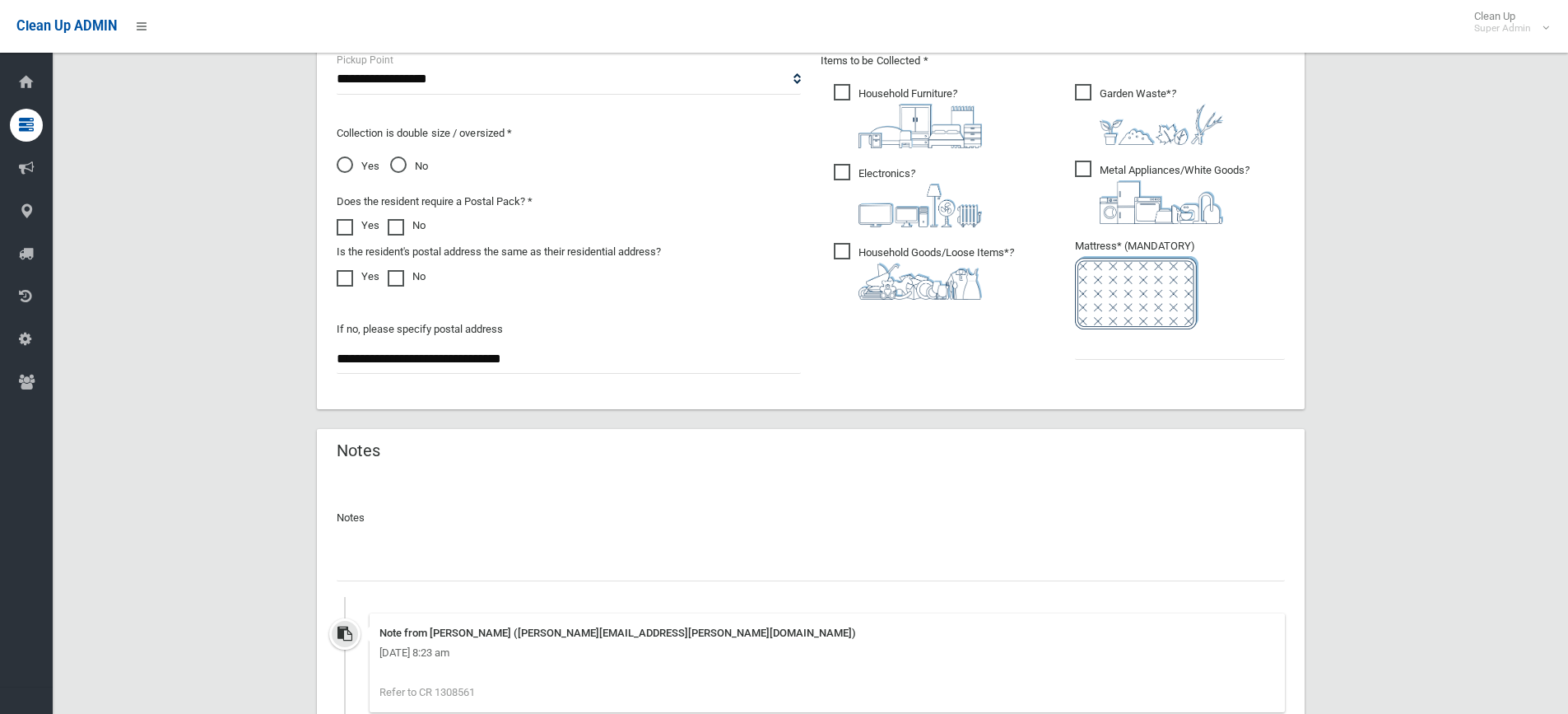
scroll to position [1058, 0]
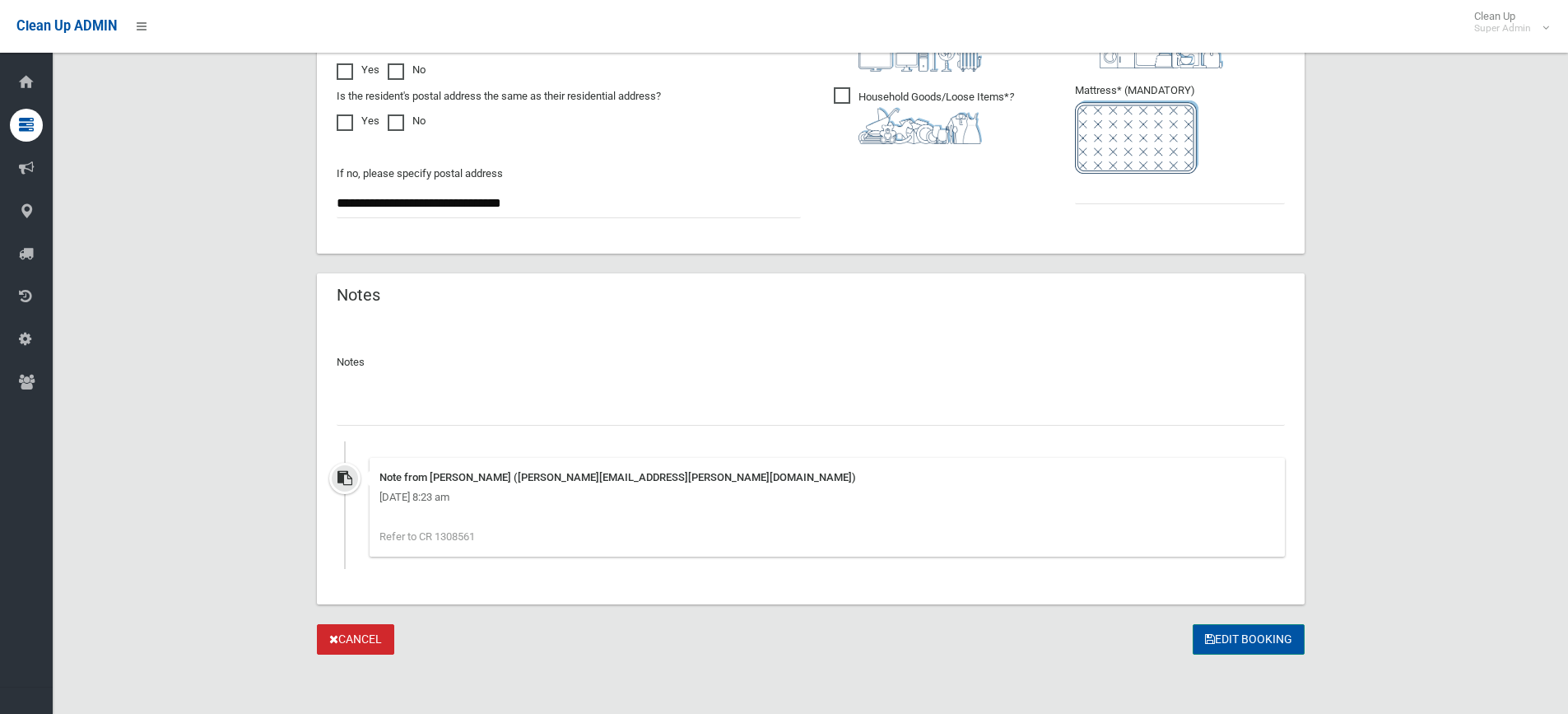
click at [1220, 638] on button "Edit Booking" at bounding box center [1248, 639] width 112 height 31
type input "*"
click at [1245, 650] on button "Edit Booking" at bounding box center [1248, 639] width 112 height 31
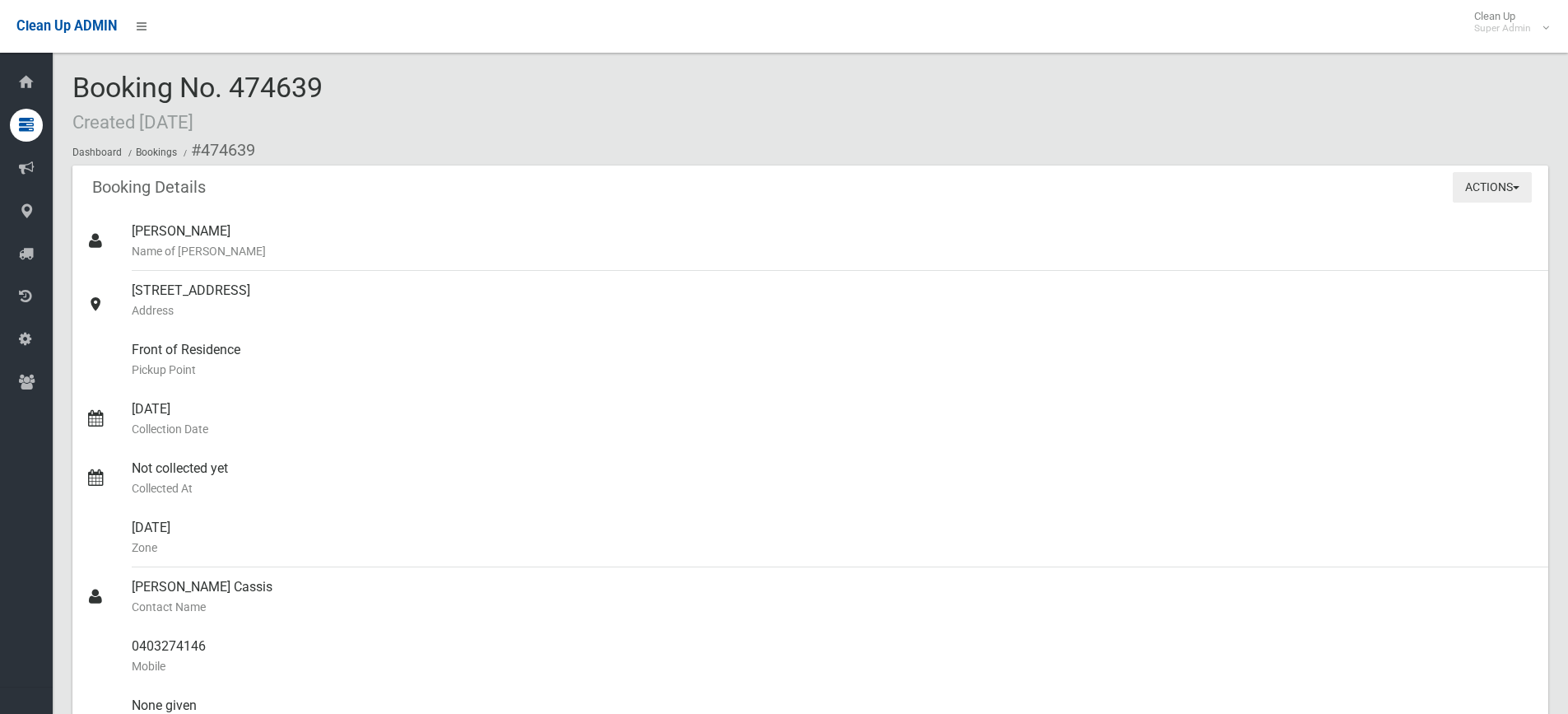
click at [1474, 185] on button "Actions" at bounding box center [1492, 187] width 79 height 31
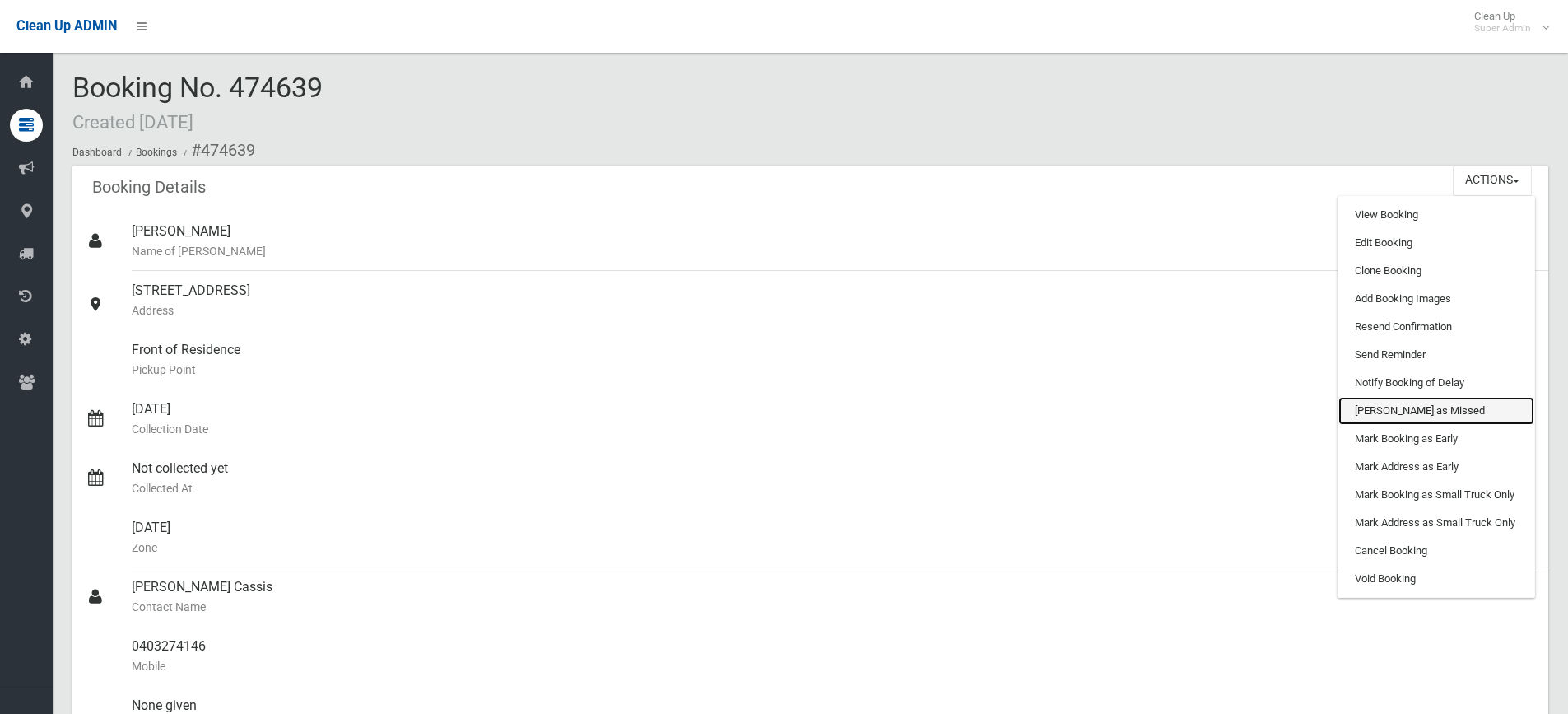
click at [1389, 416] on link "[PERSON_NAME] as Missed" at bounding box center [1436, 410] width 196 height 28
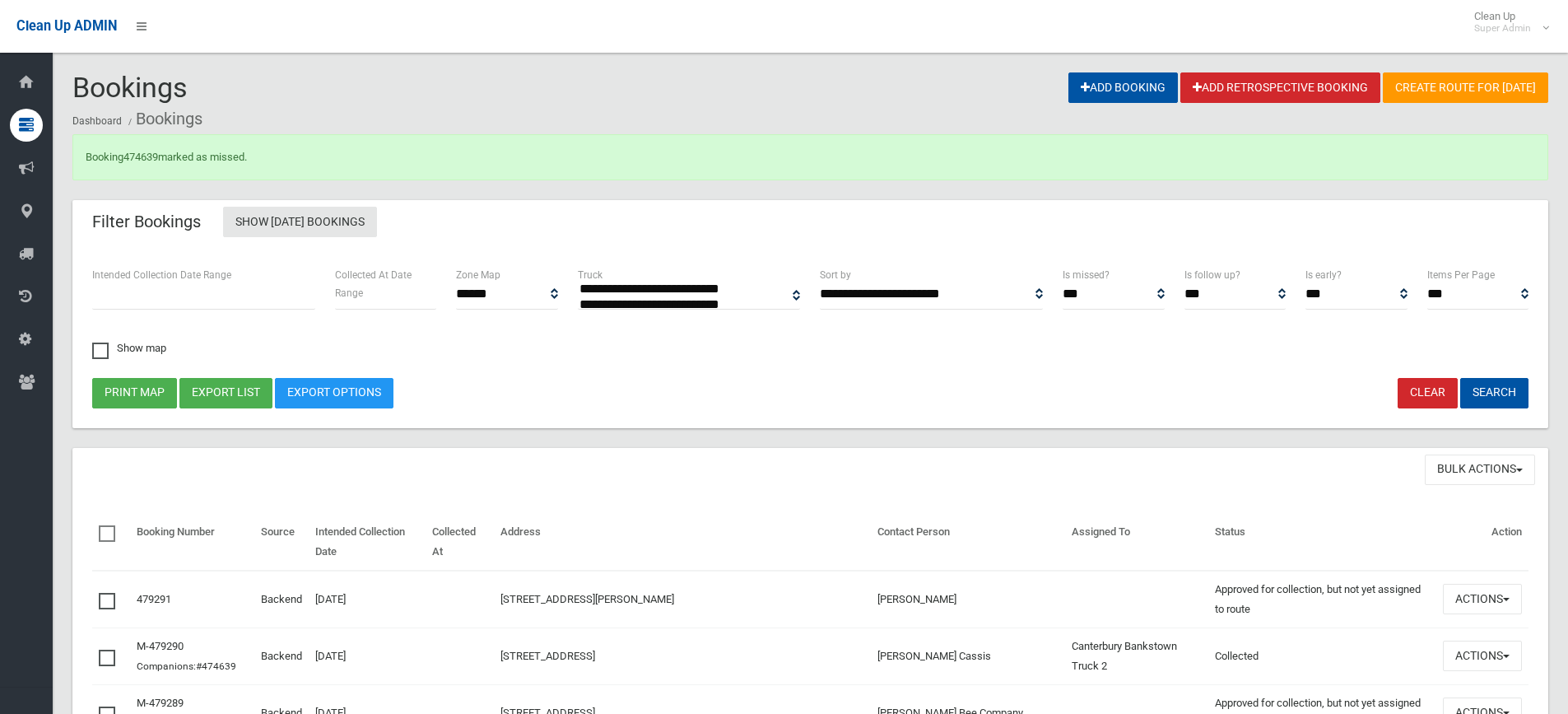
select select
drag, startPoint x: 167, startPoint y: 155, endPoint x: 126, endPoint y: 155, distance: 41.0
click at [126, 155] on div "Booking 474639 marked as missed." at bounding box center [810, 157] width 1476 height 46
copy div "474639"
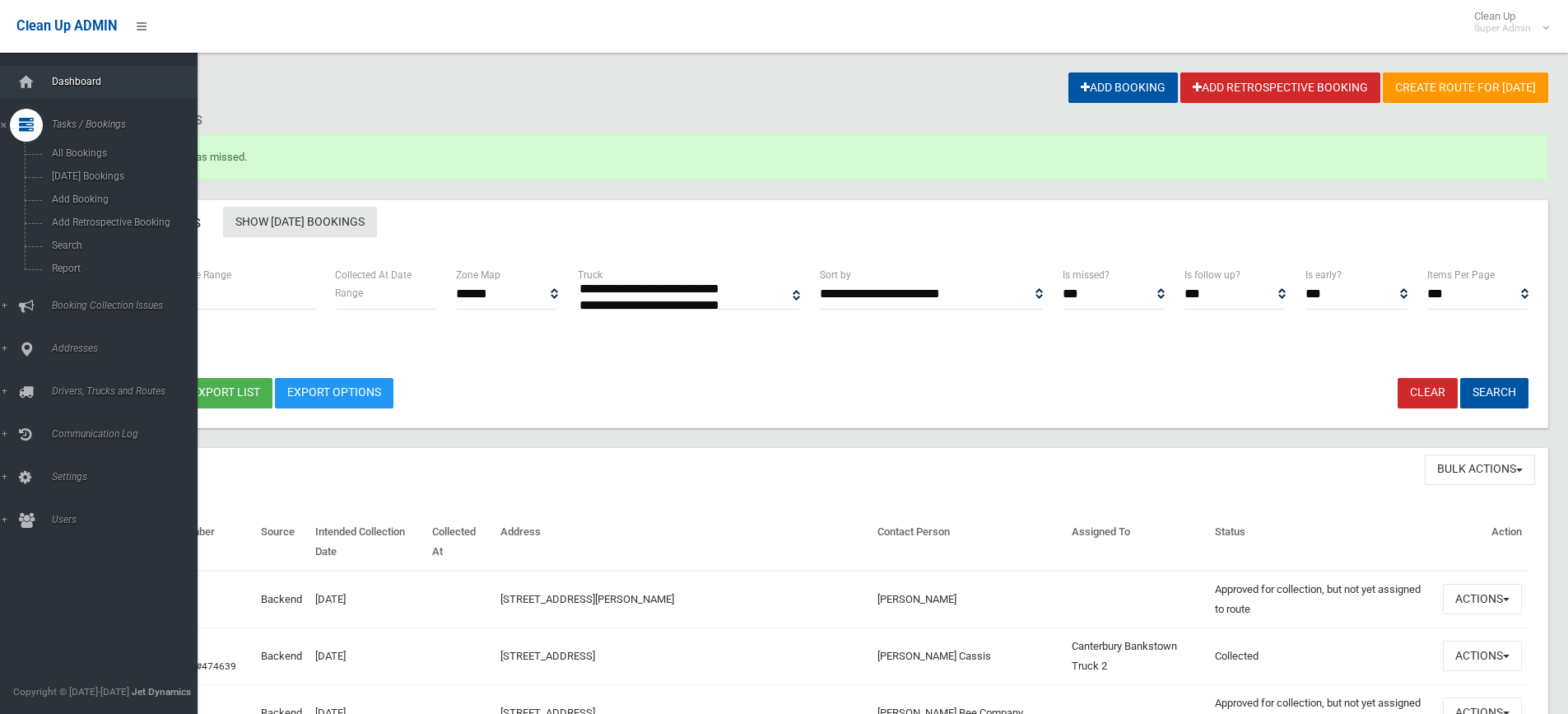
click at [69, 75] on link "Dashboard" at bounding box center [105, 82] width 210 height 33
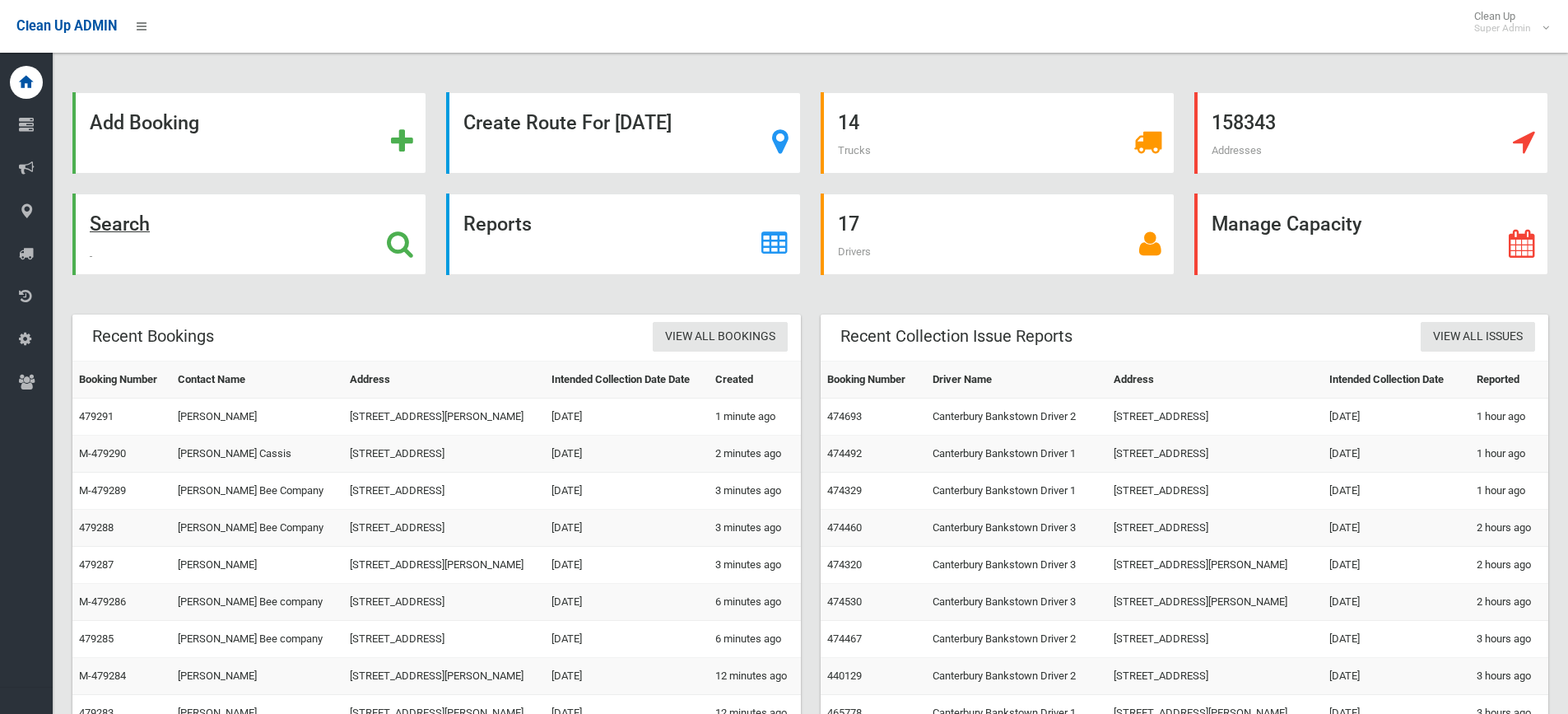
click at [125, 230] on strong "Search" at bounding box center [120, 224] width 60 height 23
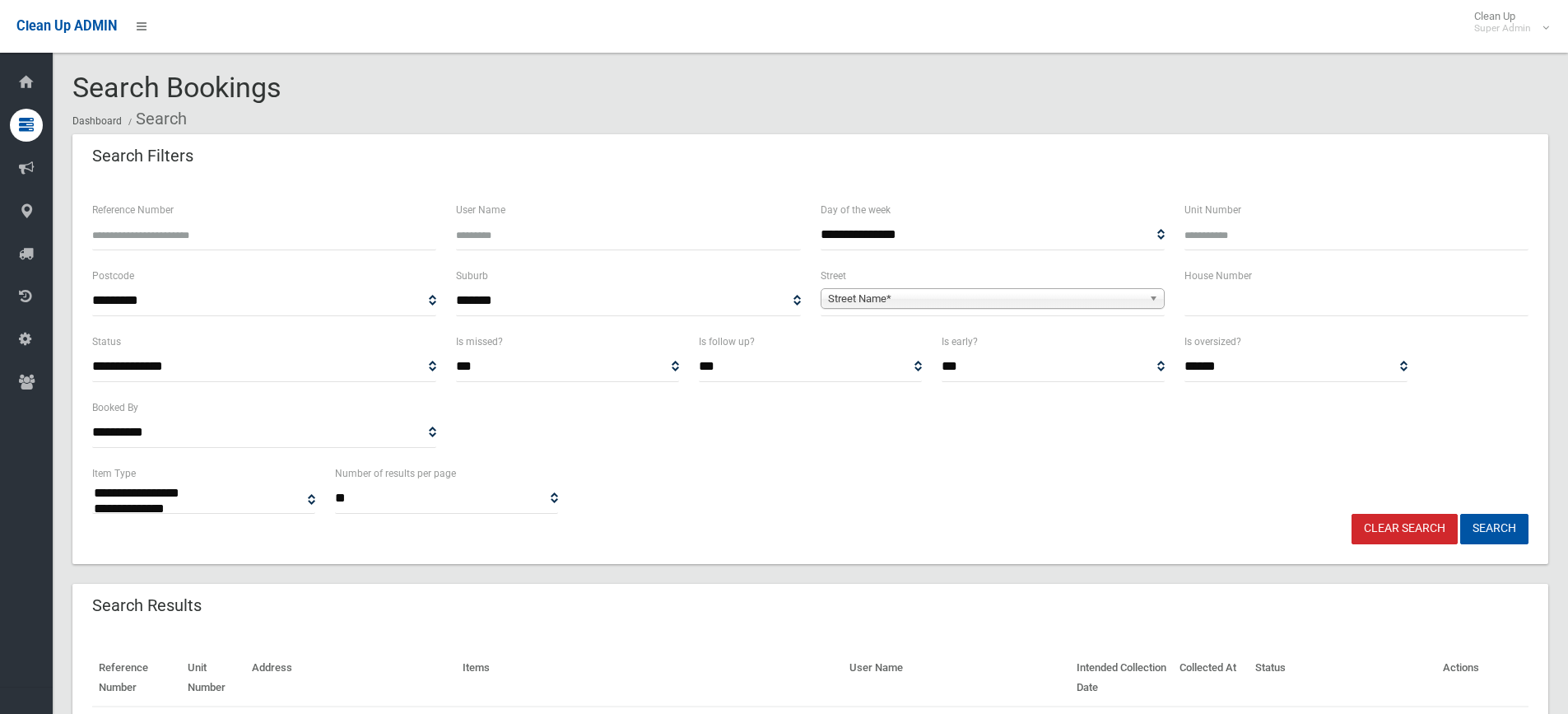
select select
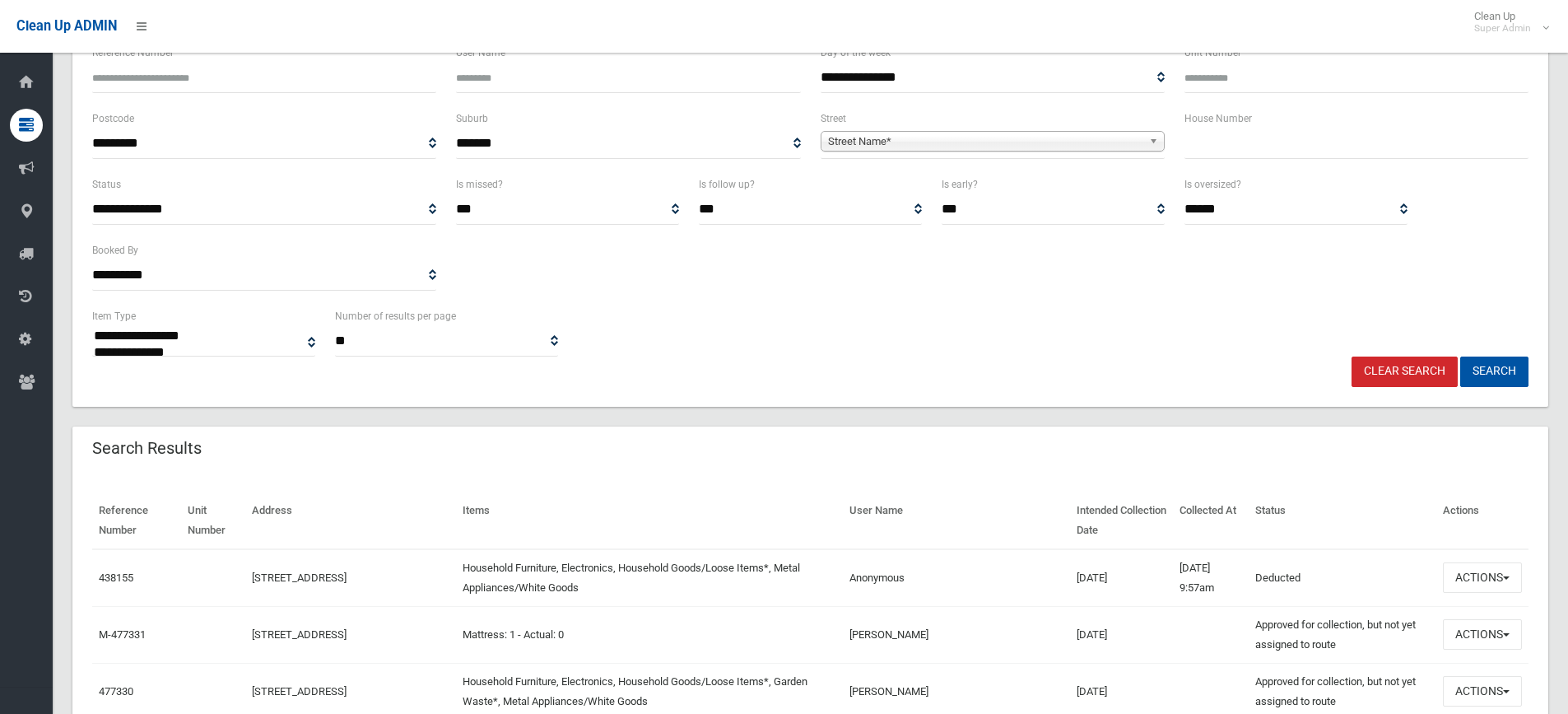
scroll to position [165, 0]
